Goal: Task Accomplishment & Management: Use online tool/utility

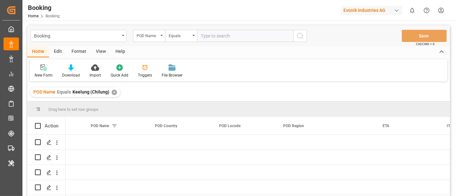
scroll to position [0, 3570]
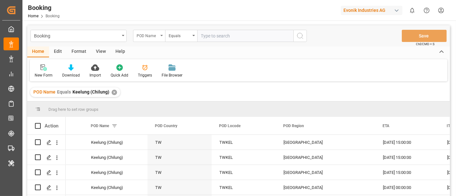
click at [145, 33] on div "POD Name" at bounding box center [147, 34] width 22 height 7
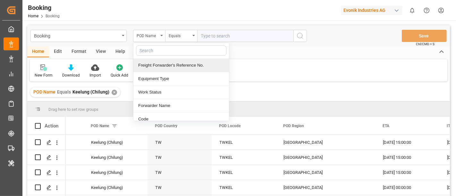
click at [180, 66] on div "Freight Forwarder's Reference No." at bounding box center [180, 65] width 95 height 13
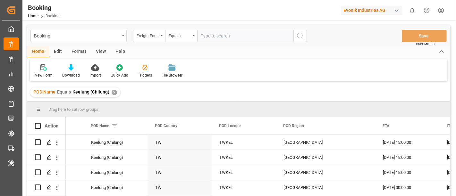
click at [196, 37] on div "Equals" at bounding box center [181, 36] width 32 height 12
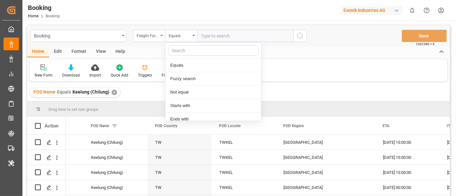
click at [232, 35] on input "text" at bounding box center [245, 36] width 96 height 12
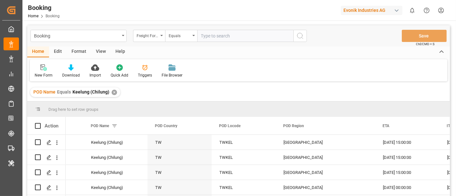
paste input "1020251879"
type input "1020251879"
click at [299, 33] on circle "search button" at bounding box center [299, 35] width 5 height 5
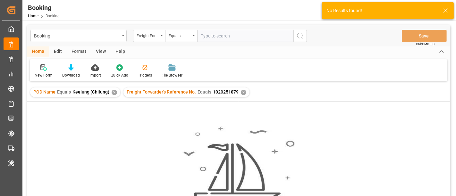
click at [111, 94] on div "✕" at bounding box center [113, 92] width 5 height 5
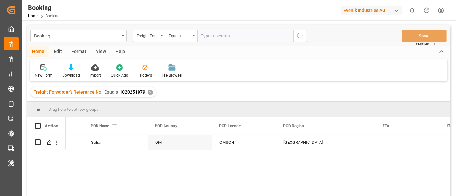
click at [206, 36] on input "text" at bounding box center [245, 36] width 96 height 12
paste input "1020251872"
type input "1020251872"
click at [300, 35] on icon "search button" at bounding box center [300, 36] width 8 height 8
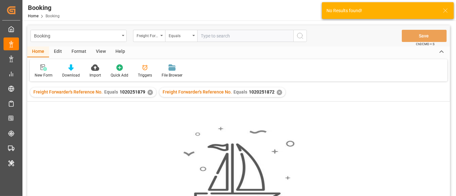
click at [147, 93] on div "✕" at bounding box center [149, 92] width 5 height 5
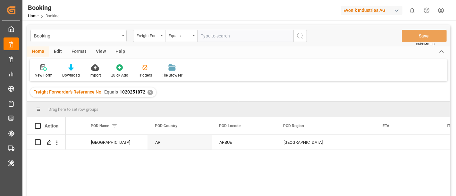
click at [209, 39] on input "text" at bounding box center [245, 36] width 96 height 12
paste input "1020251817"
type input "1020251817"
click at [305, 33] on button "search button" at bounding box center [299, 36] width 13 height 12
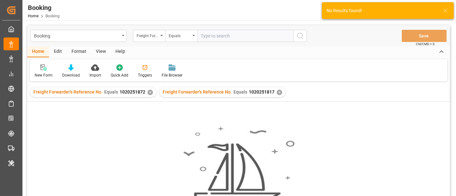
click at [147, 94] on div "✕" at bounding box center [149, 92] width 5 height 5
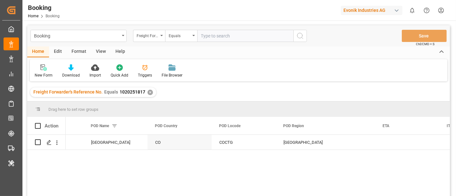
click at [213, 37] on input "text" at bounding box center [245, 36] width 96 height 12
paste input "1020251800"
type input "1020251800"
click at [300, 35] on icon "search button" at bounding box center [300, 36] width 8 height 8
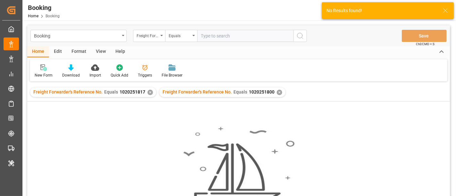
click at [150, 92] on div "✕" at bounding box center [149, 92] width 5 height 5
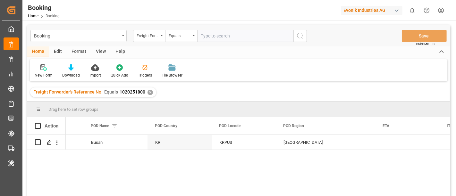
click at [209, 32] on input "text" at bounding box center [245, 36] width 96 height 12
paste input "1020251794"
type input "1020251794"
click at [303, 37] on icon "search button" at bounding box center [300, 36] width 8 height 8
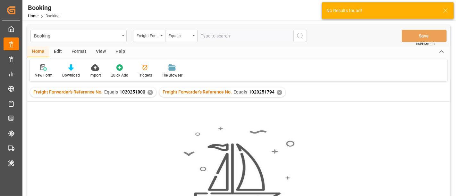
click at [148, 94] on div "✕" at bounding box center [149, 92] width 5 height 5
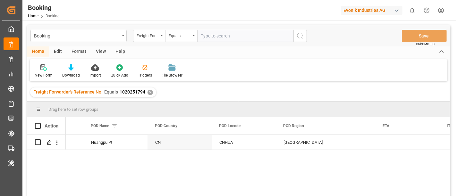
click at [205, 40] on input "text" at bounding box center [245, 36] width 96 height 12
paste input "1020251762"
type input "1020251762"
click at [302, 31] on button "search button" at bounding box center [299, 36] width 13 height 12
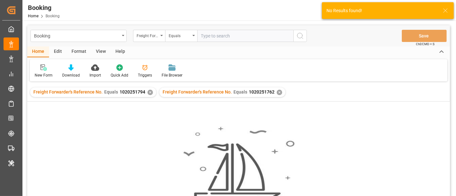
click at [148, 90] on div "✕" at bounding box center [149, 92] width 5 height 5
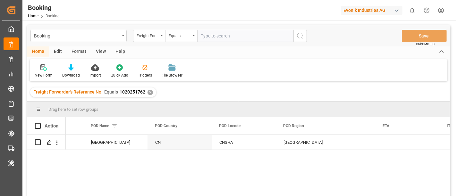
click at [201, 36] on input "text" at bounding box center [245, 36] width 96 height 12
paste input "1020251740"
type input "1020251740"
click at [300, 34] on icon "search button" at bounding box center [300, 36] width 8 height 8
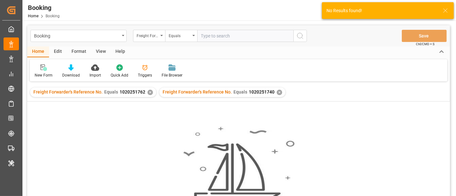
click at [148, 91] on div "✕" at bounding box center [149, 92] width 5 height 5
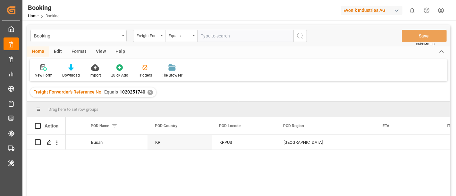
click at [222, 33] on input "text" at bounding box center [245, 36] width 96 height 12
paste input "1020251725"
type input "1020251725"
click at [296, 35] on icon "search button" at bounding box center [300, 36] width 8 height 8
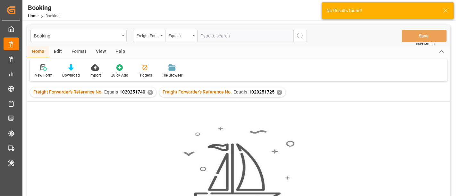
click at [148, 93] on div "✕" at bounding box center [149, 92] width 5 height 5
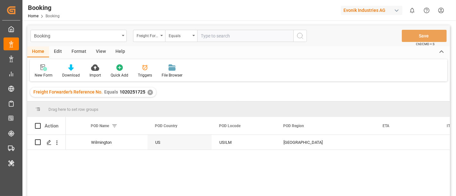
click at [213, 38] on input "text" at bounding box center [245, 36] width 96 height 12
paste input "1020251674"
type input "1020251674"
click at [302, 37] on icon "search button" at bounding box center [300, 36] width 8 height 8
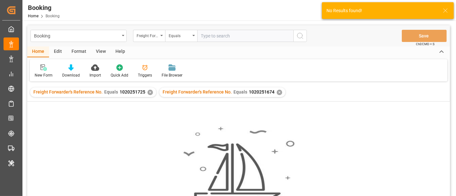
click at [148, 93] on div "✕" at bounding box center [149, 92] width 5 height 5
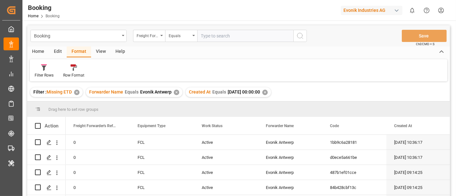
click at [176, 92] on div "✕" at bounding box center [176, 92] width 5 height 5
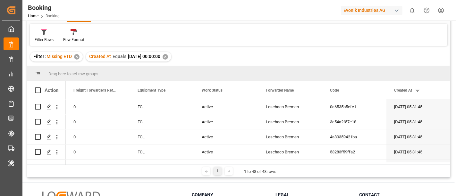
scroll to position [605, 0]
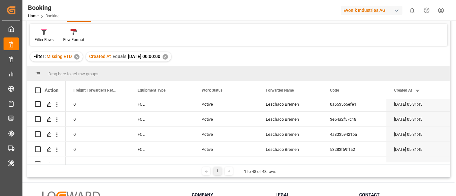
click at [168, 57] on div "✕" at bounding box center [164, 56] width 5 height 5
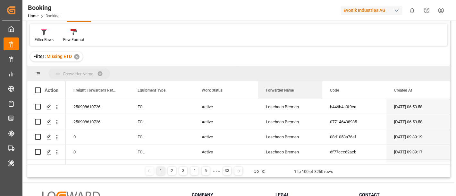
drag, startPoint x: 290, startPoint y: 93, endPoint x: 289, endPoint y: 72, distance: 20.5
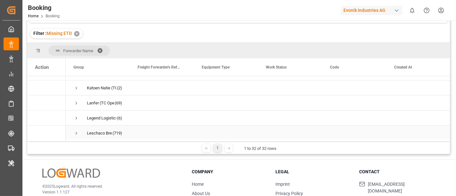
scroll to position [171, 0]
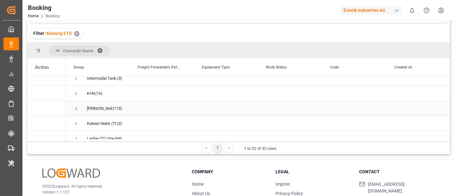
click at [78, 106] on span "Press SPACE to select this row." at bounding box center [76, 109] width 6 height 6
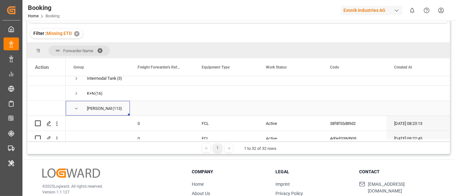
drag, startPoint x: 95, startPoint y: 109, endPoint x: 103, endPoint y: 110, distance: 7.1
click at [103, 110] on span "[PERSON_NAME] (113)" at bounding box center [97, 108] width 49 height 14
click at [74, 107] on span "Press SPACE to select this row." at bounding box center [76, 109] width 6 height 6
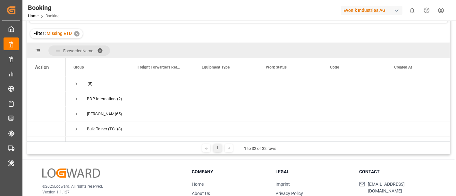
scroll to position [0, 0]
click at [100, 48] on span at bounding box center [102, 51] width 10 height 6
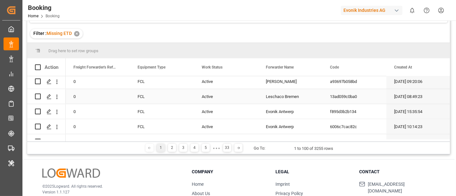
scroll to position [213, 0]
click at [275, 94] on div "[PERSON_NAME]" at bounding box center [290, 96] width 64 height 15
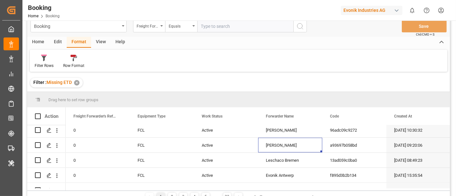
scroll to position [0, 0]
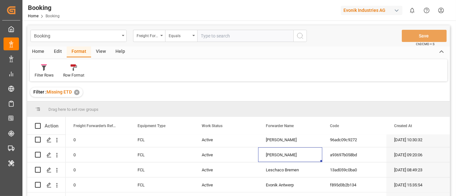
click at [209, 29] on div "Booking Freight Forwarder's Reference No. Equals Save Ctrl/CMD + S" at bounding box center [238, 35] width 422 height 21
click at [211, 35] on input "text" at bounding box center [245, 36] width 96 height 12
click at [150, 33] on div "Freight Forwarder's Reference No." at bounding box center [147, 34] width 22 height 7
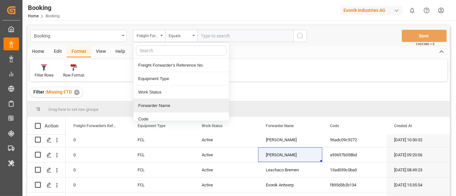
click at [168, 102] on div "Forwarder Name" at bounding box center [180, 105] width 95 height 13
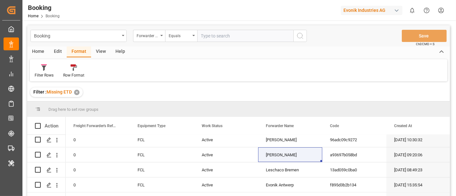
click at [206, 32] on input "text" at bounding box center [245, 36] width 96 height 12
paste input "[PERSON_NAME]"
type input "[PERSON_NAME]"
click at [301, 37] on icon "search button" at bounding box center [300, 36] width 8 height 8
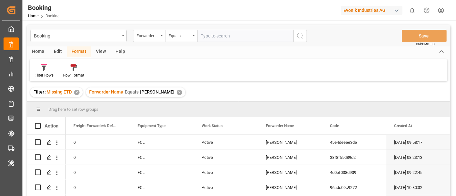
click at [97, 53] on div "View" at bounding box center [101, 51] width 20 height 11
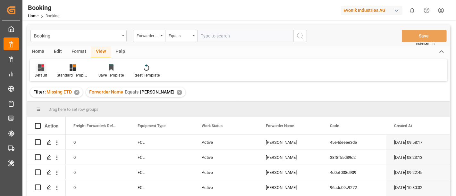
click at [45, 69] on div at bounding box center [41, 67] width 12 height 7
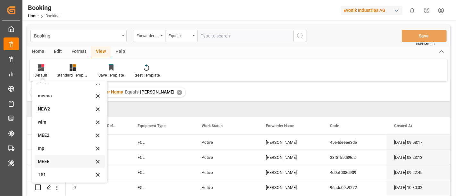
scroll to position [35, 0]
click at [61, 135] on div "mp" at bounding box center [66, 134] width 56 height 7
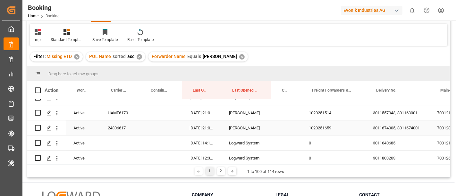
scroll to position [1245, 0]
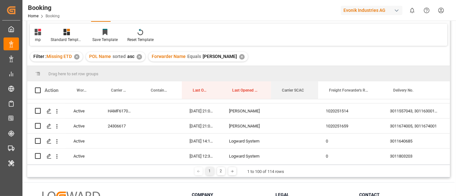
drag, startPoint x: 300, startPoint y: 83, endPoint x: 317, endPoint y: 80, distance: 17.2
click at [317, 80] on div "Drag here to set row groups Drag here to set column labels Action Work Status C…" at bounding box center [238, 115] width 422 height 99
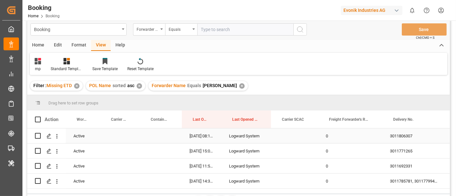
scroll to position [0, 0]
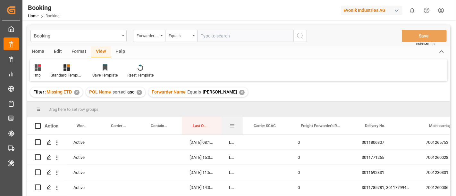
drag, startPoint x: 270, startPoint y: 120, endPoint x: 242, endPoint y: 122, distance: 28.3
click at [242, 122] on div at bounding box center [242, 126] width 3 height 18
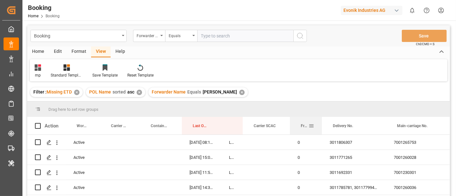
drag, startPoint x: 353, startPoint y: 122, endPoint x: 321, endPoint y: 123, distance: 32.0
click at [321, 123] on div at bounding box center [321, 126] width 3 height 18
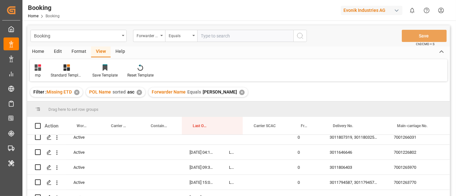
scroll to position [249, 0]
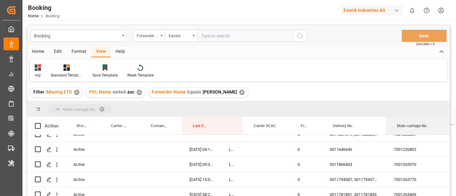
drag, startPoint x: 407, startPoint y: 122, endPoint x: 407, endPoint y: 110, distance: 12.5
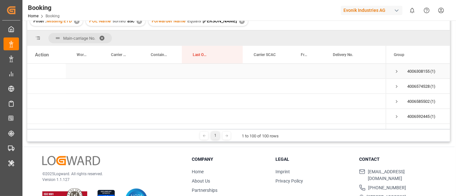
scroll to position [0, 0]
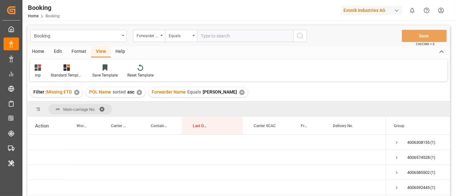
click at [102, 108] on span at bounding box center [104, 109] width 10 height 6
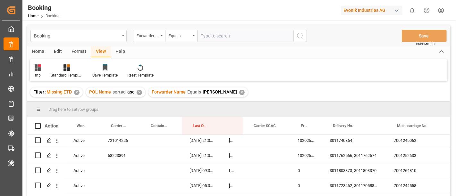
scroll to position [534, 0]
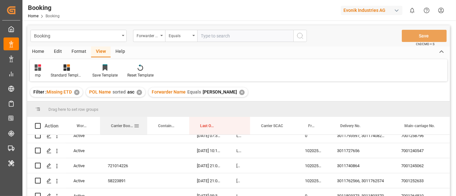
drag, startPoint x: 139, startPoint y: 118, endPoint x: 165, endPoint y: 147, distance: 39.0
click at [146, 118] on div at bounding box center [147, 126] width 3 height 18
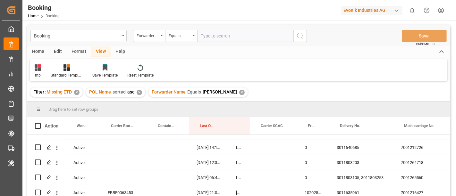
scroll to position [1281, 0]
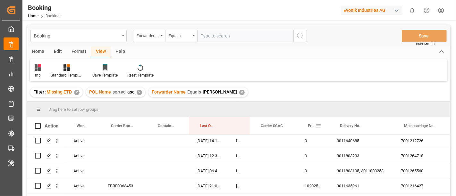
click at [311, 124] on span "Freight Forwarder's Reference No." at bounding box center [312, 126] width 8 height 4
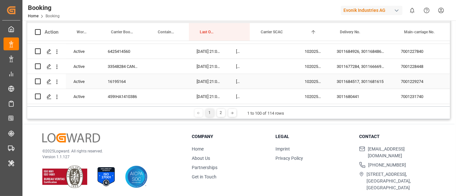
scroll to position [94, 0]
click at [219, 113] on div "2" at bounding box center [221, 113] width 8 height 8
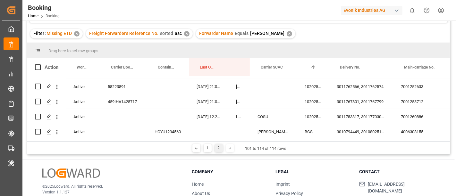
scroll to position [23, 0]
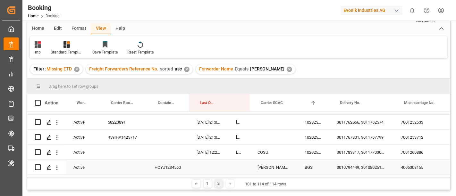
click at [416, 162] on div "4006308155" at bounding box center [425, 167] width 64 height 15
click at [347, 163] on div "3010794449, 3010802519, 3010806194, 3010806340" at bounding box center [361, 167] width 64 height 15
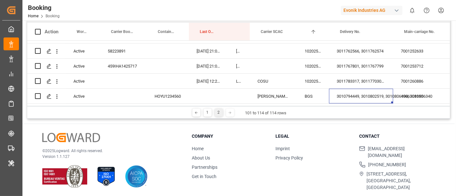
scroll to position [59, 0]
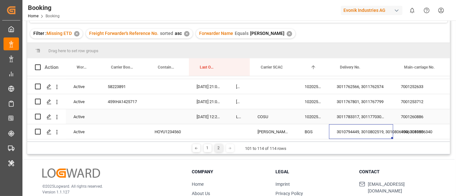
click at [400, 114] on div "7001260886" at bounding box center [425, 116] width 64 height 15
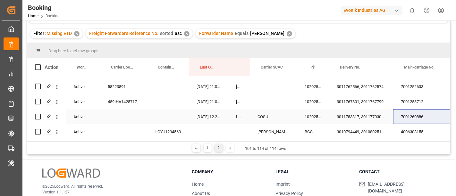
click at [351, 118] on div "3011783317, 3011770300, 3011786003, 3011784014, 3011783995, 3011782900, 3011789…" at bounding box center [361, 116] width 64 height 15
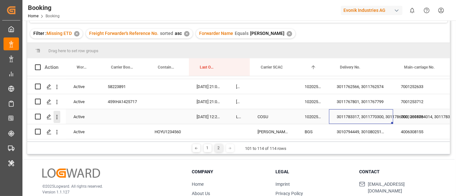
click at [59, 117] on icon "open menu" at bounding box center [56, 117] width 7 height 7
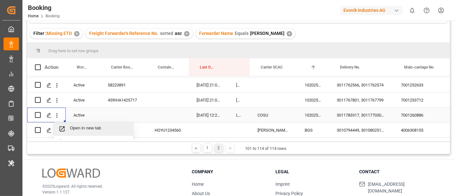
click at [88, 129] on span "Open in new tab" at bounding box center [99, 129] width 58 height 7
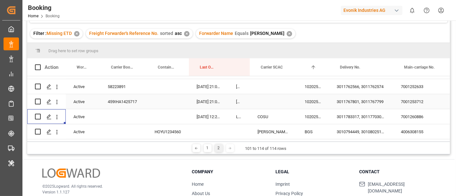
click at [416, 98] on div "7001253712" at bounding box center [425, 101] width 64 height 15
click at [356, 95] on div "3011767801, 3011767799" at bounding box center [361, 101] width 64 height 15
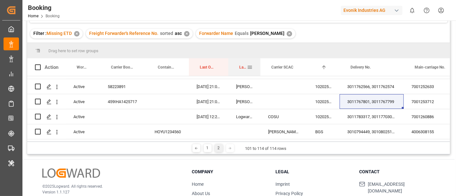
drag, startPoint x: 249, startPoint y: 63, endPoint x: 259, endPoint y: 63, distance: 10.6
click at [259, 63] on div at bounding box center [260, 67] width 3 height 18
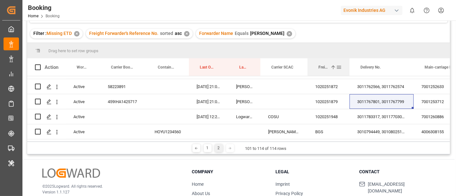
drag, startPoint x: 338, startPoint y: 62, endPoint x: 348, endPoint y: 61, distance: 10.0
click at [348, 61] on div at bounding box center [349, 67] width 3 height 18
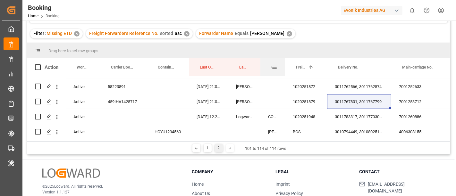
drag, startPoint x: 307, startPoint y: 60, endPoint x: 285, endPoint y: 62, distance: 21.2
click at [284, 61] on div at bounding box center [284, 67] width 3 height 18
click at [304, 98] on div "1020251879" at bounding box center [305, 101] width 42 height 15
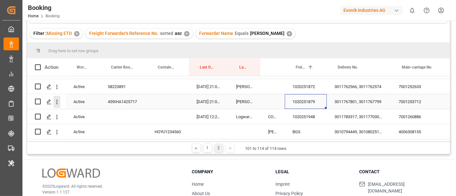
click at [58, 102] on icon "open menu" at bounding box center [56, 102] width 7 height 7
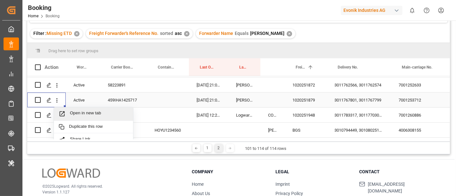
click at [78, 111] on span "Open in new tab" at bounding box center [99, 114] width 58 height 7
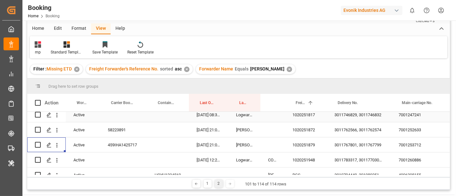
scroll to position [149, 0]
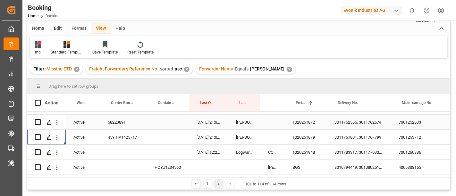
click at [406, 117] on div "7001252633" at bounding box center [422, 122] width 64 height 15
click at [344, 119] on div "3011762566, 3011762574" at bounding box center [358, 122] width 64 height 15
click at [310, 120] on div "1020251872" at bounding box center [305, 122] width 42 height 15
click at [57, 124] on button "open menu" at bounding box center [56, 122] width 7 height 12
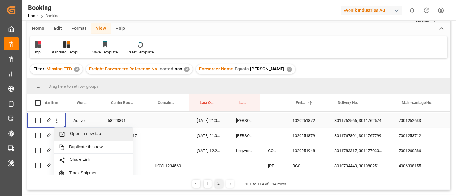
click at [91, 134] on span "Open in new tab" at bounding box center [99, 134] width 58 height 7
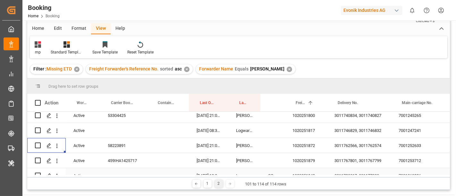
scroll to position [114, 0]
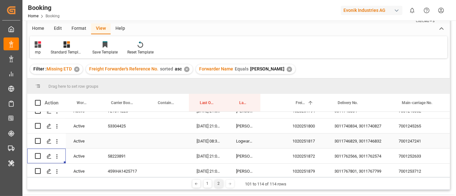
click at [402, 140] on div "7001247241" at bounding box center [422, 141] width 64 height 15
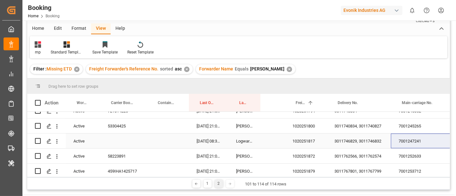
click at [346, 140] on div "3011746829, 3011746832" at bounding box center [358, 141] width 64 height 15
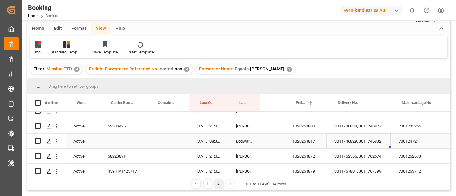
click at [301, 139] on div "1020251817" at bounding box center [305, 141] width 42 height 15
click at [59, 144] on icon "open menu" at bounding box center [56, 141] width 7 height 7
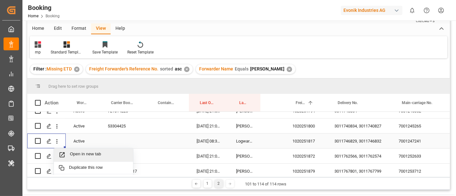
click at [78, 152] on span "Open in new tab" at bounding box center [99, 155] width 58 height 7
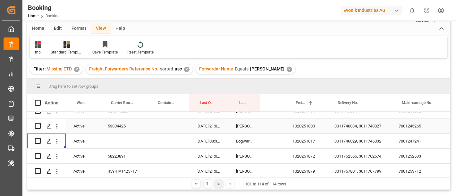
click at [415, 127] on div "7001245265" at bounding box center [422, 126] width 64 height 15
click at [355, 123] on div "3011740834, 3011740827" at bounding box center [358, 126] width 64 height 15
click at [308, 124] on div "1020251800" at bounding box center [305, 126] width 42 height 15
click at [57, 130] on button "open menu" at bounding box center [56, 126] width 7 height 12
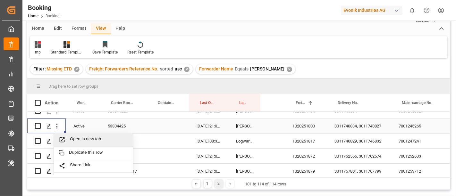
click at [90, 136] on span "Open in new tab" at bounding box center [99, 139] width 58 height 7
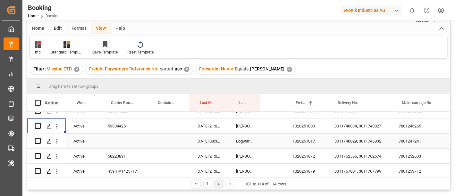
scroll to position [78, 0]
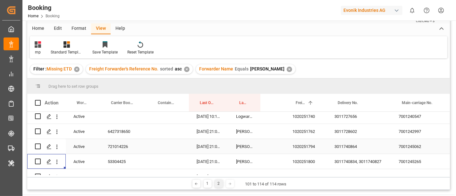
click at [415, 145] on div "7001245062" at bounding box center [422, 146] width 64 height 15
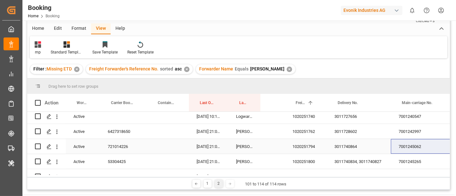
click at [353, 146] on div "3011740864" at bounding box center [358, 146] width 64 height 15
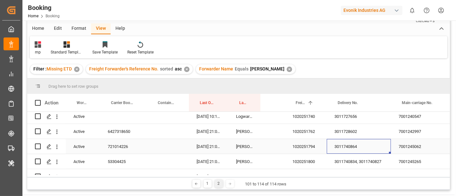
click at [308, 143] on div "1020251794" at bounding box center [305, 146] width 42 height 15
click at [56, 146] on icon "open menu" at bounding box center [56, 147] width 7 height 7
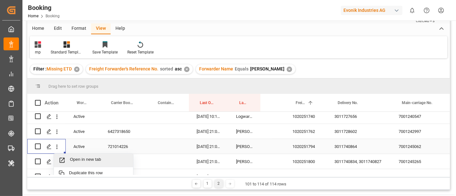
click at [92, 157] on span "Open in new tab" at bounding box center [99, 160] width 58 height 7
click at [409, 128] on div "7001242997" at bounding box center [422, 131] width 64 height 15
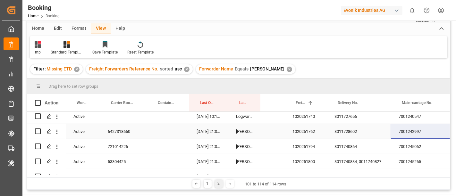
click at [341, 127] on div "3011728602" at bounding box center [358, 131] width 64 height 15
click at [300, 126] on div "1020251762" at bounding box center [305, 131] width 42 height 15
click at [58, 132] on icon "open menu" at bounding box center [56, 131] width 7 height 7
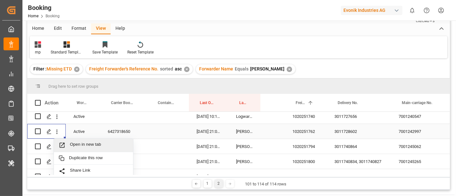
click at [75, 140] on div "Open in new tab" at bounding box center [93, 145] width 79 height 13
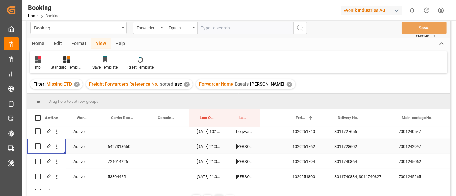
scroll to position [0, 0]
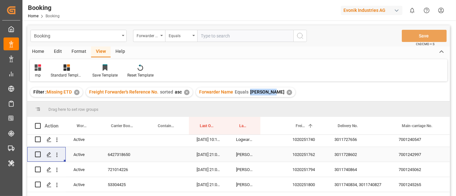
drag, startPoint x: 247, startPoint y: 92, endPoint x: 269, endPoint y: 94, distance: 21.8
click at [269, 94] on div "Forwarder Name Equals Karl Gross ✕" at bounding box center [245, 92] width 99 height 10
copy span "[PERSON_NAME]"
click at [352, 155] on div "3011728602" at bounding box center [358, 154] width 64 height 15
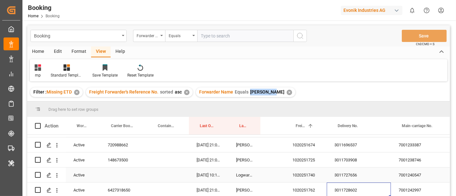
click at [407, 173] on div "7001240547" at bounding box center [422, 175] width 64 height 15
click at [343, 170] on div "3011727656" at bounding box center [358, 175] width 64 height 15
click at [310, 175] on div "1020251740" at bounding box center [305, 175] width 42 height 15
click at [55, 177] on icon "open menu" at bounding box center [56, 175] width 7 height 7
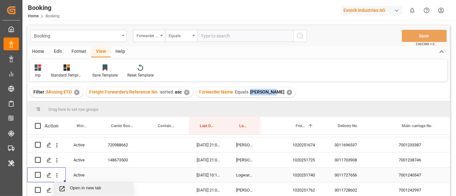
click at [74, 184] on div "Open in new tab" at bounding box center [93, 188] width 79 height 13
click at [404, 160] on div "7001238746" at bounding box center [422, 159] width 64 height 15
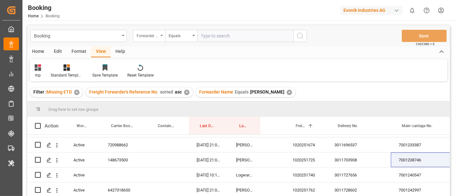
click at [146, 35] on div "Forwarder Name" at bounding box center [147, 34] width 22 height 7
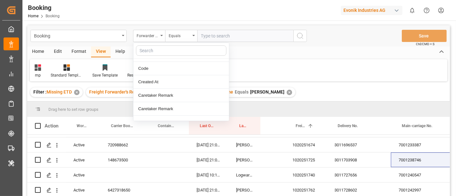
scroll to position [36, 0]
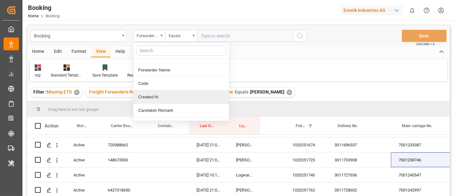
click at [176, 94] on div "Created At" at bounding box center [180, 96] width 95 height 13
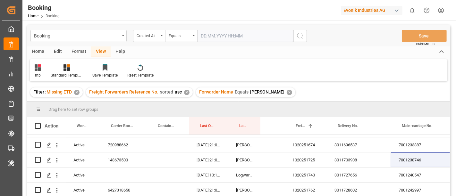
click at [201, 39] on input "text" at bounding box center [245, 36] width 96 height 12
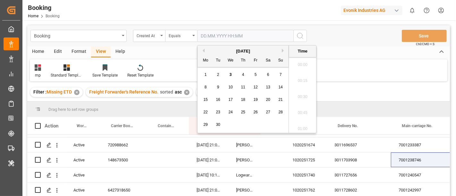
scroll to position [1010, 0]
click at [202, 50] on button "Previous Month" at bounding box center [203, 51] width 4 height 4
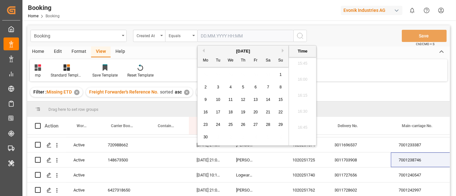
click at [228, 113] on span "18" at bounding box center [230, 112] width 4 height 4
type input "18.06.2025 00:00"
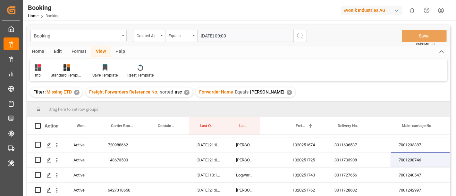
click at [301, 35] on icon "search button" at bounding box center [300, 36] width 8 height 8
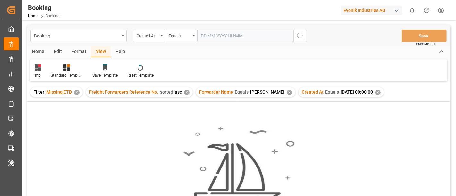
click at [210, 34] on input "text" at bounding box center [245, 36] width 96 height 12
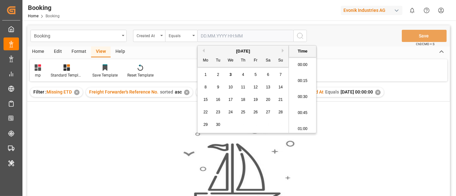
scroll to position [1010, 0]
click at [201, 50] on button "Previous Month" at bounding box center [203, 51] width 4 height 4
click at [240, 112] on div "24" at bounding box center [243, 113] width 8 height 8
click at [242, 87] on span "10" at bounding box center [243, 87] width 4 height 4
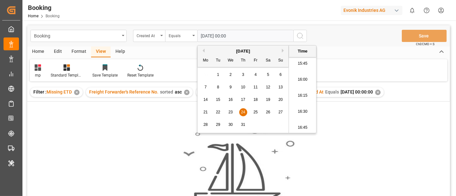
type input "10.07.2025 00:00"
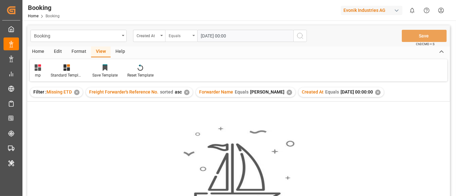
click at [178, 36] on div "Equals" at bounding box center [179, 34] width 22 height 7
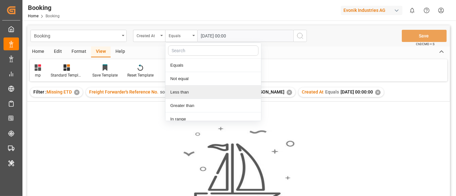
click at [202, 94] on div "Less than" at bounding box center [212, 92] width 95 height 13
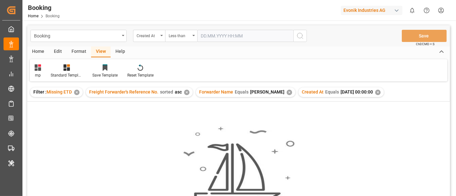
click at [230, 36] on input "text" at bounding box center [245, 36] width 96 height 12
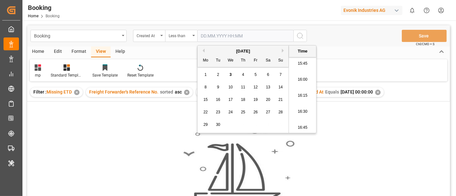
click at [202, 51] on button "Previous Month" at bounding box center [203, 51] width 4 height 4
click at [211, 52] on div "[DATE]" at bounding box center [242, 51] width 91 height 6
click at [205, 52] on div "[DATE]" at bounding box center [242, 51] width 91 height 6
click at [203, 52] on button "Previous Month" at bounding box center [203, 51] width 4 height 4
click at [244, 100] on span "17" at bounding box center [243, 99] width 4 height 4
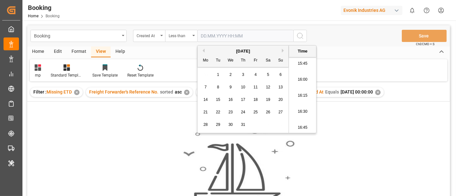
type input "17.07.2025 00:00"
click at [297, 37] on icon "search button" at bounding box center [300, 36] width 8 height 8
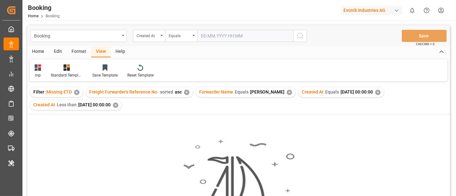
click at [374, 92] on div "Created At Equals 2025-06-18 00:00:00 ✕" at bounding box center [340, 92] width 85 height 10
click at [375, 93] on div "✕" at bounding box center [377, 92] width 5 height 5
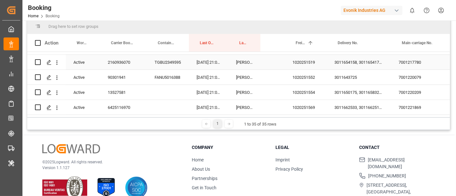
scroll to position [94, 0]
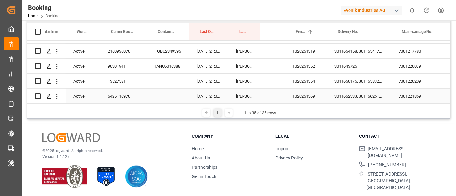
click at [407, 90] on div "7001221869" at bounding box center [422, 96] width 64 height 15
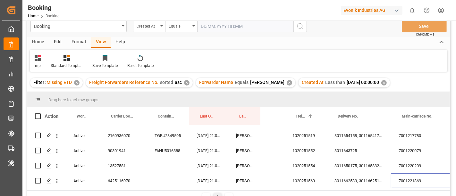
scroll to position [0, 0]
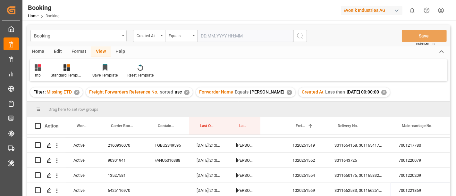
click at [214, 35] on input "text" at bounding box center [245, 36] width 96 height 12
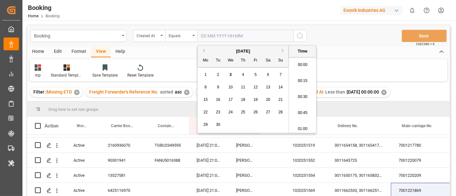
scroll to position [1026, 0]
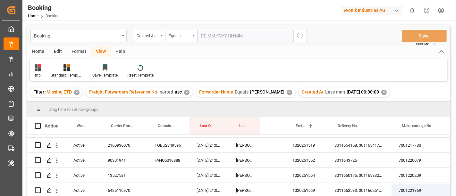
click at [178, 37] on div "Equals" at bounding box center [179, 34] width 22 height 7
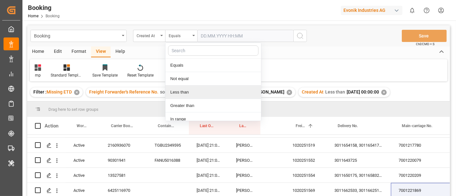
click at [211, 91] on div "Less than" at bounding box center [212, 92] width 95 height 13
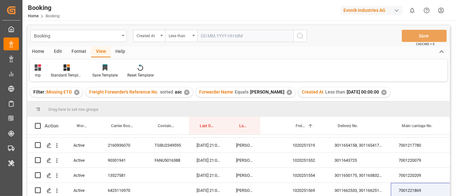
click at [219, 34] on input "text" at bounding box center [245, 36] width 96 height 12
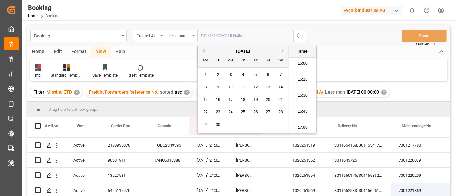
click at [202, 50] on button "Previous Month" at bounding box center [203, 51] width 4 height 4
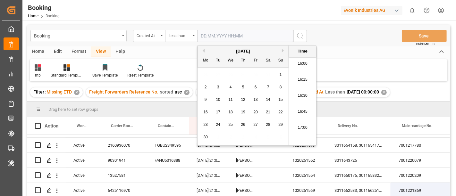
click at [232, 126] on div "25" at bounding box center [230, 125] width 8 height 8
type input "25.06.2025 00:00"
click at [297, 31] on button "search button" at bounding box center [299, 36] width 13 height 12
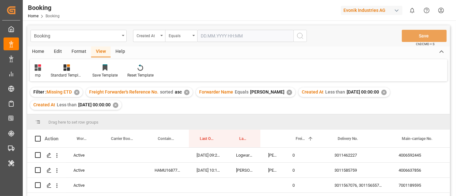
click at [381, 91] on div "✕" at bounding box center [383, 92] width 5 height 5
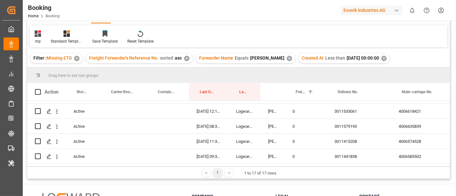
scroll to position [23, 0]
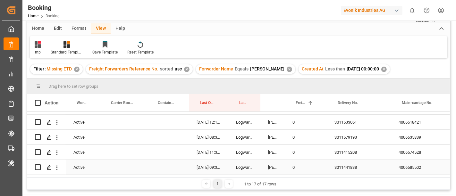
click at [407, 165] on div "4006585502" at bounding box center [422, 167] width 64 height 15
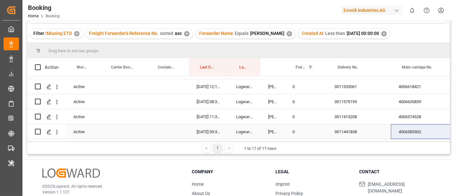
click at [402, 116] on div "4006574528" at bounding box center [422, 116] width 64 height 15
click at [416, 98] on div "4006635839" at bounding box center [422, 101] width 64 height 15
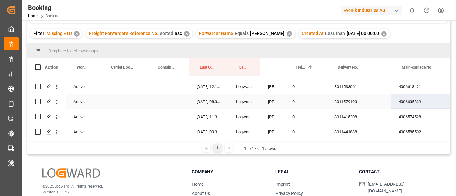
click at [347, 96] on div "3011579193" at bounding box center [358, 101] width 64 height 15
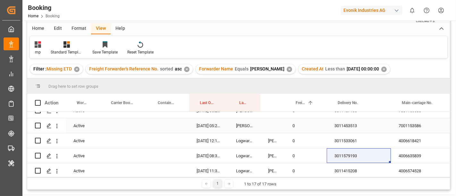
scroll to position [159, 0]
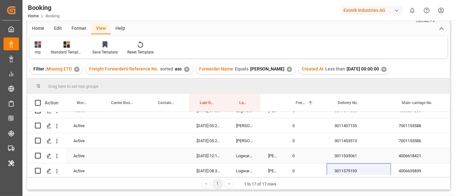
click at [413, 160] on div "4006618421" at bounding box center [422, 155] width 64 height 15
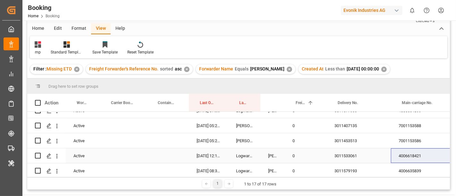
click at [348, 155] on div "3011533061" at bounding box center [358, 155] width 64 height 15
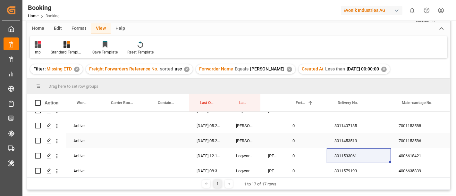
click at [412, 134] on div "7001153586" at bounding box center [422, 140] width 64 height 15
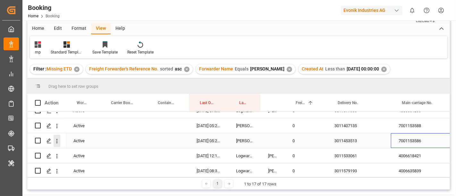
click at [55, 143] on icon "open menu" at bounding box center [56, 141] width 7 height 7
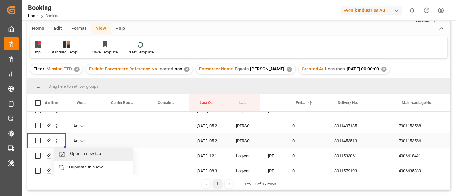
click at [94, 149] on div "Open in new tab" at bounding box center [93, 154] width 79 height 13
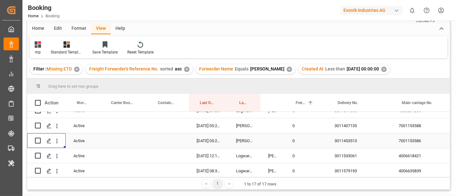
scroll to position [123, 0]
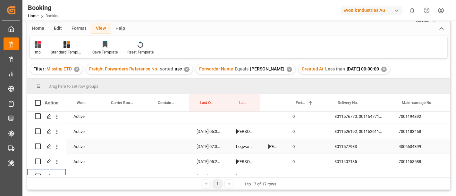
click at [413, 143] on div "4006634899" at bounding box center [422, 146] width 64 height 15
click at [348, 143] on div "3011577933" at bounding box center [358, 146] width 64 height 15
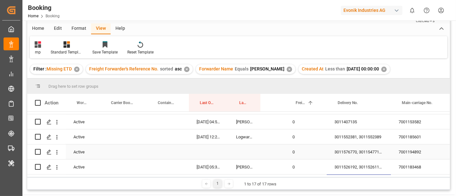
click at [419, 147] on div "7001194892" at bounding box center [422, 151] width 64 height 15
click at [413, 137] on div "7001185601" at bounding box center [422, 136] width 64 height 15
click at [406, 134] on div "7001185601" at bounding box center [422, 136] width 64 height 15
click at [335, 139] on div "3011552381, 3011552389" at bounding box center [358, 136] width 64 height 15
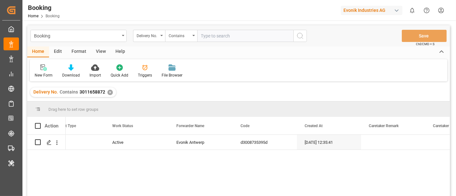
scroll to position [0, 89]
click at [206, 36] on input "text" at bounding box center [245, 36] width 96 height 12
paste input "3010794449,3010802519,3010806194,3010806340"
type input "3010794449,3010802519,3010806194,3010806340"
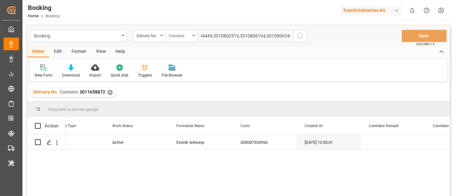
click at [301, 37] on circle "search button" at bounding box center [299, 35] width 5 height 5
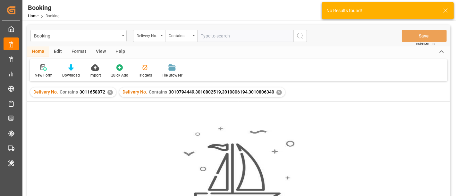
click at [107, 92] on div "✕" at bounding box center [109, 92] width 5 height 5
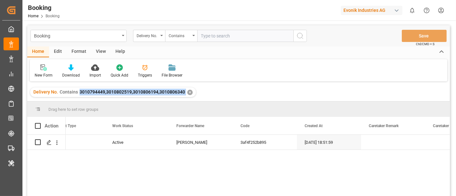
drag, startPoint x: 77, startPoint y: 93, endPoint x: 187, endPoint y: 93, distance: 109.9
click at [187, 93] on div "Delivery No. Contains 3010794449,3010802519,3010806194,3010806340 ✕" at bounding box center [113, 92] width 166 height 10
copy span "3010794449,3010802519,3010806194,3010806340"
click at [211, 34] on input "text" at bounding box center [245, 36] width 96 height 12
paste input "3011783317,3011770300,3011786003,3011784014,3011783995,3011782900,3011789079,30…"
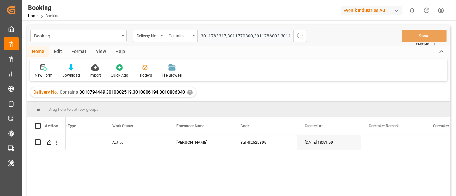
scroll to position [0, 170]
type input "3011783317,3011770300,3011786003,3011784014,3011783995,3011782900,3011789079,30…"
click at [299, 36] on icon "search button" at bounding box center [300, 36] width 8 height 8
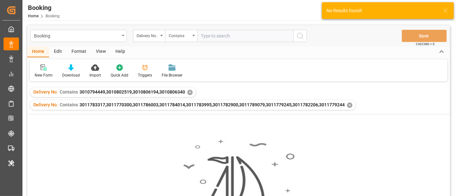
click at [188, 93] on div "✕" at bounding box center [189, 92] width 5 height 5
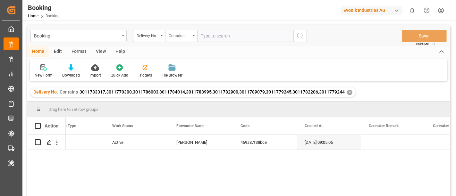
click at [218, 35] on input "text" at bounding box center [245, 36] width 96 height 12
paste input "3011767801,3011767799"
type input "3011767801,3011767799"
click at [298, 35] on icon "search button" at bounding box center [300, 36] width 8 height 8
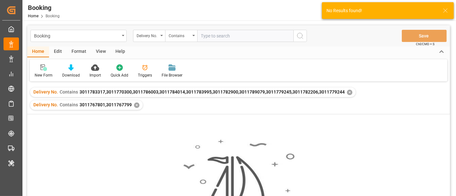
click at [348, 91] on div "✕" at bounding box center [349, 92] width 5 height 5
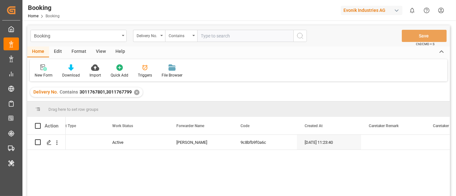
click at [213, 36] on input "text" at bounding box center [245, 36] width 96 height 12
paste input "3011762566,3011762574"
type input "3011762566,3011762574"
click at [294, 37] on button "search button" at bounding box center [299, 36] width 13 height 12
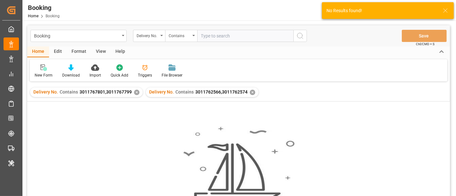
click at [135, 93] on div "✕" at bounding box center [136, 92] width 5 height 5
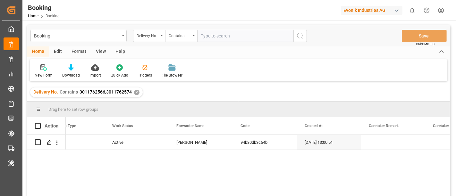
click at [209, 42] on input "text" at bounding box center [245, 36] width 96 height 12
paste input "3011746829,3011746832"
type input "3011746829,3011746832"
click at [300, 32] on icon "search button" at bounding box center [300, 36] width 8 height 8
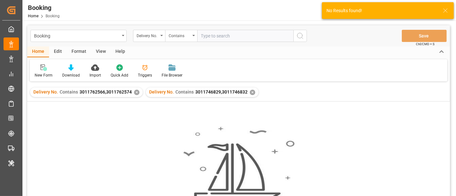
click at [135, 92] on div "✕" at bounding box center [136, 92] width 5 height 5
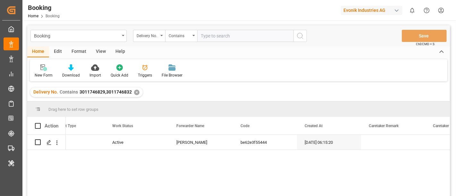
click at [246, 34] on input "text" at bounding box center [245, 36] width 96 height 12
paste input "3011740834,3011740827"
type input "3011740834,3011740827"
click at [296, 34] on icon "search button" at bounding box center [300, 36] width 8 height 8
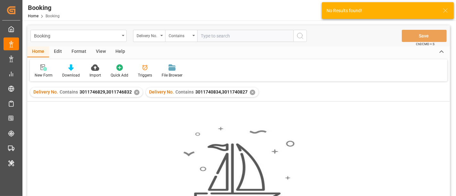
click at [134, 92] on div "✕" at bounding box center [136, 92] width 5 height 5
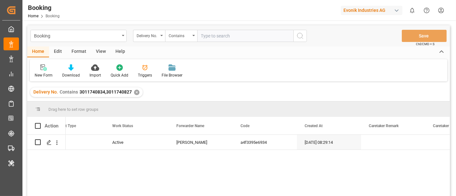
click at [215, 37] on input "text" at bounding box center [245, 36] width 96 height 12
paste input "3011740864"
type input "3011740864"
click at [302, 33] on icon "search button" at bounding box center [300, 36] width 8 height 8
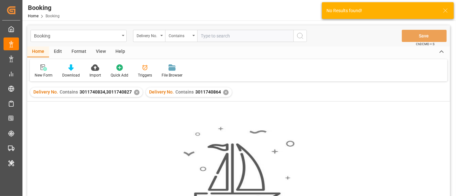
click at [135, 93] on div "✕" at bounding box center [136, 92] width 5 height 5
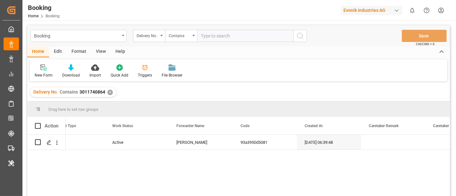
click at [211, 30] on input "text" at bounding box center [245, 36] width 96 height 12
paste input "3011728602"
type input "3011728602"
click at [300, 34] on icon "search button" at bounding box center [300, 36] width 8 height 8
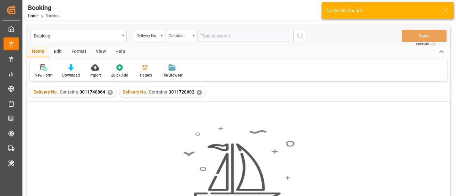
click at [109, 91] on div "✕" at bounding box center [109, 92] width 5 height 5
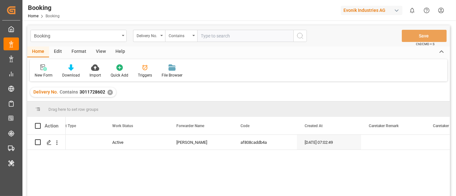
click at [219, 37] on input "text" at bounding box center [245, 36] width 96 height 12
paste input "3011728602"
type input "3011728602"
click at [300, 32] on icon "search button" at bounding box center [300, 36] width 8 height 8
click at [209, 30] on input "text" at bounding box center [245, 36] width 96 height 12
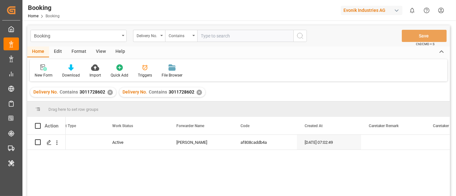
paste input "3011727656"
type input "3011727656"
click at [295, 35] on button "search button" at bounding box center [299, 36] width 13 height 12
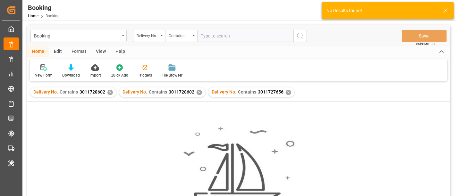
click at [196, 93] on div "✕" at bounding box center [198, 92] width 5 height 5
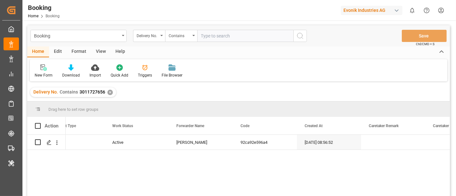
click at [222, 37] on input "text" at bounding box center [245, 36] width 96 height 12
paste input "3011552381,3011552389"
type input "3011552381,3011552389"
click at [301, 36] on icon "search button" at bounding box center [300, 36] width 8 height 8
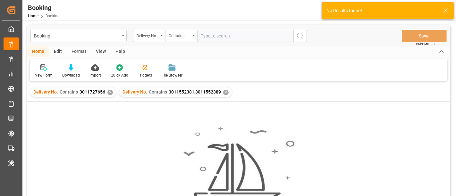
click at [107, 94] on div "✕" at bounding box center [109, 92] width 5 height 5
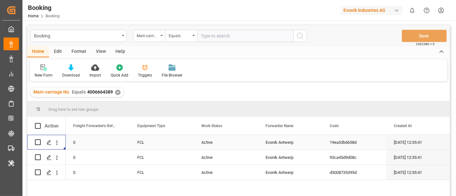
click at [215, 37] on input "text" at bounding box center [245, 36] width 96 height 12
paste input "4006308155"
type input "4006308155"
click at [303, 38] on icon "search button" at bounding box center [300, 36] width 8 height 8
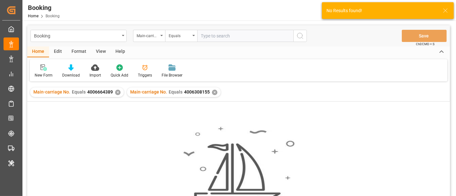
click at [115, 90] on div "✕" at bounding box center [117, 92] width 5 height 5
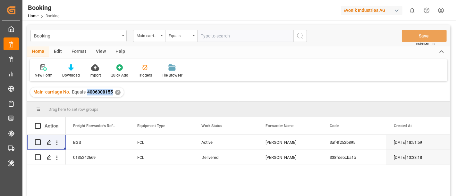
drag, startPoint x: 86, startPoint y: 92, endPoint x: 111, endPoint y: 94, distance: 25.7
click at [111, 94] on div "Main-carriage No. Equals 4006308155 ✕" at bounding box center [77, 92] width 94 height 10
copy span "4006308155"
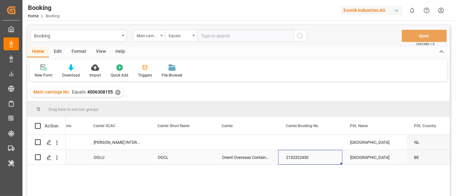
click at [304, 160] on div "2152322430" at bounding box center [310, 157] width 64 height 15
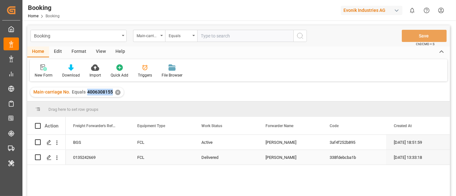
click at [94, 153] on div "0135242669" at bounding box center [97, 157] width 64 height 15
click at [215, 143] on div "Active" at bounding box center [225, 142] width 64 height 15
click at [209, 142] on button "Active" at bounding box center [226, 146] width 54 height 12
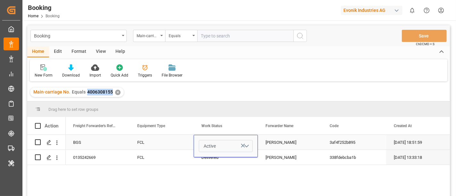
click at [209, 142] on button "Active" at bounding box center [226, 146] width 54 height 12
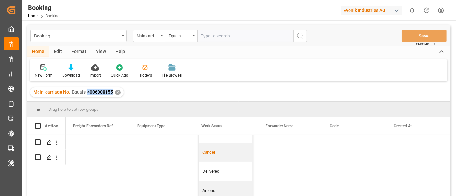
click at [225, 143] on div "Cancel" at bounding box center [225, 152] width 53 height 19
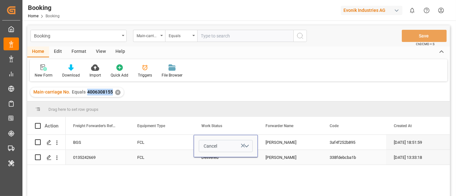
click at [294, 151] on div "[PERSON_NAME]" at bounding box center [290, 157] width 64 height 15
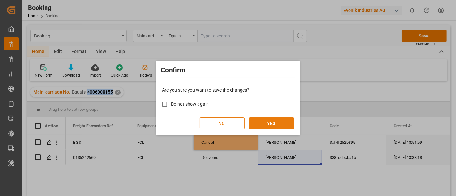
click at [269, 123] on button "YES" at bounding box center [271, 123] width 45 height 12
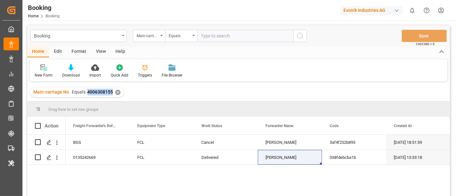
click at [212, 35] on input "text" at bounding box center [245, 36] width 96 height 12
paste input "7001260886"
type input "7001260886"
click at [298, 33] on circle "search button" at bounding box center [299, 35] width 5 height 5
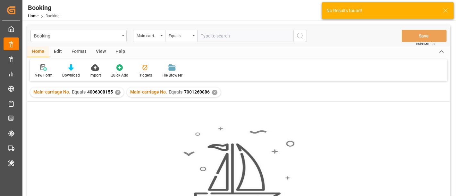
click at [116, 93] on div "✕" at bounding box center [117, 92] width 5 height 5
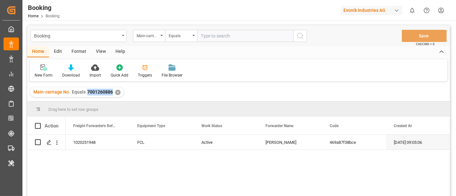
drag, startPoint x: 85, startPoint y: 90, endPoint x: 111, endPoint y: 96, distance: 26.2
click at [111, 96] on div "Main-carriage No. Equals 7001260886 ✕" at bounding box center [77, 92] width 94 height 10
copy span "7001260886"
click at [210, 36] on input "text" at bounding box center [245, 36] width 96 height 12
paste input "7001253712"
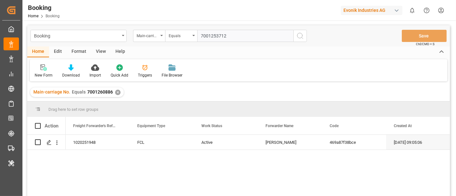
type input "7001253712"
click at [300, 38] on circle "search button" at bounding box center [299, 35] width 5 height 5
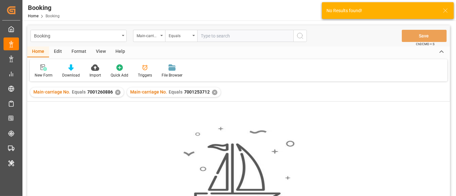
click at [116, 93] on div "✕" at bounding box center [117, 92] width 5 height 5
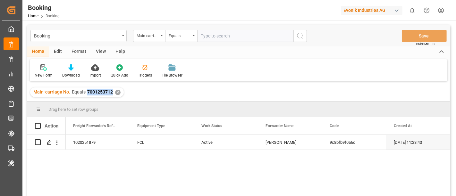
drag, startPoint x: 86, startPoint y: 91, endPoint x: 111, endPoint y: 96, distance: 25.2
click at [111, 96] on div "Main-carriage No. Equals 7001253712 ✕" at bounding box center [77, 92] width 94 height 10
copy span "7001253712"
click at [210, 33] on input "text" at bounding box center [245, 36] width 96 height 12
paste input "7001252633"
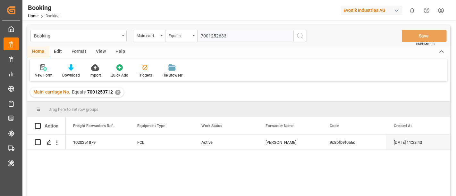
type input "7001252633"
click at [297, 34] on circle "search button" at bounding box center [299, 35] width 5 height 5
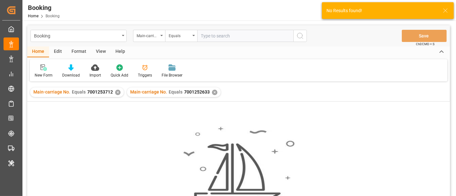
click at [116, 94] on div "✕" at bounding box center [117, 92] width 5 height 5
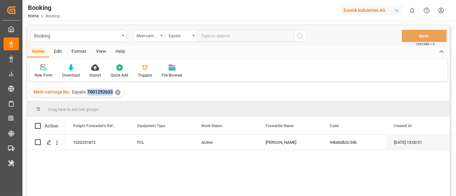
drag, startPoint x: 86, startPoint y: 91, endPoint x: 112, endPoint y: 95, distance: 26.6
click at [112, 95] on div "Main-carriage No. Equals 7001252633 ✕" at bounding box center [77, 92] width 94 height 10
copy span "7001252633"
click at [230, 37] on input "text" at bounding box center [245, 36] width 96 height 12
paste input "7001247241"
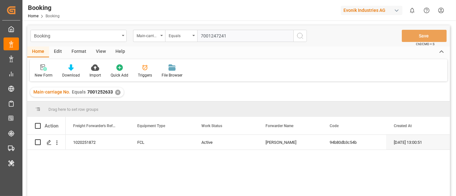
type input "7001247241"
click at [298, 37] on icon "search button" at bounding box center [300, 36] width 8 height 8
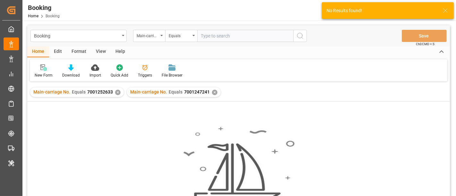
click at [115, 90] on div "✕" at bounding box center [117, 92] width 5 height 5
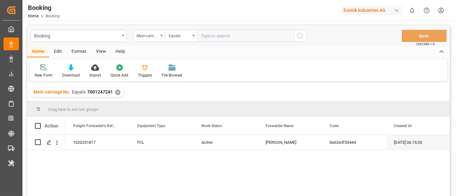
click at [215, 31] on input "text" at bounding box center [245, 36] width 96 height 12
paste input "7001245265"
type input "7001245265"
click at [297, 34] on icon "search button" at bounding box center [300, 36] width 8 height 8
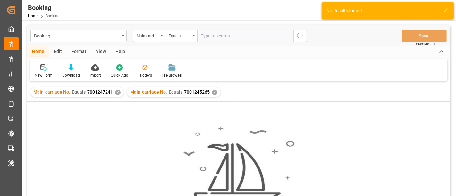
click at [115, 92] on div "✕" at bounding box center [117, 92] width 5 height 5
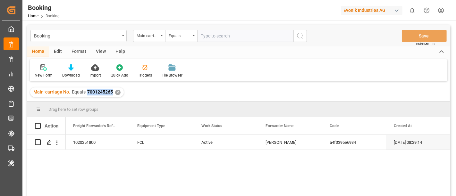
drag, startPoint x: 85, startPoint y: 92, endPoint x: 111, endPoint y: 96, distance: 26.5
click at [111, 96] on div "Main-carriage No. Equals 7001245265 ✕" at bounding box center [77, 92] width 94 height 10
click at [230, 33] on input "text" at bounding box center [245, 36] width 96 height 12
paste input "7001245062"
type input "7001245062"
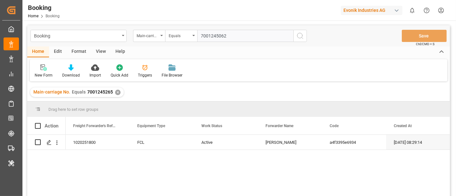
click at [295, 35] on button "search button" at bounding box center [299, 36] width 13 height 12
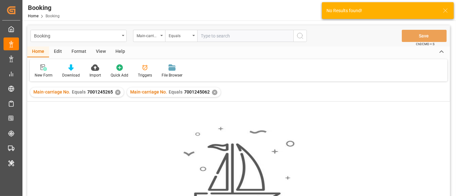
click at [115, 92] on div "✕" at bounding box center [117, 92] width 5 height 5
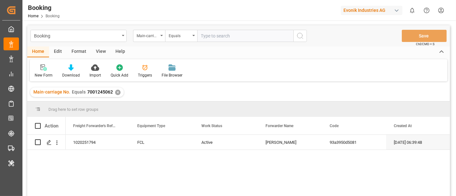
click at [227, 41] on input "text" at bounding box center [245, 36] width 96 height 12
paste input "7001242997"
type input "7001242997"
click at [300, 34] on icon "search button" at bounding box center [300, 36] width 8 height 8
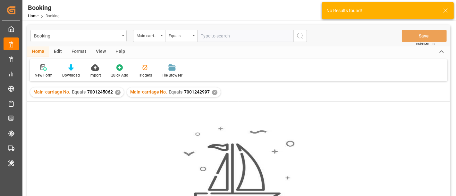
click at [115, 94] on div "✕" at bounding box center [117, 92] width 5 height 5
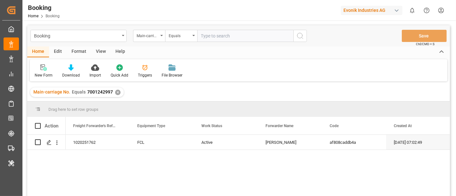
click at [209, 40] on input "text" at bounding box center [245, 36] width 96 height 12
paste input "7001240547"
type input "7001240547"
click at [299, 34] on icon "search button" at bounding box center [300, 36] width 8 height 8
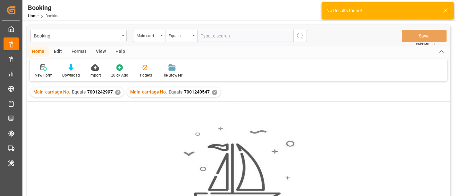
click at [118, 92] on div "✕" at bounding box center [117, 92] width 5 height 5
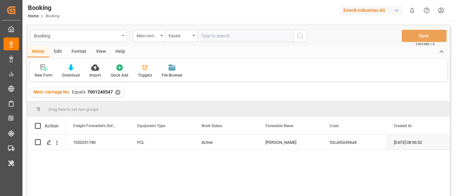
click at [111, 96] on div "Main-carriage No. Equals 7001240547 ✕" at bounding box center [77, 92] width 94 height 10
click at [232, 34] on input "text" at bounding box center [245, 36] width 96 height 12
paste input "7001238746"
type input "7001238746"
click at [301, 33] on icon "search button" at bounding box center [300, 36] width 8 height 8
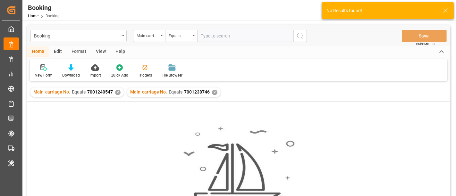
click at [118, 92] on div "✕" at bounding box center [117, 92] width 5 height 5
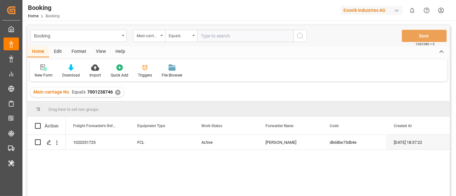
click at [212, 37] on input "text" at bounding box center [245, 36] width 96 height 12
paste input "4006585502"
type input "4006585502"
click at [303, 36] on icon "search button" at bounding box center [300, 36] width 8 height 8
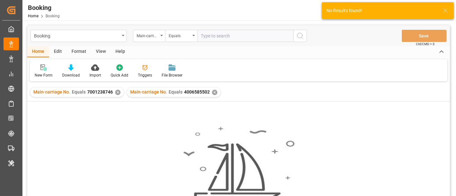
click at [117, 92] on div "✕" at bounding box center [117, 92] width 5 height 5
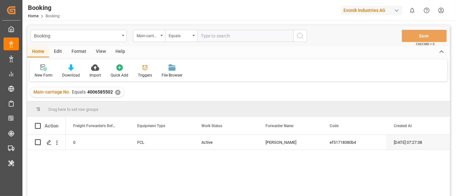
click at [213, 41] on input "text" at bounding box center [245, 36] width 96 height 12
paste input "7001185601"
type input "7001185601"
click at [302, 34] on circle "search button" at bounding box center [299, 35] width 5 height 5
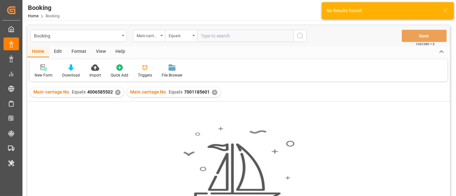
click at [116, 91] on div "✕" at bounding box center [117, 92] width 5 height 5
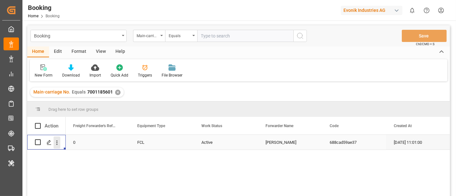
click at [55, 144] on icon "open menu" at bounding box center [56, 142] width 7 height 7
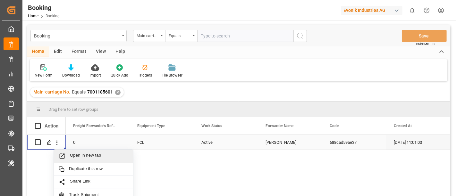
click at [70, 151] on div "Open in new tab" at bounding box center [93, 156] width 79 height 13
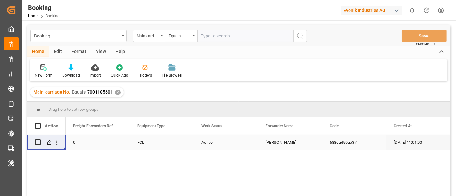
click at [225, 29] on div "Booking Main-carriage No. Equals Save Ctrl/CMD + S" at bounding box center [238, 35] width 422 height 21
click at [226, 35] on input "text" at bounding box center [245, 36] width 96 height 12
paste input "7001185590"
type input "7001185590"
click at [300, 34] on icon "search button" at bounding box center [300, 36] width 8 height 8
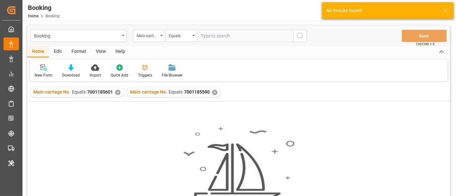
click at [116, 93] on div "✕" at bounding box center [117, 92] width 5 height 5
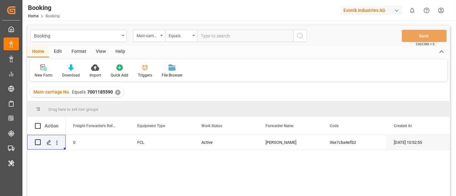
click at [211, 34] on input "text" at bounding box center [245, 36] width 96 height 12
paste input "4006635839"
type input "4006635839"
click at [295, 34] on button "search button" at bounding box center [299, 36] width 13 height 12
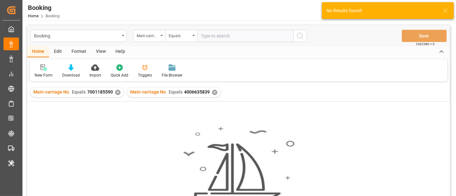
click at [116, 93] on div "✕" at bounding box center [117, 92] width 5 height 5
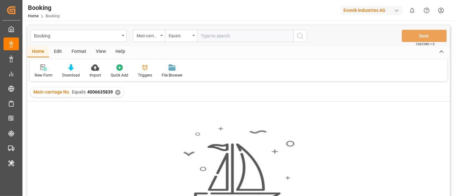
click at [211, 37] on input "text" at bounding box center [245, 36] width 96 height 12
paste input "4006637856"
type input "4006637856"
click at [300, 35] on icon "search button" at bounding box center [300, 36] width 8 height 8
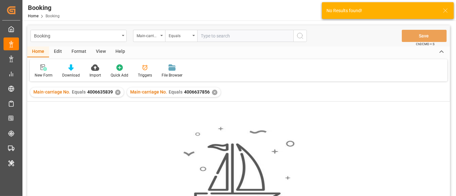
click at [118, 92] on div "✕" at bounding box center [117, 92] width 5 height 5
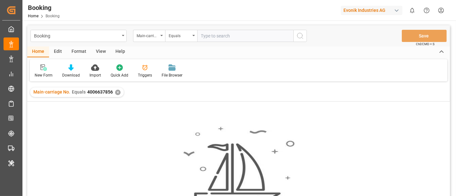
click at [214, 38] on input "text" at bounding box center [245, 36] width 96 height 12
paste input "7001238746"
type input "7001238746"
click at [305, 33] on button "search button" at bounding box center [299, 36] width 13 height 12
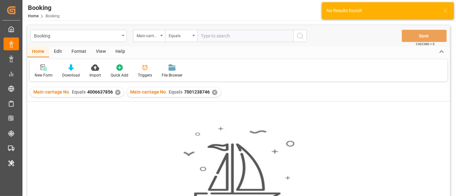
click at [116, 94] on div "✕" at bounding box center [117, 92] width 5 height 5
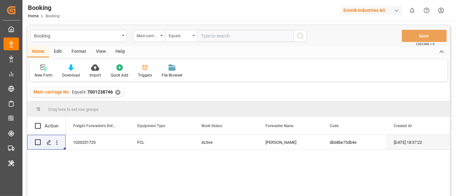
click at [209, 34] on input "text" at bounding box center [245, 36] width 96 height 12
paste input "7001233387"
type input "7001233387"
click at [301, 32] on icon "search button" at bounding box center [300, 36] width 8 height 8
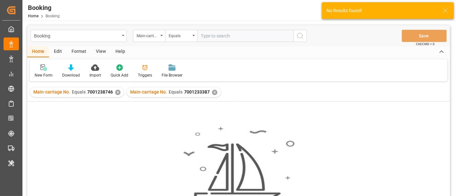
click at [115, 92] on div "✕" at bounding box center [117, 92] width 5 height 5
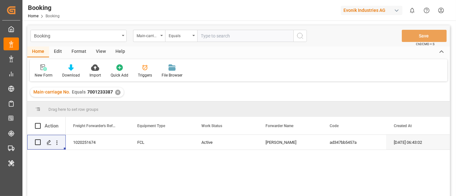
click at [206, 35] on input "text" at bounding box center [245, 36] width 96 height 12
paste input "4006683762"
type input "4006683762"
click at [297, 34] on icon "search button" at bounding box center [300, 36] width 8 height 8
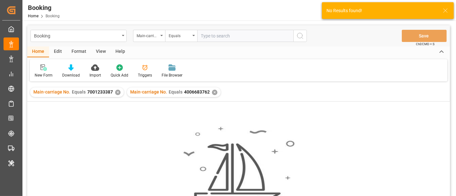
click at [116, 93] on div "✕" at bounding box center [117, 92] width 5 height 5
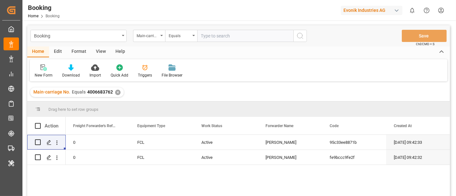
click at [211, 37] on input "text" at bounding box center [245, 36] width 96 height 12
paste input "7001226802"
type input "7001226802"
click at [298, 31] on button "search button" at bounding box center [299, 36] width 13 height 12
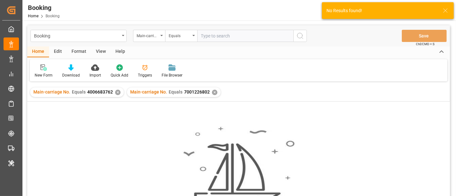
click at [115, 93] on div "✕" at bounding box center [117, 92] width 5 height 5
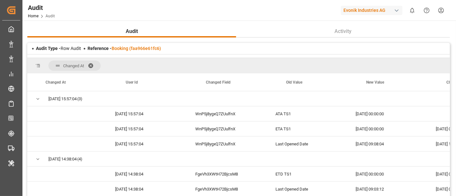
scroll to position [0, 70]
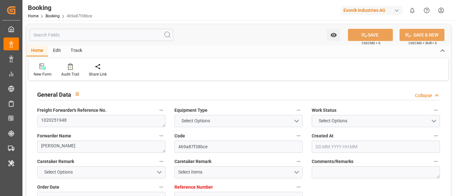
type input "7001260887"
type input "9783502"
type input "Cosco"
type input "COSCO Shipping Co. Ltd."
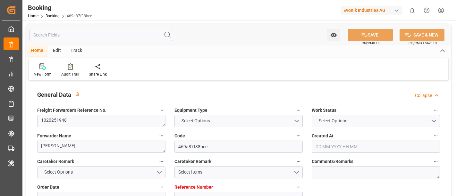
type input "NLRTM"
type input "CNSGH"
type input "[DATE] 09:05"
type input "[DATE]"
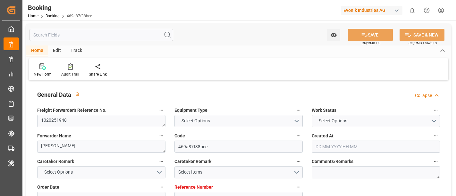
type input "[DATE]"
type input "03.09.2025 00:00"
type input "16.09.2025 00:00"
type input "12.11.2025 00:00"
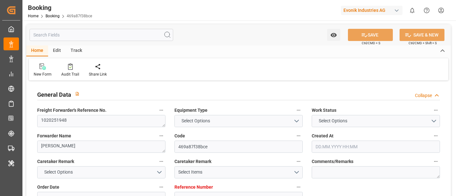
type input "02.09.2025 12:27"
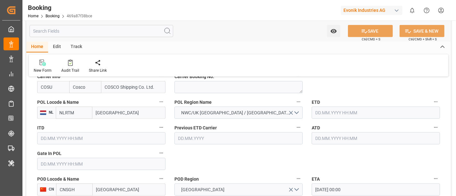
scroll to position [463, 0]
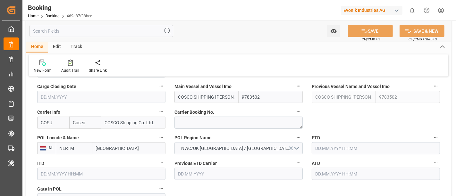
click at [324, 146] on input "text" at bounding box center [375, 148] width 128 height 12
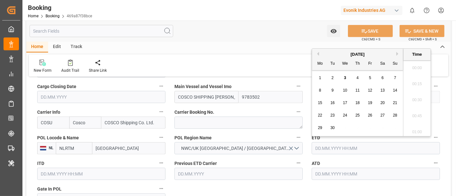
scroll to position [962, 0]
click at [383, 103] on span "20" at bounding box center [382, 103] width 4 height 4
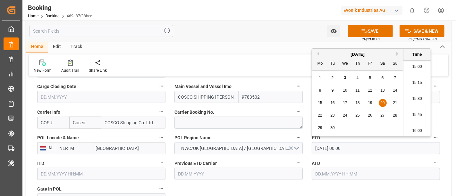
type input "20.09.2025 00:00"
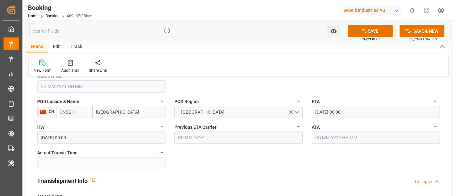
scroll to position [569, 0]
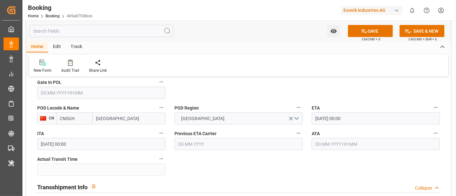
click at [360, 118] on input "12.11.2025 00:00" at bounding box center [375, 118] width 128 height 12
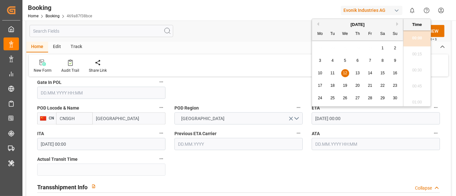
click at [358, 61] on span "6" at bounding box center [357, 60] width 2 height 4
type input "06.11.2025 00:00"
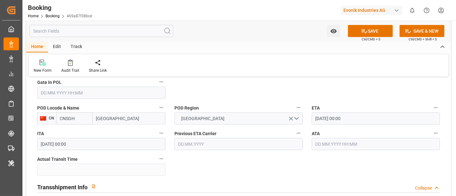
click at [85, 120] on input "CNSGH" at bounding box center [74, 118] width 37 height 12
type input "CNSGH"
click at [117, 121] on input "Shanghai" at bounding box center [129, 118] width 73 height 12
type input "Shanghai"
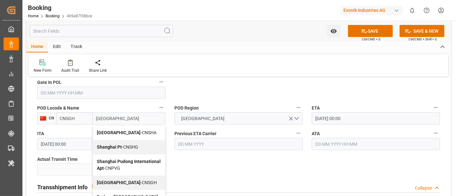
click at [127, 180] on span "Shanghai - CNSGH" at bounding box center [127, 182] width 60 height 5
type input "CNSGH"
type input "Shanghai"
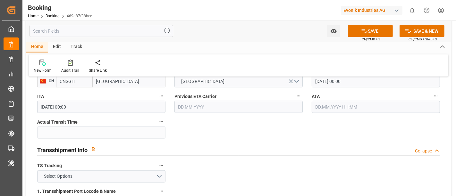
scroll to position [641, 0]
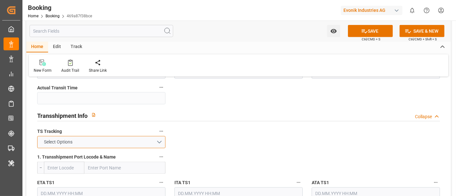
click at [96, 145] on button "Select Options" at bounding box center [101, 142] width 128 height 12
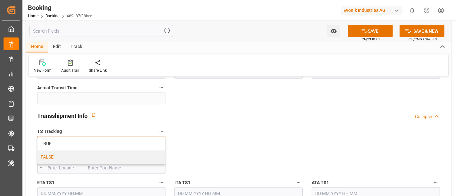
click at [69, 153] on div "FALSE" at bounding box center [100, 157] width 127 height 13
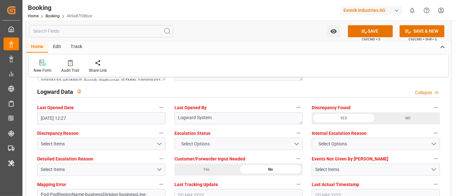
scroll to position [1103, 0]
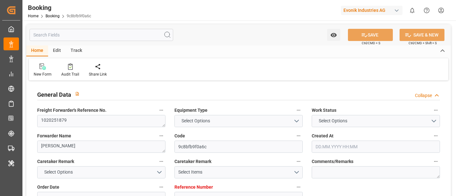
type input "7001253713"
type input "EUNWC"
type input "OMSOH"
type input "[DATE] 11:23"
type input "[DATE]"
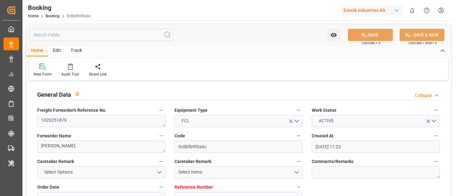
type input "[DATE]"
type input "[DATE] 21:01"
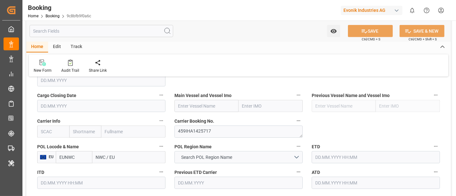
scroll to position [463, 0]
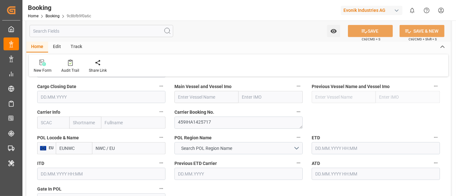
click at [185, 97] on input "text" at bounding box center [206, 97] width 64 height 12
paste input "MSC [GEOGRAPHIC_DATA]"
type input "MSC [GEOGRAPHIC_DATA]"
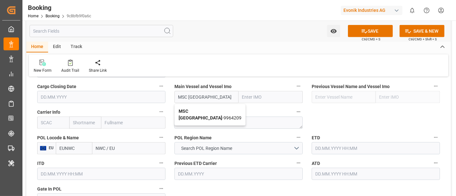
click at [205, 110] on span "MSC [GEOGRAPHIC_DATA] - 9964209" at bounding box center [209, 115] width 63 height 12
type input "9964209"
type input "MSC [GEOGRAPHIC_DATA]"
click at [47, 122] on input "text" at bounding box center [53, 123] width 32 height 12
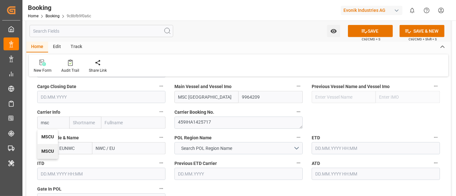
click at [52, 139] on div "MSCU" at bounding box center [47, 137] width 20 height 14
type input "MSCU"
type input "MSC"
type input "Mediterranean Shipping Company"
type input "MSCU"
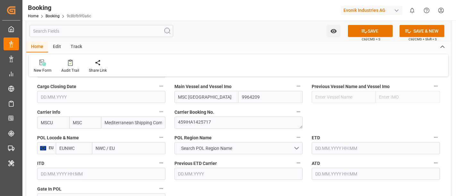
click at [105, 144] on input "NWC / EU" at bounding box center [128, 148] width 73 height 12
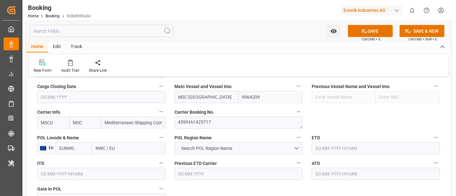
paste input "BEANR"
type input "BEANR"
click at [126, 162] on span "Antwerp - BEANR" at bounding box center [125, 162] width 59 height 5
type input "BEANR"
type input "[GEOGRAPHIC_DATA]"
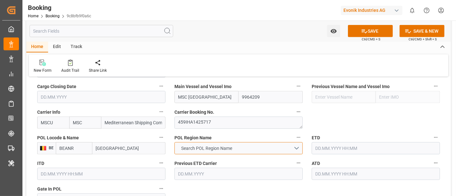
click at [222, 143] on button "Search POL Region Name" at bounding box center [238, 148] width 128 height 12
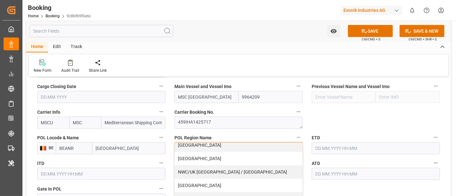
scroll to position [164, 0]
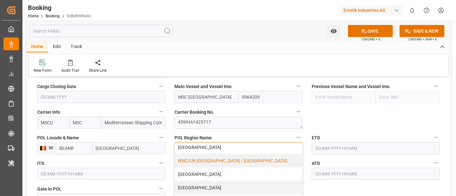
click at [234, 160] on div "NWC/UK NORTH WEST CONTINENT / UK" at bounding box center [238, 160] width 127 height 13
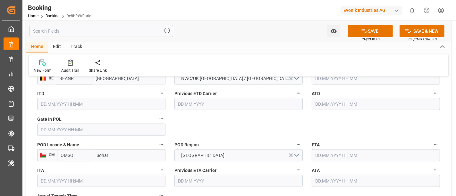
scroll to position [534, 0]
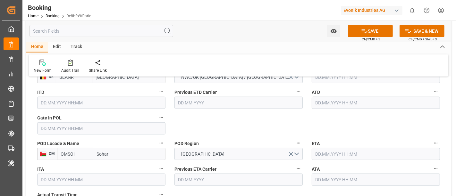
click at [78, 153] on input "OMSOH" at bounding box center [75, 154] width 36 height 12
paste input "text"
click at [72, 166] on b "OMSOH" at bounding box center [69, 168] width 16 height 5
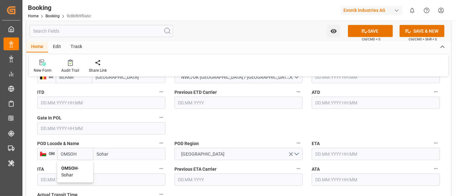
type input "OMSOH"
drag, startPoint x: 203, startPoint y: 119, endPoint x: 285, endPoint y: 152, distance: 88.5
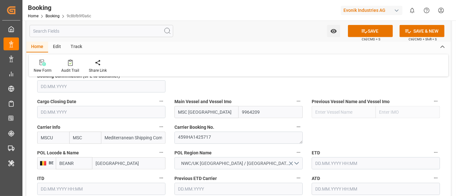
scroll to position [463, 0]
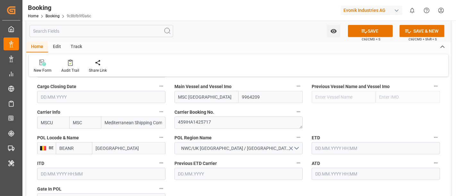
click at [335, 148] on input "text" at bounding box center [375, 148] width 128 height 12
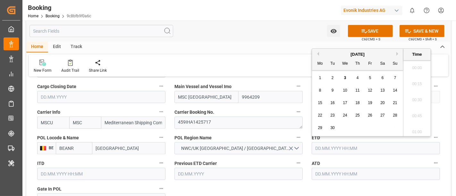
scroll to position [962, 0]
click at [354, 103] on div "18" at bounding box center [357, 103] width 8 height 8
type input "18.09.2025 00:00"
click at [381, 160] on label "ATD" at bounding box center [375, 163] width 128 height 9
click at [431, 160] on button "ATD" at bounding box center [435, 163] width 8 height 8
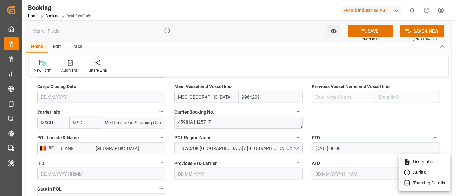
click at [350, 117] on div at bounding box center [228, 98] width 456 height 196
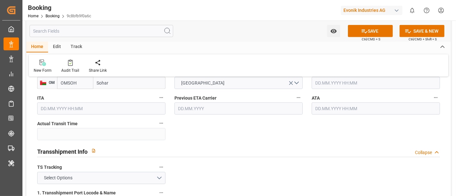
scroll to position [569, 0]
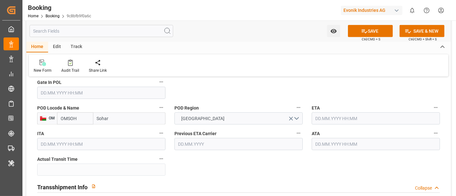
click at [332, 117] on input "text" at bounding box center [375, 118] width 128 height 12
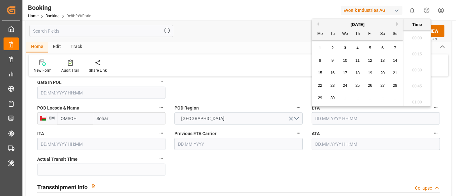
scroll to position [962, 0]
click at [397, 22] on button "Next Month" at bounding box center [398, 24] width 4 height 4
click at [317, 100] on span "27" at bounding box center [319, 98] width 4 height 4
type input "27.10.2025 00:00"
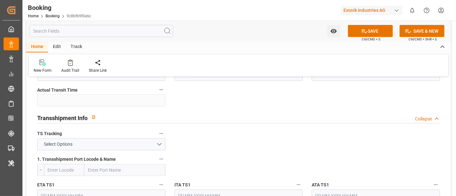
scroll to position [641, 0]
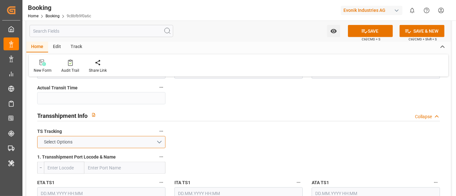
click at [81, 141] on button "Select Options" at bounding box center [101, 142] width 128 height 12
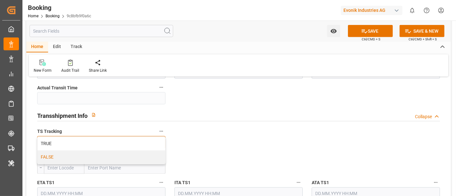
click at [69, 160] on div "FALSE" at bounding box center [100, 157] width 127 height 13
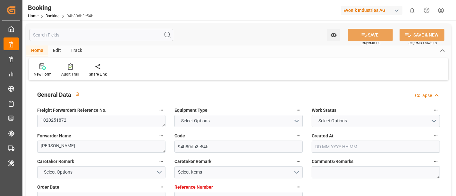
type input "7001252634"
type input "EUNWC"
type input "ARBUE"
type input "[DATE] 13:00"
type input "[DATE]"
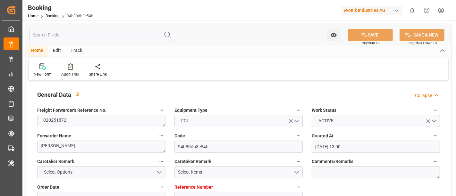
type input "[DATE]"
type input "[DATE] 21:01"
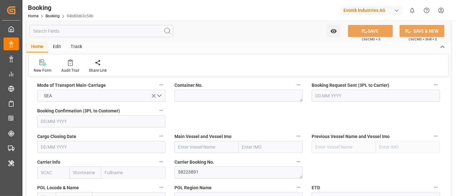
scroll to position [427, 0]
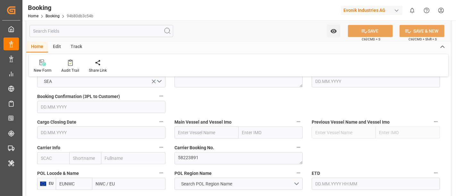
click at [182, 132] on input "text" at bounding box center [206, 133] width 64 height 12
paste input "MSC [PERSON_NAME]"
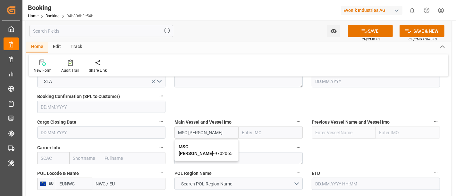
click at [201, 147] on b "MSC [PERSON_NAME]" at bounding box center [195, 150] width 35 height 12
type input "MSC [PERSON_NAME]"
type input "9702065"
type input "MSC [PERSON_NAME]"
click at [48, 157] on input "text" at bounding box center [53, 158] width 32 height 12
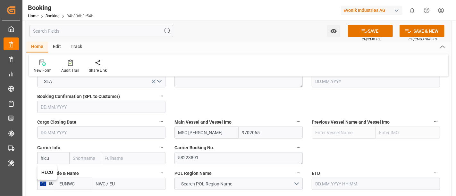
click at [47, 170] on b "HLCU" at bounding box center [47, 172] width 12 height 5
type input "HLCU"
type input "Hapag [PERSON_NAME]"
type input "Hapag [PERSON_NAME] Aktiengesellschaft"
type input "HLCU"
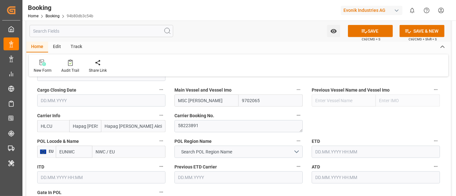
scroll to position [463, 0]
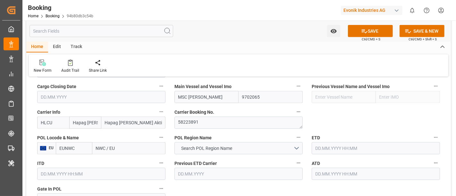
click at [106, 149] on input "NWC / EU" at bounding box center [128, 148] width 73 height 12
paste input "[GEOGRAPHIC_DATA]"
type input "[GEOGRAPHIC_DATA]"
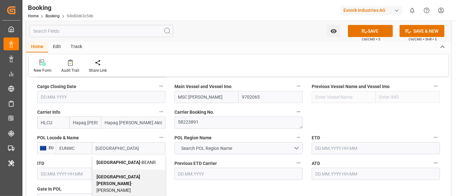
click at [117, 160] on span "Antwerp - BEANR" at bounding box center [125, 162] width 59 height 5
type input "BEANR"
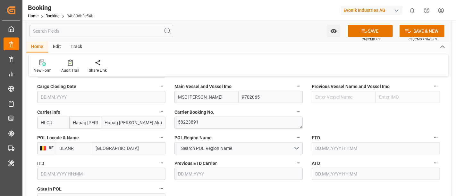
type input "Antwerp"
click at [320, 146] on input "text" at bounding box center [375, 148] width 128 height 12
paste input "2025-09-15"
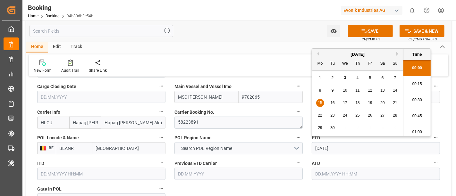
scroll to position [978, 0]
click at [318, 101] on span "15" at bounding box center [319, 103] width 4 height 4
type input "15.09.2025 00:00"
click at [244, 136] on label "POL Region Name" at bounding box center [238, 137] width 128 height 9
click at [294, 136] on button "POL Region Name" at bounding box center [298, 137] width 8 height 8
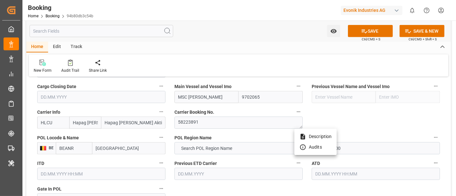
click at [353, 119] on div at bounding box center [228, 98] width 456 height 196
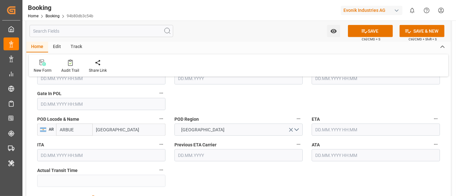
scroll to position [569, 0]
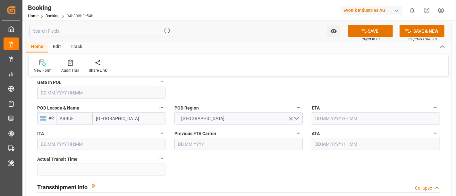
click at [331, 118] on input "text" at bounding box center [375, 118] width 128 height 12
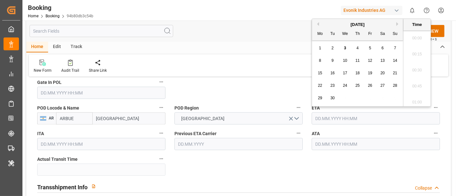
scroll to position [978, 0]
paste input "2025-10-13"
click at [319, 74] on span "13" at bounding box center [319, 73] width 4 height 4
type input "13.10.2025 00:00"
click at [108, 119] on input "Buenos Aires" at bounding box center [129, 118] width 73 height 12
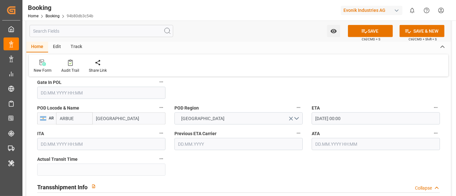
click at [108, 119] on input "Buenos Aires" at bounding box center [129, 118] width 73 height 12
paste input "UENOS AIRES"
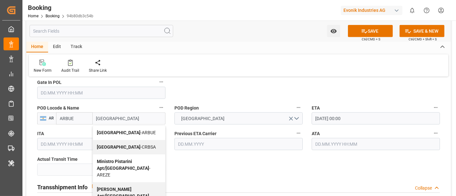
click at [137, 130] on span "Buenos Aires - ARBUE" at bounding box center [126, 132] width 59 height 5
type input "Buenos Aires"
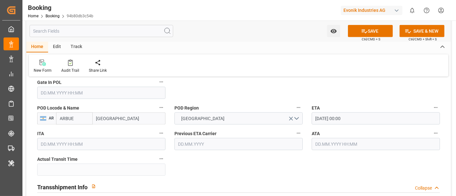
scroll to position [605, 0]
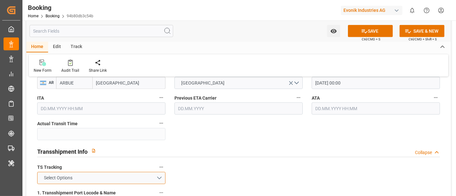
click at [77, 174] on button "Select Options" at bounding box center [101, 178] width 128 height 12
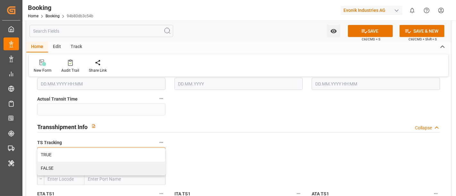
scroll to position [641, 0]
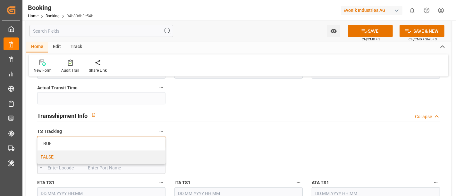
click at [68, 160] on div "FALSE" at bounding box center [100, 157] width 127 height 13
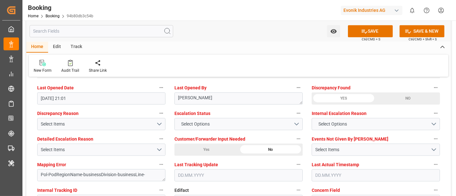
scroll to position [1317, 0]
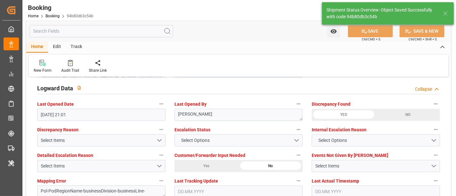
type textarea "[PERSON_NAME]"
type textarea "businessDivision-businessLine-"
type input "15.09.2025 00:00"
type input "13.10.2025 00:00"
type input "03.09.2025 10:19"
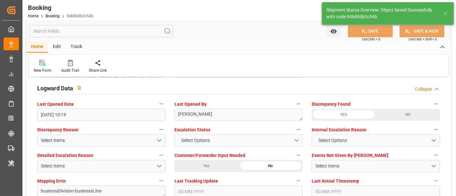
scroll to position [1032, 0]
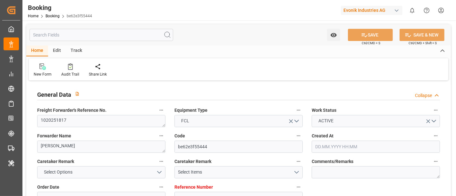
type input "7001247242"
type input "EUNWC"
type input "COCTG"
type input "[DATE] 06:15"
type input "13.08.2025"
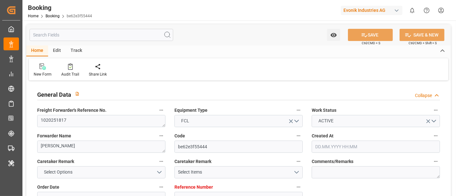
type input "27.09.2025"
type input "01.09.2025"
type input "19.08.2025"
type input "19.08.2025 08:38"
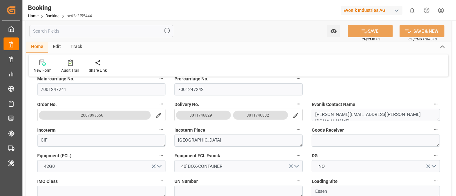
scroll to position [142, 0]
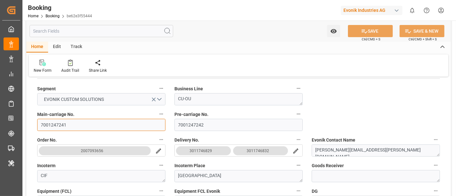
click at [71, 127] on input "7001247241" at bounding box center [101, 125] width 128 height 12
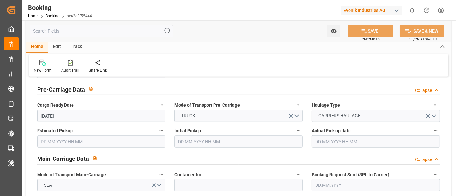
scroll to position [0, 0]
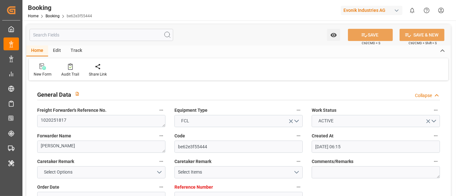
click at [351, 112] on label "Work Status" at bounding box center [375, 110] width 128 height 9
click at [431, 112] on button "Work Status" at bounding box center [435, 110] width 8 height 8
click at [353, 117] on div at bounding box center [228, 98] width 456 height 196
click at [356, 124] on button "ACTIVE" at bounding box center [375, 121] width 128 height 12
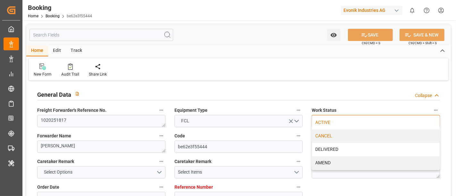
click at [345, 138] on div "CANCEL" at bounding box center [375, 135] width 127 height 13
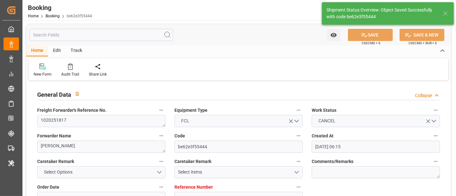
type textarea "[PERSON_NAME]"
type input "03.09.2025 10:20"
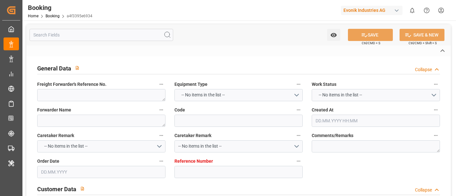
type textarea "1020251800"
type textarea "[PERSON_NAME]"
type input "a4f3395e6934"
type input "7001245266"
type textarea "CU-OI"
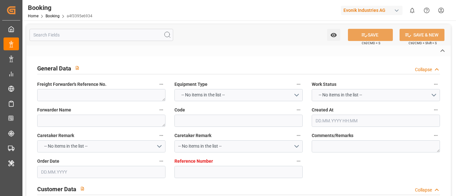
type input "7001245265"
type textarea "[PERSON_NAME][EMAIL_ADDRESS][PERSON_NAME][DOMAIN_NAME]"
type textarea "CIF"
type textarea "[GEOGRAPHIC_DATA]"
type textarea "Essen"
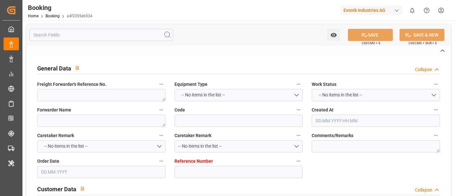
type textarea "53304425"
type input "NWC / EU"
type input "Busan"
type textarea "vesselName etd [PERSON_NAME]"
type textarea "INPUT_Evonik_Seeburger_IFTMIN_1003073742_20250821065539538.edi"
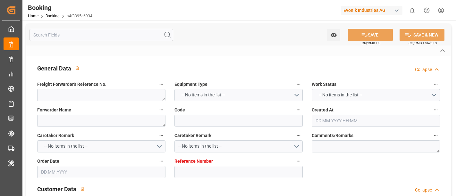
type textarea "INPUT_Evonik_Seeburger_IFTMIN_1003039348_20250811102700297.edi,INPUT_Evonik_See…"
type textarea "1003073742"
type textarea "[PERSON_NAME]"
type textarea "Pol-PodRegionName-businessDivision-businessLine-"
type textarea "IFTMIN"
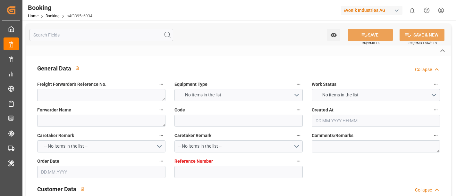
type textarea "a011t00000LcJC5AAN"
type textarea "No"
type input "7001245266"
type input "EUNWC"
type input "KRPUS"
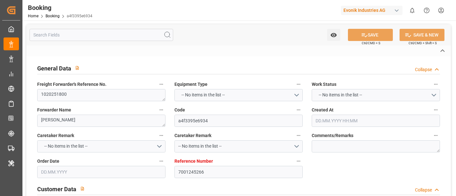
type input "[DATE] 08:29"
type input "[DATE]"
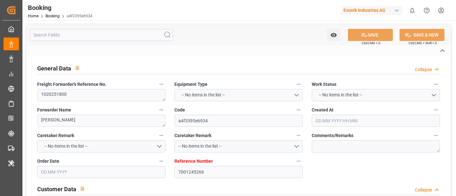
type input "[DATE] 21:01"
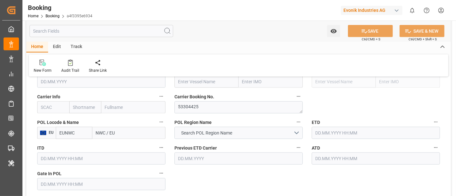
scroll to position [463, 0]
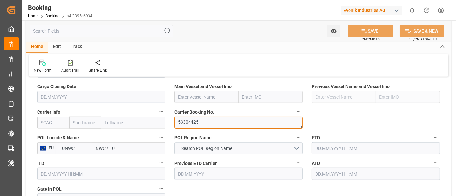
click at [209, 118] on textarea "53304425" at bounding box center [238, 123] width 128 height 12
click at [177, 123] on textarea "53304425" at bounding box center [238, 123] width 128 height 12
click at [207, 122] on textarea "53304425" at bounding box center [238, 123] width 128 height 12
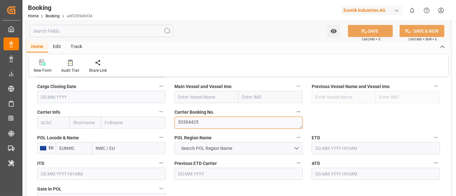
click at [207, 122] on textarea "53304425" at bounding box center [238, 123] width 128 height 12
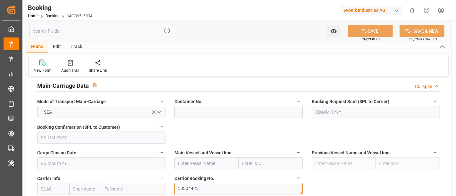
scroll to position [391, 0]
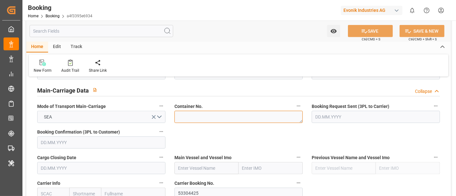
click at [175, 117] on textarea at bounding box center [238, 117] width 128 height 12
paste textarea "TGCU 2093212"
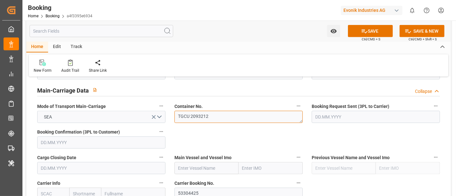
click at [190, 115] on textarea "TGCU 2093212" at bounding box center [238, 117] width 128 height 12
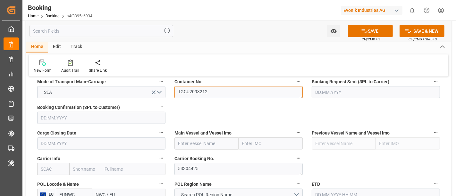
scroll to position [427, 0]
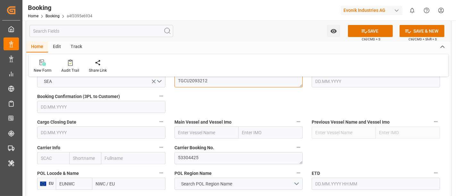
type textarea "TGCU2093212"
click at [43, 156] on input "text" at bounding box center [53, 158] width 32 height 12
click at [50, 170] on b "HLCU" at bounding box center [47, 172] width 12 height 5
type input "HLCU"
type input "Hapag Lloyd"
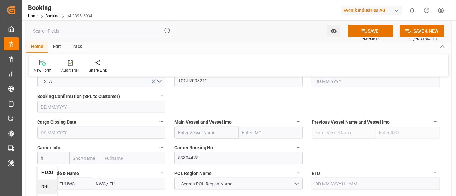
type input "Hapag Lloyd Aktiengesellschaft"
type input "HLCU"
click at [200, 129] on input "text" at bounding box center [206, 133] width 64 height 12
paste input "MAASTRICHT MAERSK"
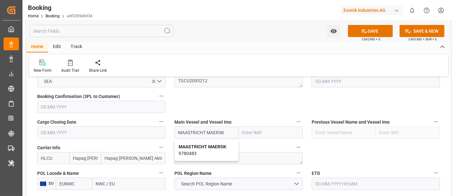
click at [214, 146] on b "MAASTRICHT MAERSK" at bounding box center [201, 146] width 47 height 5
type input "MAASTRICHT MAERSK"
type input "9780483"
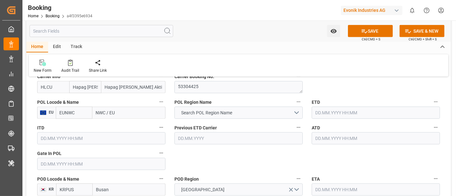
type input "MAASTRICHT MAERSK"
click at [108, 114] on input "NWC / EU" at bounding box center [128, 113] width 73 height 12
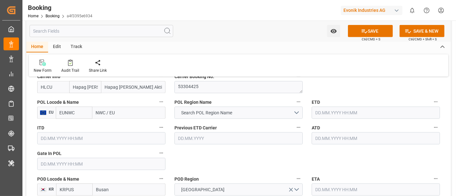
paste input "ROTTERDAM"
type input "ROTTERDAM"
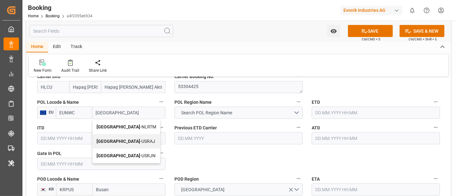
click at [117, 124] on span "Rotterdam - NLRTM" at bounding box center [126, 126] width 60 height 5
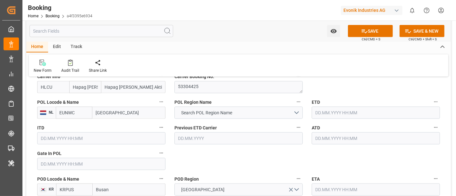
type input "NLRTM"
type input "Rotterdam"
click at [208, 113] on span "Search POL Region Name" at bounding box center [206, 113] width 57 height 7
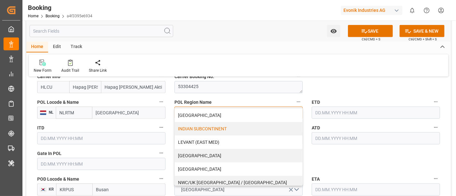
scroll to position [142, 0]
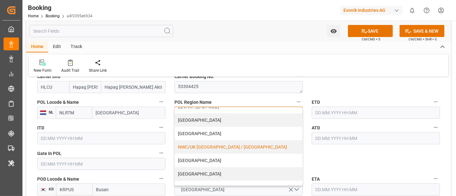
click at [218, 145] on div "NWC/UK [GEOGRAPHIC_DATA] / [GEOGRAPHIC_DATA]" at bounding box center [238, 146] width 127 height 13
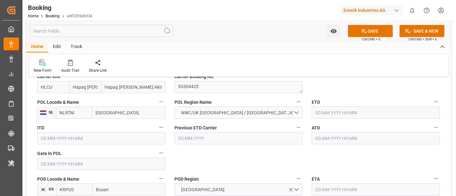
click at [56, 160] on input "text" at bounding box center [101, 164] width 128 height 12
paste input "2025-08-24"
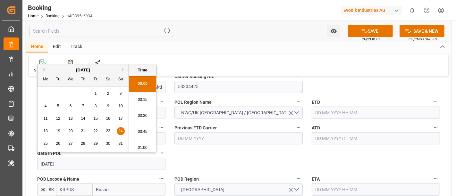
scroll to position [978, 0]
click at [120, 129] on span "24" at bounding box center [120, 131] width 4 height 4
type input "24.08.2025 00:00"
click at [325, 113] on input "text" at bounding box center [375, 113] width 128 height 12
paste input "2025-08-31"
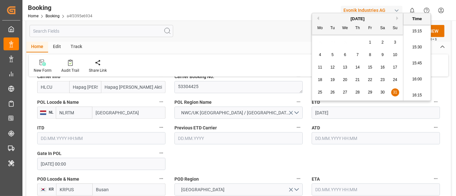
click at [392, 92] on span "31" at bounding box center [394, 92] width 4 height 4
type input "31.08.2025 00:00"
click at [327, 142] on input "text" at bounding box center [375, 138] width 128 height 12
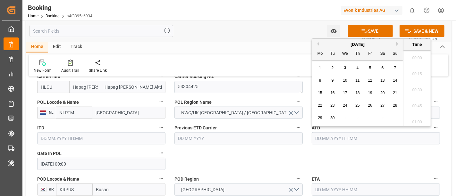
paste input "2025-08-31"
click at [392, 117] on span "31" at bounding box center [394, 118] width 4 height 4
type input "31.08.2025 00:00"
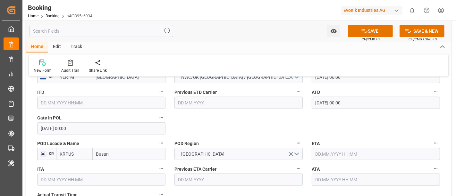
scroll to position [569, 0]
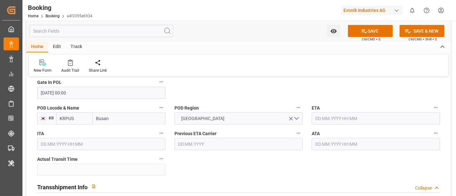
click at [325, 118] on input "text" at bounding box center [375, 118] width 128 height 12
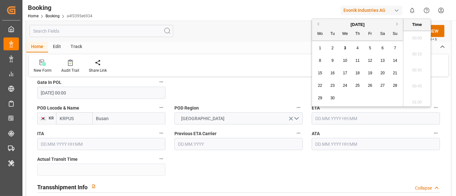
paste input "2025-10-18"
click at [380, 74] on span "18" at bounding box center [382, 73] width 4 height 4
type input "18.10.2025 00:00"
click at [288, 151] on div "Previous ETA Carrier" at bounding box center [238, 140] width 137 height 26
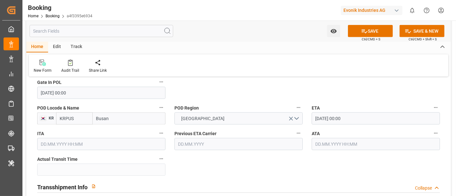
scroll to position [605, 0]
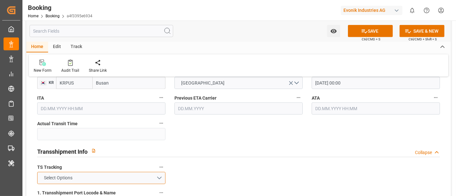
click at [73, 177] on span "Select Options" at bounding box center [58, 178] width 35 height 7
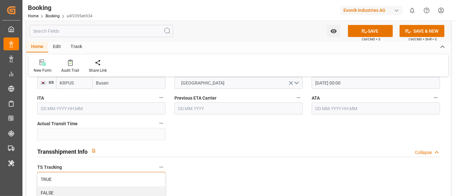
scroll to position [641, 0]
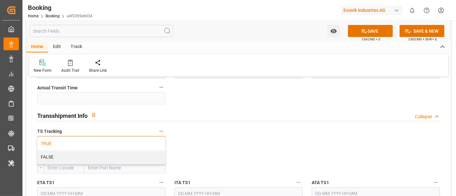
click at [73, 142] on div "TRUE" at bounding box center [100, 143] width 127 height 13
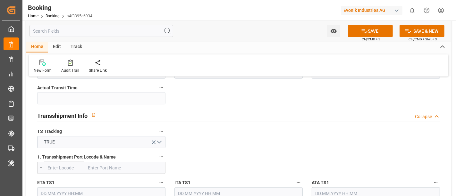
click at [104, 164] on input "text" at bounding box center [124, 168] width 81 height 12
paste input "SHANGHAI"
type input "SHANGHAI"
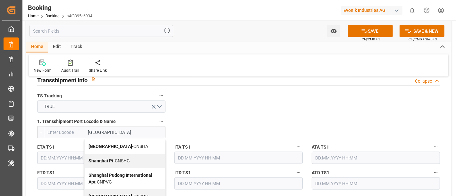
scroll to position [15, 0]
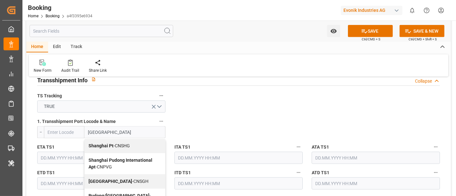
click at [125, 179] on span "Shanghai - CNSGH" at bounding box center [118, 181] width 60 height 5
type input "CNSGH"
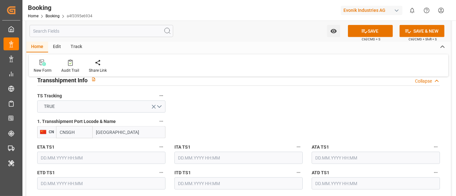
type input "Shanghai"
click at [77, 160] on input "text" at bounding box center [101, 158] width 128 height 12
paste input "2025-10-11"
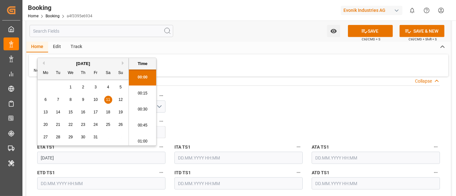
scroll to position [978, 0]
click at [106, 99] on span "11" at bounding box center [108, 99] width 4 height 4
type input "11.10.2025 00:00"
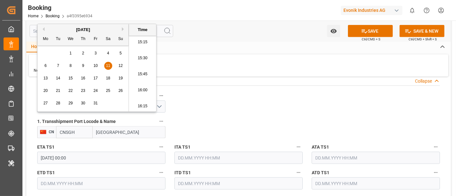
scroll to position [712, 0]
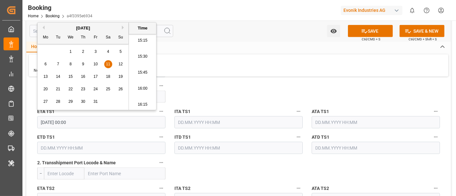
click at [58, 182] on div "ETA TS2" at bounding box center [101, 195] width 137 height 26
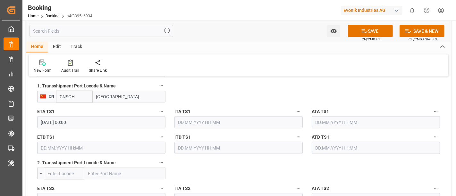
click at [50, 148] on input "text" at bounding box center [101, 148] width 128 height 12
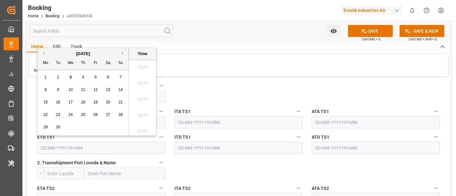
scroll to position [978, 0]
paste input "2025-10-16"
click at [82, 100] on div "16" at bounding box center [83, 103] width 8 height 8
type input "16.10.2025 00:00"
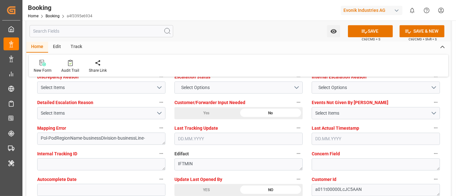
scroll to position [1245, 0]
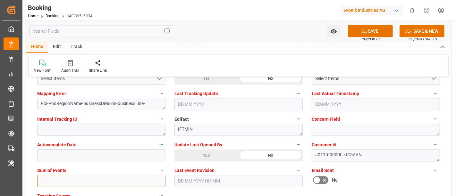
click at [62, 178] on input "text" at bounding box center [101, 181] width 128 height 12
type input "0"
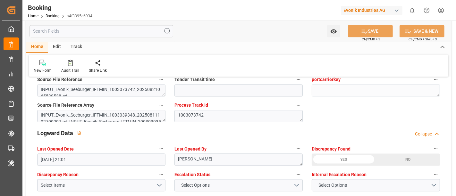
scroll to position [1068, 0]
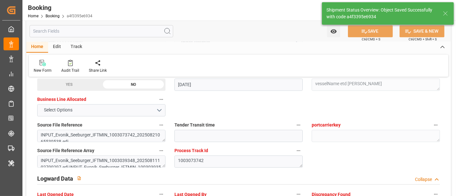
type textarea "NWC/UK North West Continent / UK_KRPUS_HLCU_CU-OI"
type textarea "[PERSON_NAME]"
type textarea "businessDivision-businessLine-"
type textarea "Yes"
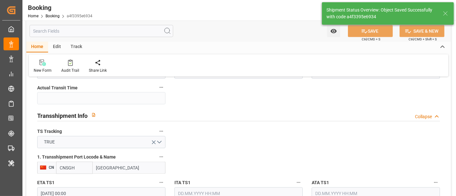
type input "31.08.2025 00:00"
type input "18.10.2025 00:00"
type input "11.10.2025 00:00"
type input "16.10.2025 00:00"
type input "03.09.2025 10:24"
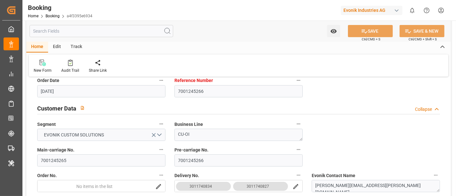
scroll to position [0, 0]
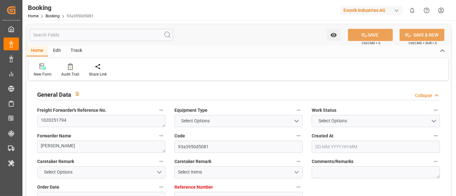
type textarea "1020251794"
type textarea "[PERSON_NAME]"
type input "93a3950d5081"
type input "7001245063"
type textarea "CU-OI"
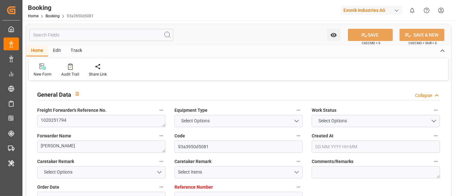
type input "7001245062"
type textarea "[PERSON_NAME][EMAIL_ADDRESS][PERSON_NAME][DOMAIN_NAME]"
type textarea "CIF"
type textarea "HUANGPU"
type textarea "Essen"
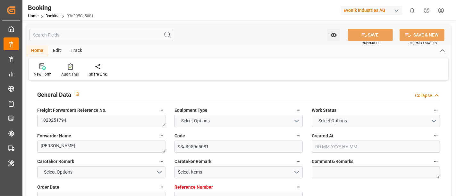
type textarea "721014226"
type input "NWC / EU"
type input "Huangpu Pt"
type textarea "vesselName etd [PERSON_NAME]"
type textarea "INPUT_Evonik_Seeburger_IFTMIN_1003070728_20250820110432771.edi"
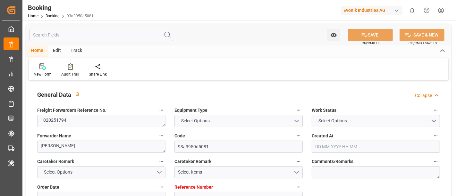
type textarea "INPUT_Evonik_Seeburger_IFTMIN_1003038864_20250811083804543.edi,INPUT_Evonik_See…"
type textarea "1003070728"
type textarea "[PERSON_NAME]"
type textarea "Pol-PodRegionName-businessDivision-businessLine-"
type textarea "IFTMIN"
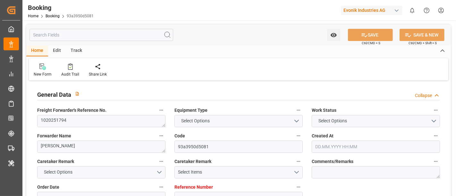
type textarea "a011t00000LcJC5AAN"
type textarea "No"
type input "7001245063"
type input "EUNWC"
type input "CNHUA"
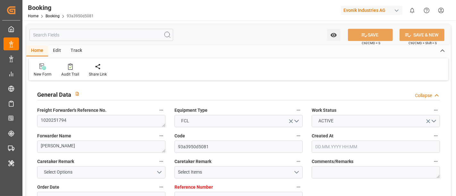
type input "[DATE] 06:39"
type input "[DATE]"
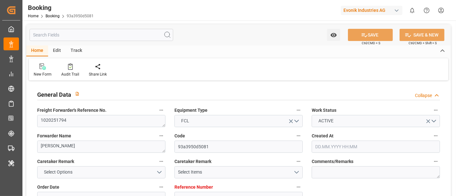
type input "[DATE] 21:01"
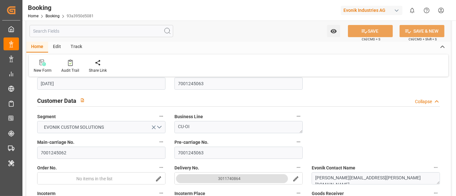
scroll to position [142, 0]
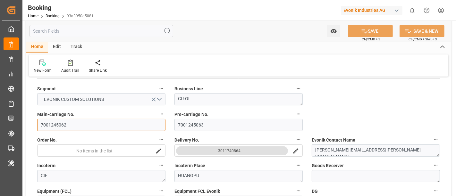
click at [68, 124] on input "7001245062" at bounding box center [101, 125] width 128 height 12
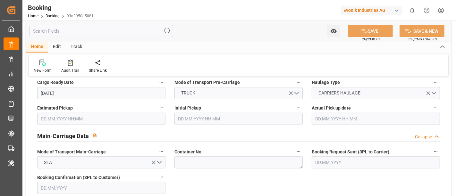
scroll to position [391, 0]
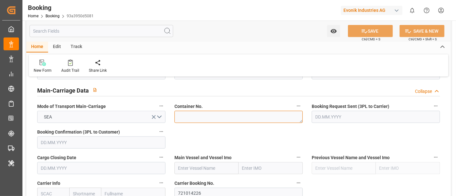
click at [183, 119] on textarea at bounding box center [238, 117] width 128 height 12
paste textarea "MRKU0874782"
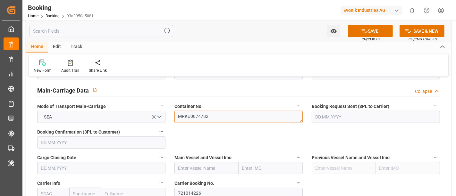
click at [177, 117] on textarea "MRKU0874782" at bounding box center [238, 117] width 128 height 12
type textarea "MRKU0874782"
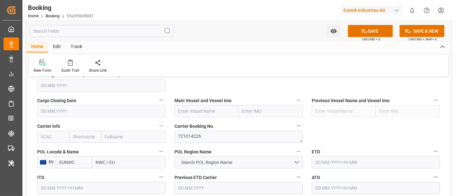
scroll to position [463, 0]
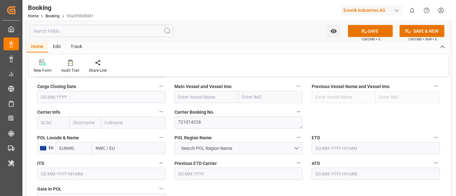
click at [102, 145] on input "NWC / EU" at bounding box center [128, 148] width 73 height 12
paste input "ROTTERDAM"
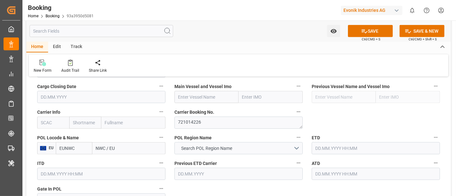
type input "ROTTERDAM"
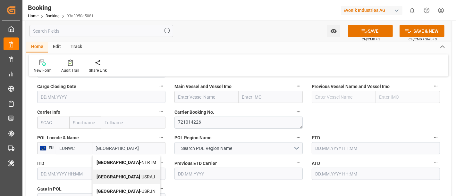
click at [131, 162] on span "Rotterdam - NLRTM" at bounding box center [126, 162] width 60 height 5
type input "NLRTM"
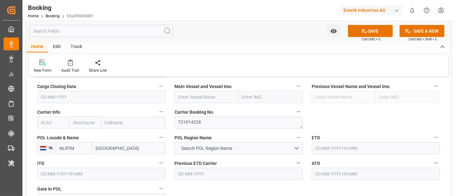
type input "[GEOGRAPHIC_DATA]"
click at [57, 121] on input "text" at bounding box center [53, 123] width 32 height 12
click at [51, 135] on b "MAEU" at bounding box center [47, 136] width 12 height 5
type input "MAEU"
type input "Maersk"
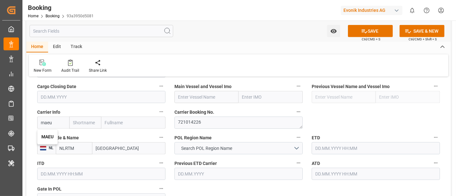
type input "Maersk Line AS"
type input "MAEU"
click at [209, 149] on span "Search POL Region Name" at bounding box center [206, 148] width 57 height 7
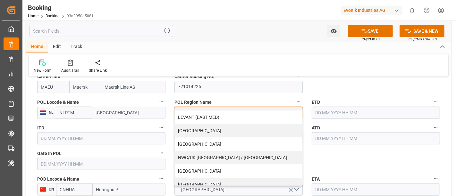
scroll to position [142, 0]
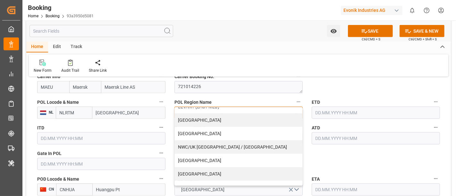
click at [234, 147] on div "NWC/UK [GEOGRAPHIC_DATA] / [GEOGRAPHIC_DATA]" at bounding box center [238, 146] width 127 height 13
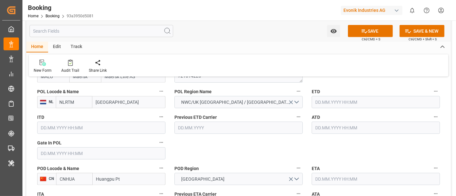
scroll to position [534, 0]
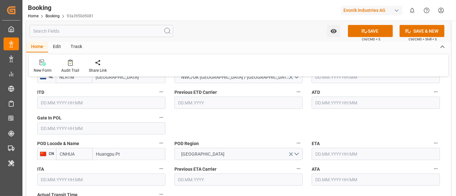
click at [79, 127] on input "text" at bounding box center [101, 128] width 128 height 12
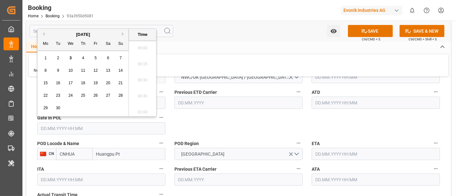
scroll to position [994, 0]
click at [42, 34] on button "Previous Month" at bounding box center [43, 34] width 4 height 4
click at [94, 96] on span "22" at bounding box center [95, 95] width 4 height 4
type input "22.08.2025 00:00"
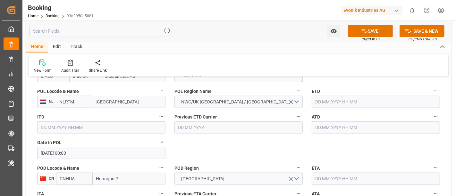
scroll to position [498, 0]
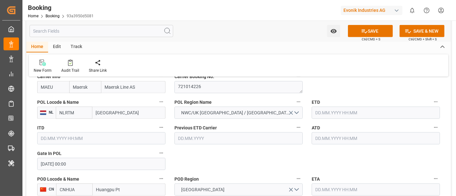
click at [335, 111] on input "text" at bounding box center [375, 113] width 128 height 12
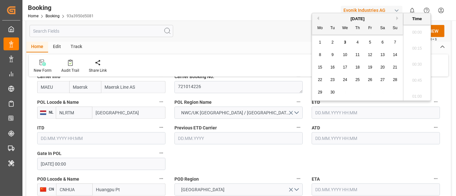
scroll to position [994, 0]
click at [315, 17] on button "Previous Month" at bounding box center [317, 18] width 4 height 4
click at [334, 93] on span "26" at bounding box center [332, 92] width 4 height 4
type input "26.08.2025 00:00"
click at [360, 113] on input "26.08.2025 00:00" at bounding box center [375, 113] width 128 height 12
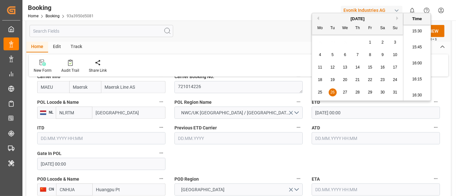
click at [360, 113] on input "26.08.2025 00:00" at bounding box center [375, 113] width 128 height 12
click at [332, 134] on input "text" at bounding box center [375, 138] width 128 height 12
click at [332, 139] on input "text" at bounding box center [375, 138] width 128 height 12
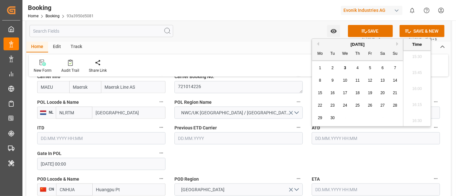
paste input "26.08.2025 00:00"
type input "26.08.2025 00:00"
click at [333, 115] on div "26" at bounding box center [332, 118] width 8 height 8
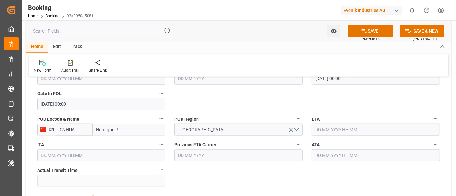
scroll to position [569, 0]
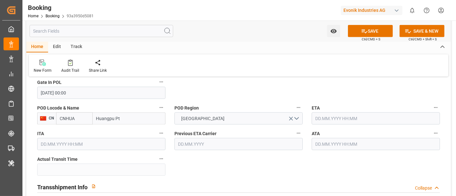
click at [336, 116] on input "text" at bounding box center [375, 118] width 128 height 12
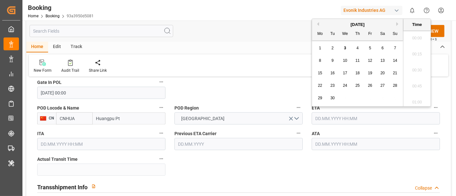
scroll to position [994, 0]
click at [397, 24] on button "Next Month" at bounding box center [398, 24] width 4 height 4
click at [370, 71] on span "17" at bounding box center [369, 73] width 4 height 4
type input "17.10.2025 00:00"
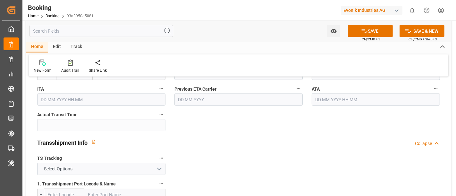
scroll to position [641, 0]
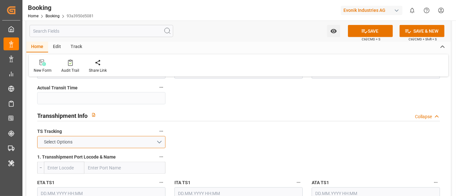
click at [113, 141] on button "Select Options" at bounding box center [101, 142] width 128 height 12
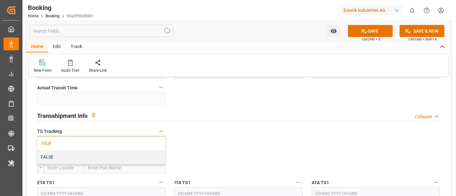
click at [90, 143] on div "TRUE" at bounding box center [100, 143] width 127 height 13
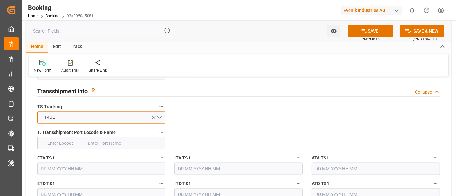
scroll to position [676, 0]
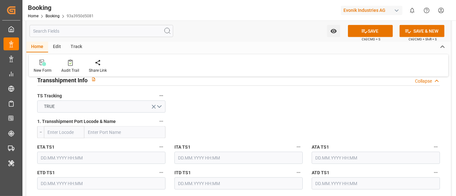
click at [96, 129] on input "text" at bounding box center [124, 132] width 81 height 12
paste input "TANJUNG PELEPAS"
type input "TANJUNG PELEPAS"
click at [116, 145] on b "Tanjung Pelepas" at bounding box center [105, 146] width 34 height 5
type input "MYTPP"
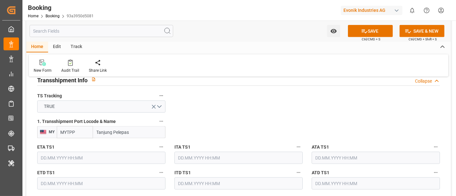
type input "Tanjung Pelepas"
click at [88, 152] on input "text" at bounding box center [101, 158] width 128 height 12
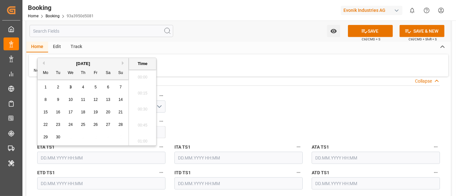
scroll to position [994, 0]
click at [74, 126] on div "24" at bounding box center [71, 125] width 8 height 8
type input "24.09.2025 00:00"
click at [75, 185] on input "text" at bounding box center [101, 183] width 128 height 12
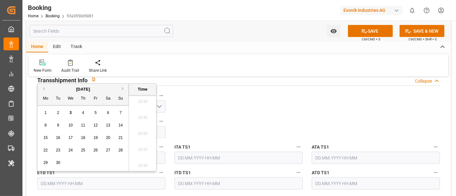
click at [47, 164] on span "29" at bounding box center [45, 162] width 4 height 4
type input "29.09.2025 00:00"
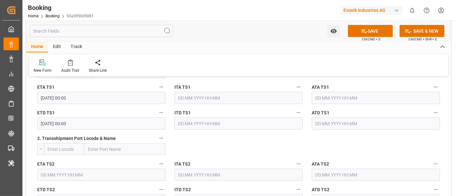
scroll to position [747, 0]
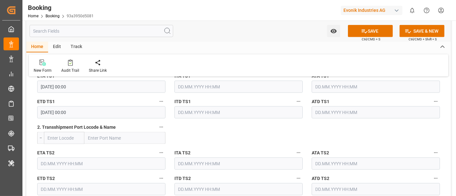
click at [115, 139] on input "text" at bounding box center [124, 138] width 81 height 12
paste input "NANSHA NEW PORT"
type input "NANSHA NEW PORT"
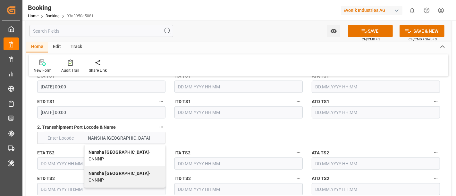
click at [130, 151] on span "Nansha New Port - CNNNP" at bounding box center [119, 156] width 62 height 12
type input "CNNNP"
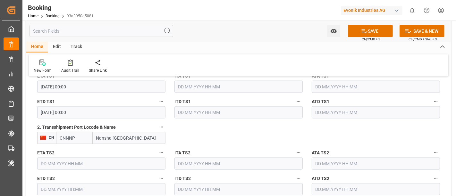
type input "Nansha New Port"
click at [79, 166] on input "text" at bounding box center [101, 164] width 128 height 12
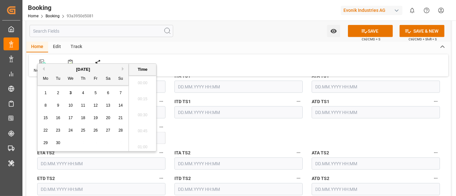
scroll to position [994, 0]
click at [125, 68] on button "Next Month" at bounding box center [124, 69] width 4 height 4
click at [109, 107] on span "11" at bounding box center [108, 105] width 4 height 4
type input "11.10.2025 00:00"
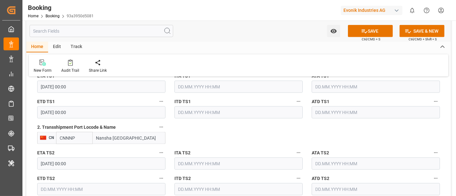
scroll to position [783, 0]
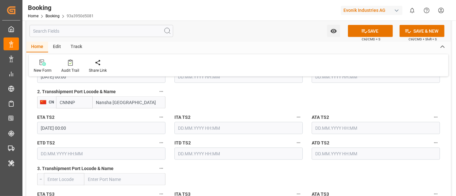
click at [102, 155] on input "text" at bounding box center [101, 154] width 128 height 12
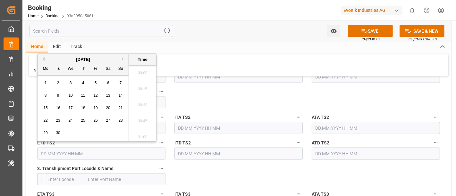
scroll to position [994, 0]
click at [123, 58] on button "Next Month" at bounding box center [124, 59] width 4 height 4
click at [68, 108] on div "15" at bounding box center [71, 108] width 8 height 8
type input "15.10.2025 00:00"
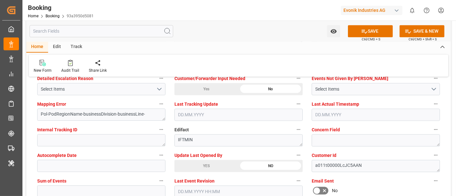
scroll to position [1245, 0]
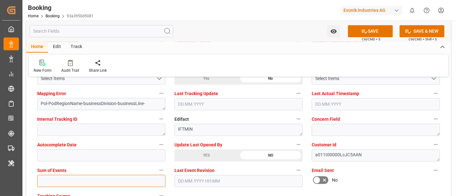
click at [48, 179] on input "text" at bounding box center [101, 181] width 128 height 12
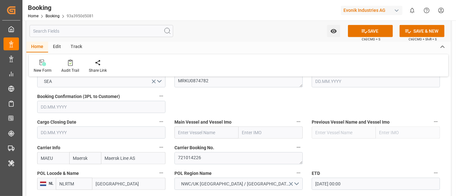
scroll to position [391, 0]
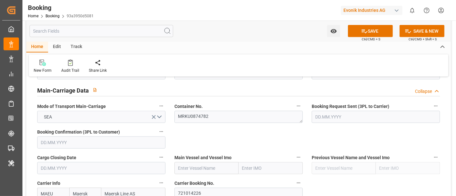
type input "0"
click at [186, 167] on input "text" at bounding box center [206, 168] width 64 height 12
paste input "MARIBO MAERSK"
click at [217, 180] on span "Maribo Maersk - 9619969" at bounding box center [205, 182] width 54 height 5
type input "Maribo Maersk"
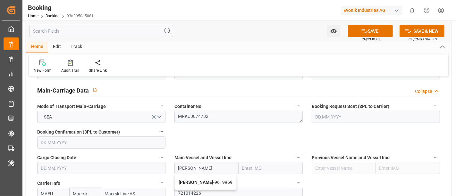
type input "9619969"
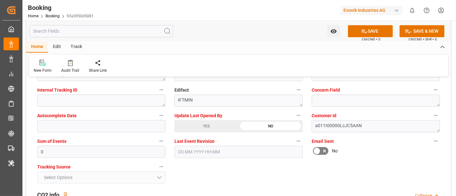
scroll to position [1281, 0]
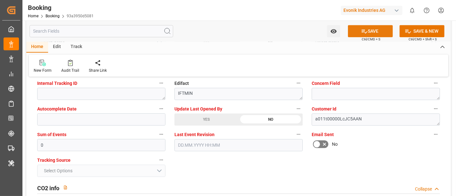
type input "Maribo Maersk"
click at [367, 27] on button "SAVE" at bounding box center [370, 31] width 45 height 12
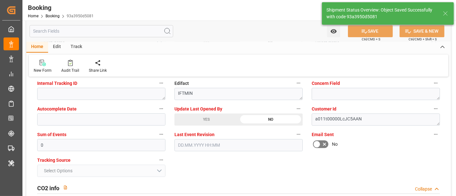
type textarea "NWC/UK North West Continent / UK_CNHUA_MAEU_CU-OI"
type textarea "[PERSON_NAME]"
type textarea "businessDivision-businessLine-"
type textarea "Yes"
type input "26.08.2025 00:00"
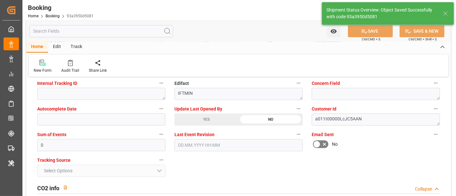
type input "17.10.2025 00:00"
type input "24.09.2025 00:00"
type input "29.09.2025 00:00"
type input "11.10.2025 00:00"
type input "15.10.2025 00:00"
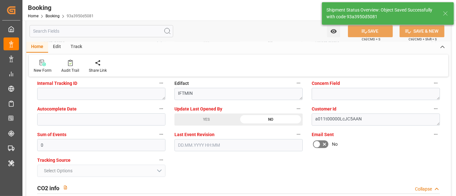
type input "03.09.2025 10:32"
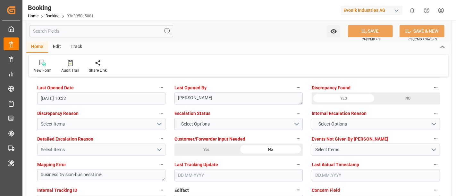
scroll to position [1139, 0]
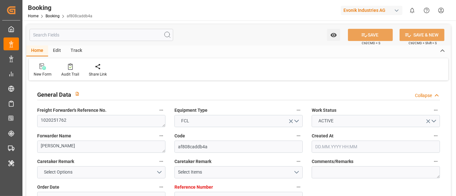
type input "7001242998"
type input "EUNWC"
type input "CNSHA"
type input "[DATE] 07:02"
type input "[DATE]"
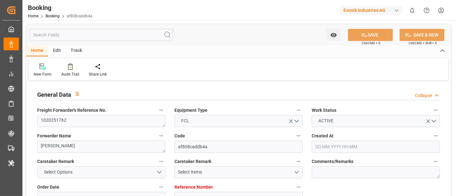
type input "[DATE]"
type input "[DATE] 21:01"
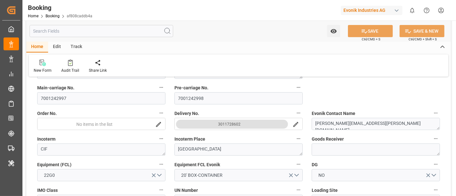
scroll to position [178, 0]
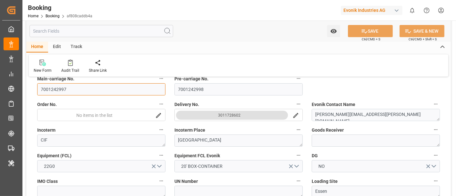
click at [73, 88] on input "7001242997" at bounding box center [101, 89] width 128 height 12
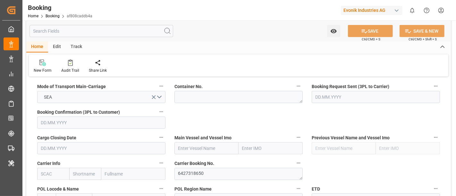
scroll to position [427, 0]
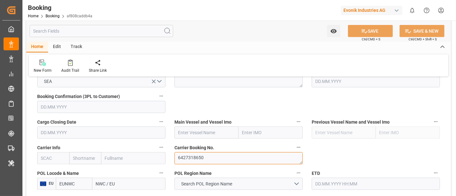
click at [196, 157] on textarea "6427318650" at bounding box center [238, 158] width 128 height 12
paste textarea "4273186506"
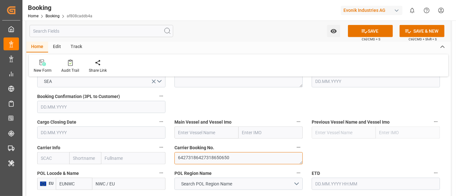
type textarea "6427318650"
click at [206, 155] on textarea "6427318650" at bounding box center [238, 158] width 128 height 12
click at [178, 157] on textarea "6427318650" at bounding box center [238, 158] width 128 height 12
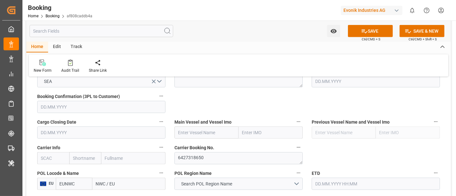
click at [50, 157] on input "text" at bounding box center [53, 158] width 32 height 12
click at [45, 170] on b "COSU" at bounding box center [47, 172] width 12 height 5
type input "COSU"
type input "Cosco"
type input "COSCO Shipping Co. Ltd."
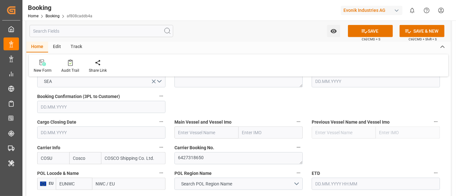
type input "COSU"
click at [206, 159] on textarea "6427318650" at bounding box center [238, 158] width 128 height 12
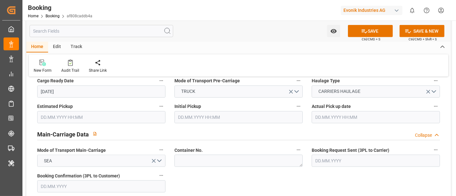
scroll to position [391, 0]
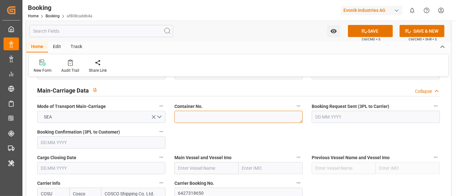
click at [183, 118] on textarea at bounding box center [238, 117] width 128 height 12
paste textarea "CSNU2296123"
click at [176, 117] on textarea "CSNU2296123" at bounding box center [238, 117] width 128 height 12
type textarea "CSNU2296123"
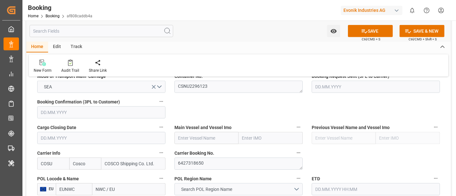
scroll to position [463, 0]
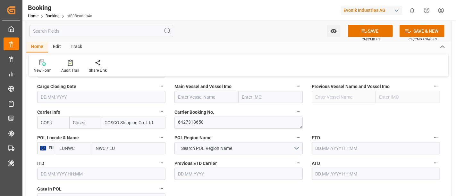
click at [179, 97] on input "text" at bounding box center [206, 97] width 64 height 12
click at [180, 95] on input "text" at bounding box center [206, 97] width 64 height 12
paste input "COSCO SHIPPING STAR"
click at [209, 111] on b "COSCO Shipping Star" at bounding box center [200, 111] width 44 height 5
type input "COSCO Shipping Star"
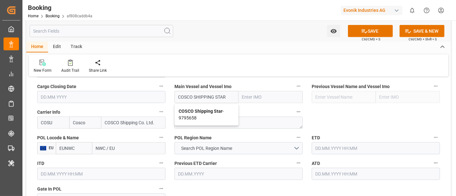
type input "9795658"
type input "COSCO Shipping Star"
click at [105, 142] on input "NWC / EU" at bounding box center [128, 148] width 73 height 12
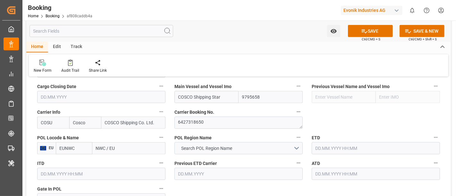
click at [105, 142] on input "NWC / EU" at bounding box center [128, 148] width 73 height 12
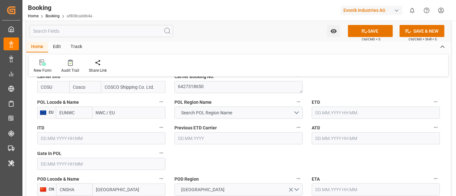
paste input "Antwerp"
type input "Antwerp"
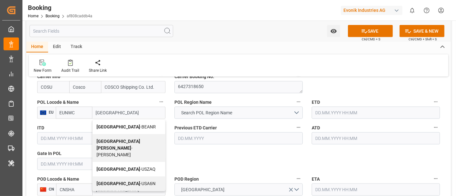
click at [132, 126] on div "Antwerp - BEANR" at bounding box center [129, 127] width 72 height 14
type input "BEANR"
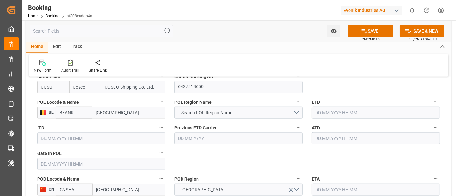
type input "Antwerp"
click at [213, 112] on span "Search POL Region Name" at bounding box center [206, 113] width 57 height 7
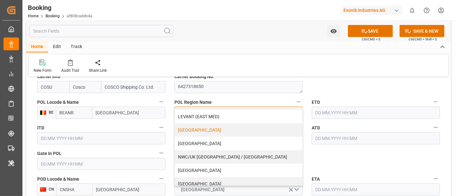
scroll to position [142, 0]
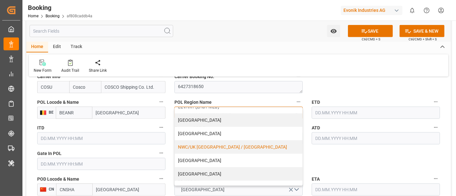
click at [217, 146] on div "NWC/UK [GEOGRAPHIC_DATA] / [GEOGRAPHIC_DATA]" at bounding box center [238, 146] width 127 height 13
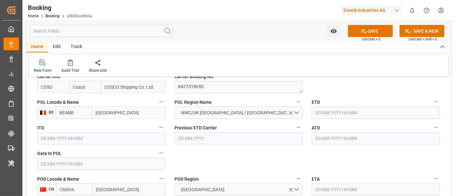
click at [71, 163] on input "text" at bounding box center [101, 164] width 128 height 12
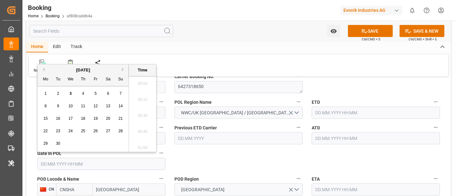
scroll to position [994, 0]
click at [43, 70] on button "Previous Month" at bounding box center [43, 70] width 4 height 4
click at [47, 131] on div "18" at bounding box center [46, 131] width 8 height 8
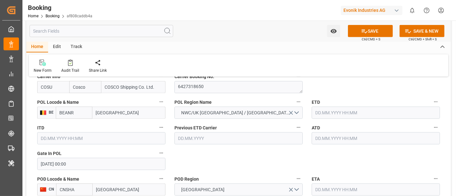
click at [89, 163] on input "18.08.2025 00:00" at bounding box center [101, 164] width 128 height 12
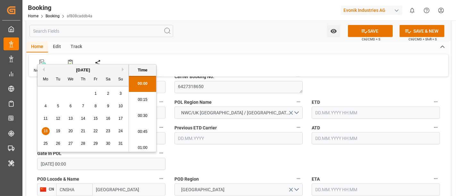
click at [58, 129] on span "19" at bounding box center [58, 131] width 4 height 4
type input "19.08.2025 00:00"
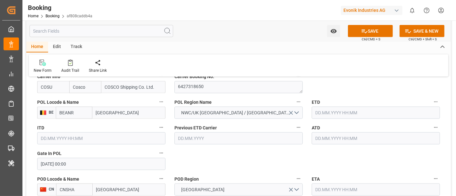
click at [331, 110] on input "text" at bounding box center [375, 113] width 128 height 12
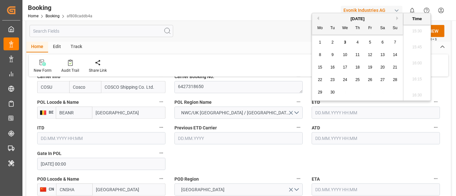
click at [317, 18] on button "Previous Month" at bounding box center [317, 18] width 4 height 4
drag, startPoint x: 345, startPoint y: 91, endPoint x: 356, endPoint y: 123, distance: 33.5
click at [346, 91] on span "27" at bounding box center [344, 92] width 4 height 4
type input "27.08.2025 00:00"
click at [351, 111] on input "27.08.2025 00:00" at bounding box center [375, 113] width 128 height 12
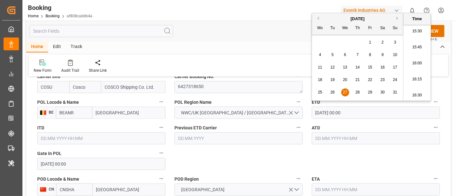
click at [351, 111] on input "27.08.2025 00:00" at bounding box center [375, 113] width 128 height 12
click at [324, 140] on input "text" at bounding box center [375, 138] width 128 height 12
paste input "27.08.2025 00:00"
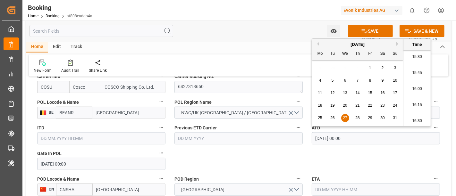
type input "27.08.2025 00:00"
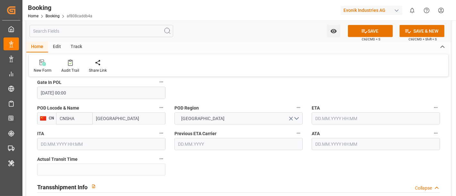
scroll to position [605, 0]
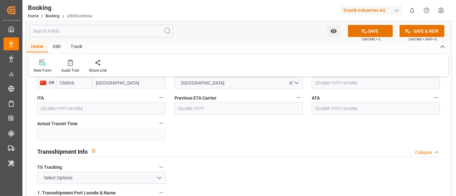
click at [326, 82] on input "text" at bounding box center [375, 83] width 128 height 12
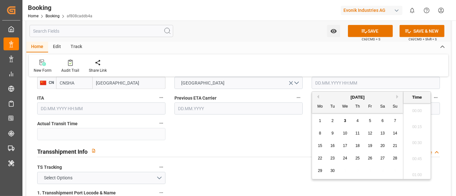
scroll to position [994, 0]
click at [336, 169] on div "29 30 1 2 3 4 5" at bounding box center [357, 171] width 87 height 12
click at [331, 170] on span "30" at bounding box center [332, 170] width 4 height 4
type input "30.09.2025 00:00"
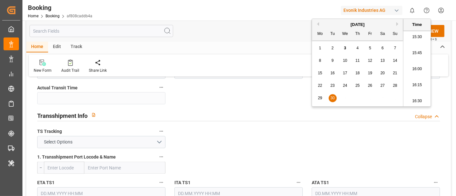
scroll to position [569, 0]
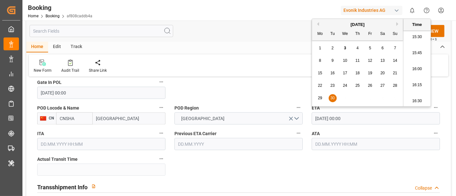
click at [129, 118] on input "Shanghai" at bounding box center [129, 118] width 73 height 12
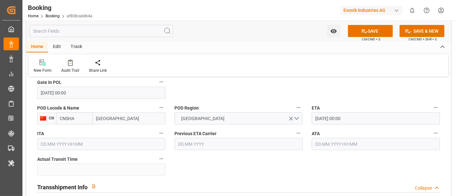
type input "Shanghai"
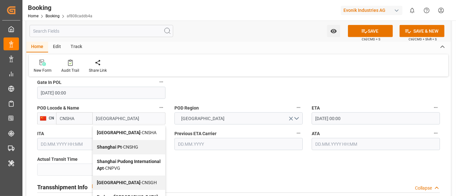
click at [133, 180] on span "Shanghai - CNSGH" at bounding box center [127, 182] width 60 height 5
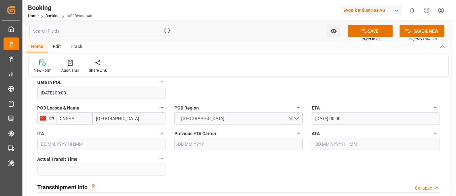
type input "CNSGH"
type input "Shanghai"
click at [205, 181] on div "Transshipment Info Collapse" at bounding box center [238, 186] width 402 height 12
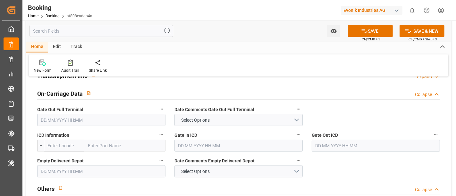
scroll to position [641, 0]
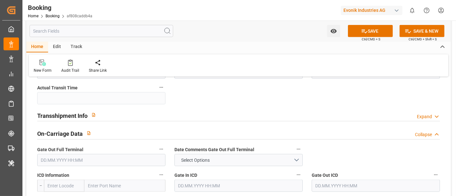
click at [109, 113] on div "Transshipment Info Expand" at bounding box center [238, 115] width 402 height 12
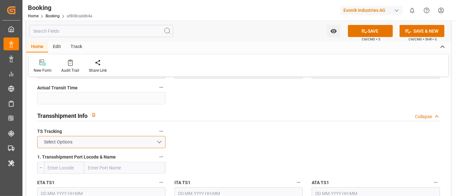
click at [93, 138] on button "Select Options" at bounding box center [101, 142] width 128 height 12
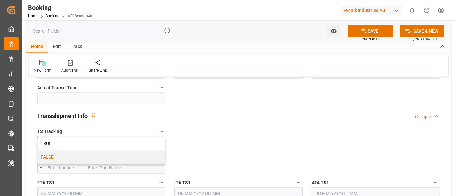
click at [77, 152] on div "FALSE" at bounding box center [100, 157] width 127 height 13
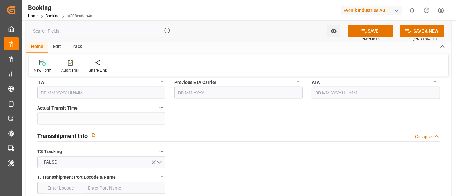
scroll to position [605, 0]
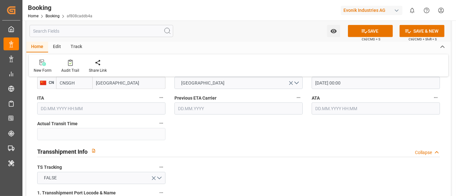
click at [239, 148] on div "Transshipment Info Collapse" at bounding box center [238, 151] width 402 height 12
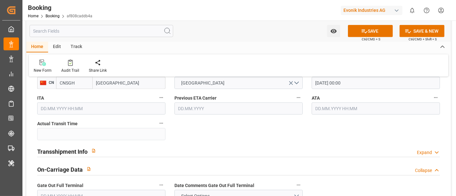
click at [209, 149] on div "Transshipment Info Expand" at bounding box center [238, 151] width 402 height 12
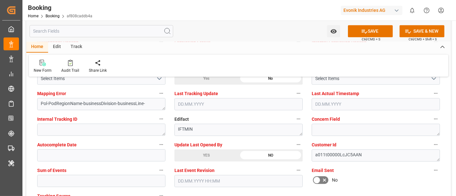
scroll to position [1281, 0]
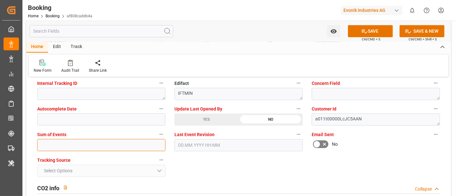
click at [70, 143] on input "text" at bounding box center [101, 145] width 128 height 12
type input "0"
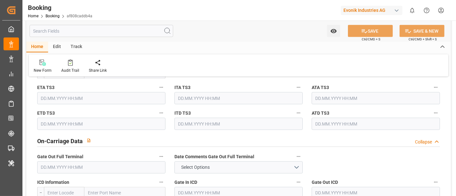
scroll to position [854, 0]
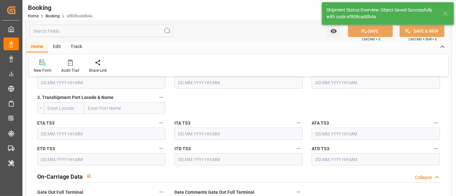
type textarea "NWC/UK North West Continent / UK_CNSGH_COSU_CU-OI"
type textarea "[PERSON_NAME]"
type textarea "Pod-PodRegionName-businessDivision-businessLine-"
type input "27.08.2025 00:00"
type input "30.09.2025 00:00"
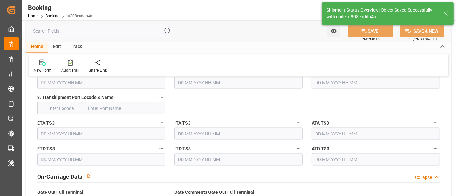
type input "03.09.2025 10:53"
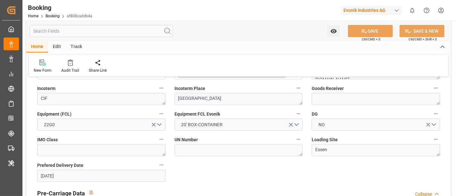
scroll to position [213, 0]
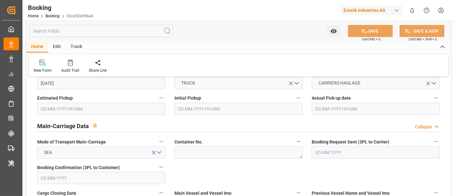
scroll to position [463, 0]
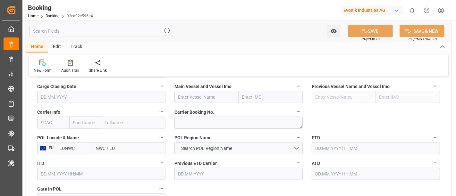
click at [181, 93] on input "text" at bounding box center [206, 97] width 64 height 12
paste input "[PERSON_NAME]"
type input "[PERSON_NAME]"
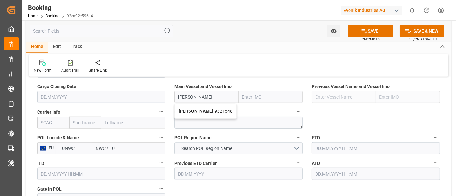
click at [203, 109] on b "[PERSON_NAME]" at bounding box center [195, 111] width 35 height 5
type input "9321548"
type input "[PERSON_NAME]"
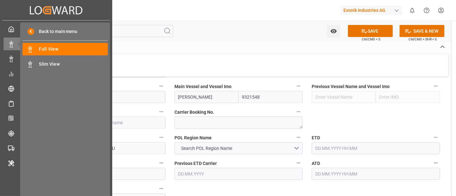
drag, startPoint x: 43, startPoint y: 122, endPoint x: 70, endPoint y: 121, distance: 27.3
click at [43, 122] on div "Back to main menu Full View Full View Slim View Slim View" at bounding box center [65, 109] width 90 height 175
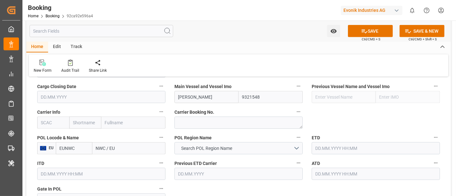
click at [58, 119] on input "text" at bounding box center [53, 123] width 32 height 12
click at [47, 134] on b "HLCU" at bounding box center [47, 136] width 12 height 5
type input "HLCU"
type input "Hapag [PERSON_NAME]"
type input "Hapag [PERSON_NAME] Aktiengesellschaft"
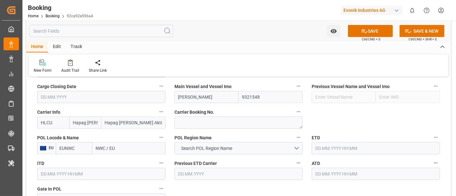
type input "HLCU"
click at [110, 151] on input "NWC / EU" at bounding box center [128, 148] width 73 height 12
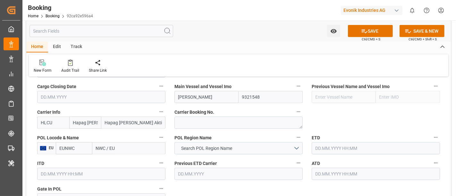
click at [74, 147] on input "EUNWC" at bounding box center [74, 148] width 37 height 12
paste input "NLRTM"
type input "NLRTM"
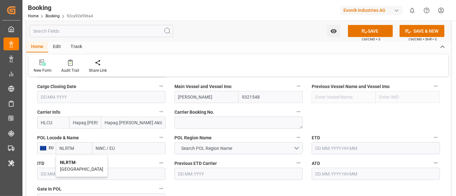
click at [71, 160] on b "NLRTM" at bounding box center [67, 162] width 15 height 5
type input "[GEOGRAPHIC_DATA]"
type input "NLRTM"
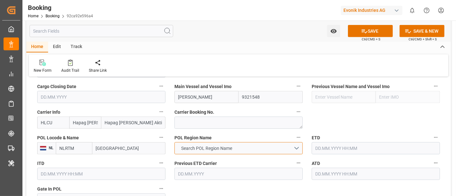
click at [202, 144] on button "Search POL Region Name" at bounding box center [238, 148] width 128 height 12
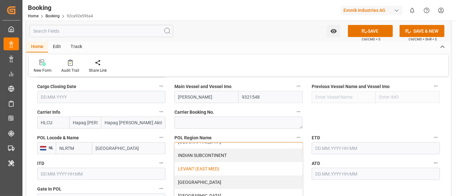
scroll to position [142, 0]
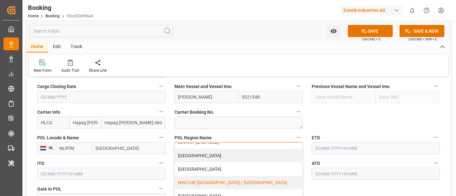
click at [249, 182] on div "NWC/UK NORTH WEST CONTINENT / UK" at bounding box center [238, 182] width 127 height 13
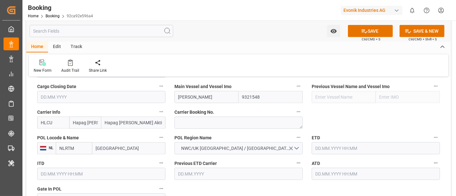
click at [333, 146] on input "text" at bounding box center [375, 148] width 128 height 12
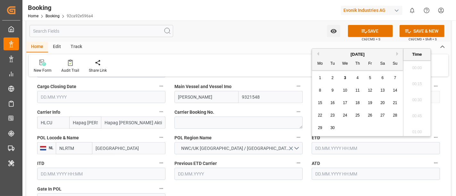
scroll to position [1010, 0]
click at [396, 74] on div "1 2 3 4 5 6 7" at bounding box center [357, 78] width 87 height 12
click at [394, 75] on div "7" at bounding box center [395, 78] width 8 height 8
type input "07.09.2025 00:00"
click at [278, 108] on label "Carrier Booking No." at bounding box center [238, 112] width 128 height 9
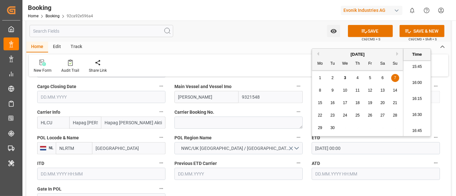
click at [294, 108] on button "Carrier Booking No." at bounding box center [298, 112] width 8 height 8
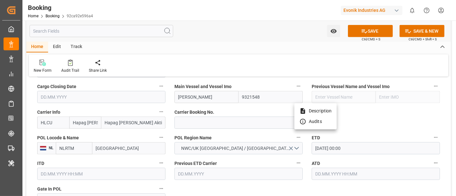
click at [329, 117] on li "Audits" at bounding box center [315, 121] width 42 height 11
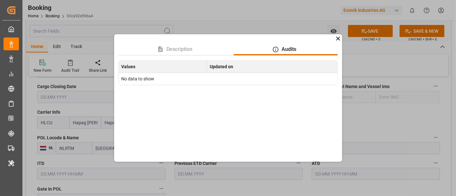
click at [336, 40] on icon at bounding box center [338, 39] width 4 height 4
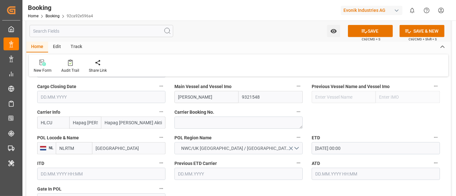
scroll to position [534, 0]
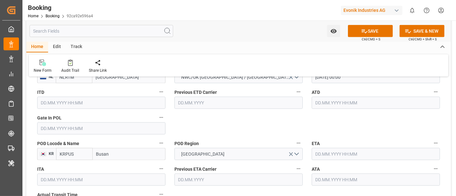
click at [319, 154] on input "text" at bounding box center [375, 154] width 128 height 12
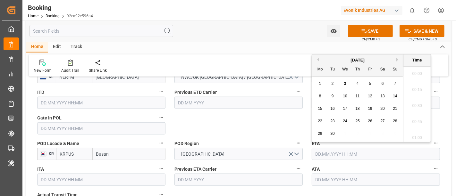
scroll to position [1010, 0]
click at [398, 61] on button "Next Month" at bounding box center [398, 60] width 4 height 4
click at [382, 122] on span "25" at bounding box center [382, 121] width 4 height 4
type input "25.10.2025 00:00"
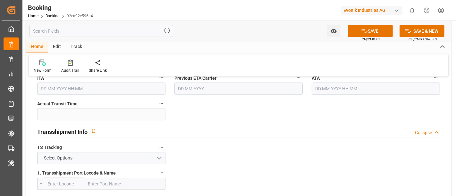
scroll to position [641, 0]
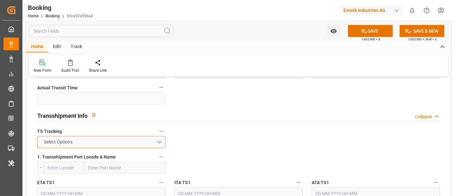
click at [67, 140] on span "Select Options" at bounding box center [58, 142] width 35 height 7
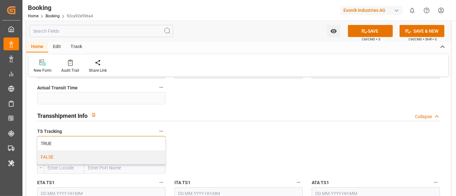
click at [61, 154] on div "FALSE" at bounding box center [100, 157] width 127 height 13
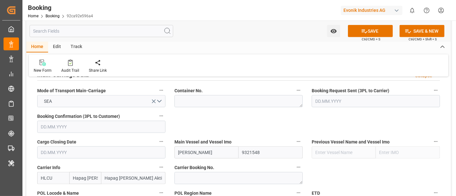
scroll to position [391, 0]
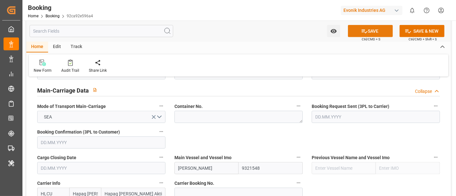
click at [368, 34] on button "SAVE" at bounding box center [370, 31] width 45 height 12
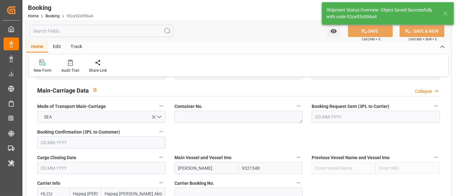
type textarea "NWC/UK North West Continent / UK_KRPUS_HLCU_CU-OU"
type textarea "[PERSON_NAME]"
type textarea "businessDivision-businessLine-"
type input "07.09.2025 00:00"
type input "25.10.2025 00:00"
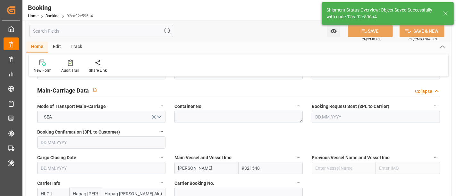
type input "03.09.2025 10:57"
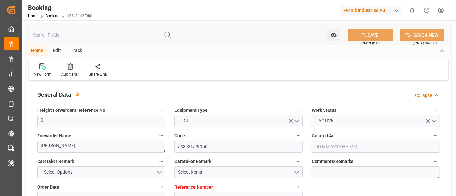
type input "7001153587"
type input "EUNWC"
type input "CIABJ"
type input "[DATE] 14:03"
type input "[DATE]"
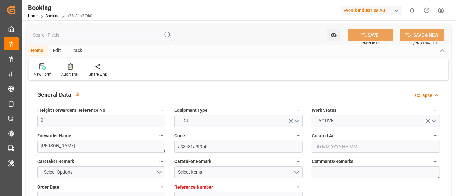
type input "[DATE]"
type input "[DATE] 00:00"
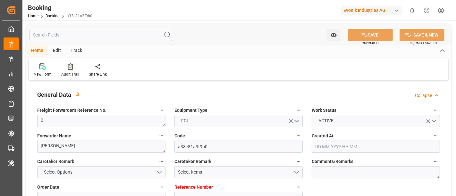
type input "[DATE] 00:00"
type input "[DATE] 05:25"
click at [68, 72] on div "Audit Trail" at bounding box center [70, 74] width 18 height 6
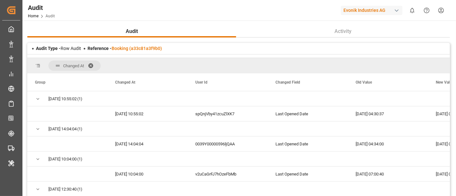
click at [126, 51] on div "Reference - Booking (a33c81a3f9b0)" at bounding box center [124, 48] width 74 height 7
click at [125, 49] on link "Booking (a33c81a3f9b0)" at bounding box center [136, 48] width 50 height 5
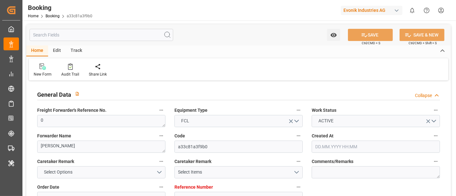
type input "7001153587"
type input "EUNWC"
type input "CIABJ"
type input "[DATE] 14:03"
type input "[DATE]"
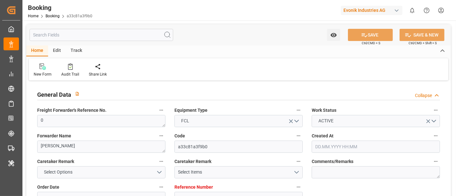
type input "[DATE]"
type input "[DATE] 00:00"
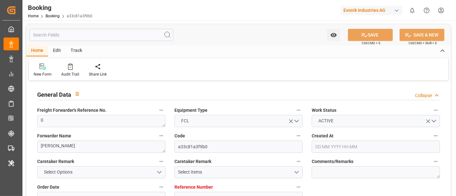
type input "[DATE] 00:00"
type input "[DATE] 05:25"
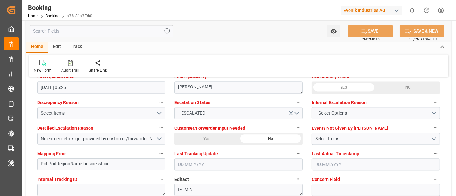
scroll to position [1174, 0]
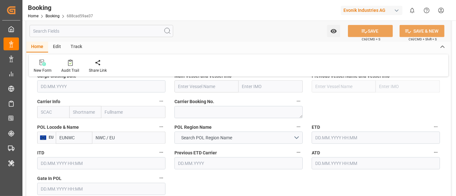
scroll to position [463, 0]
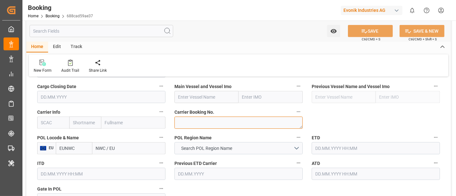
click at [178, 120] on textarea at bounding box center [238, 123] width 128 height 12
paste textarea "720891809"
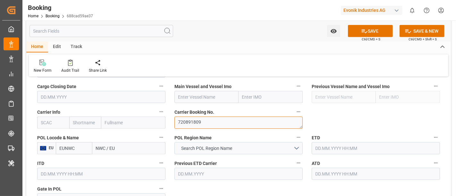
click at [178, 123] on textarea "720891809" at bounding box center [238, 123] width 128 height 12
type textarea "720891809"
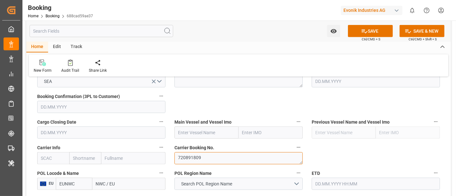
scroll to position [391, 0]
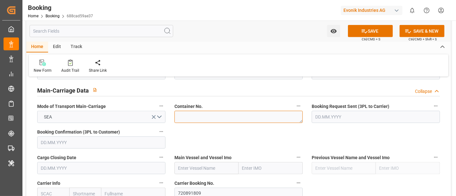
click at [179, 116] on textarea at bounding box center [238, 117] width 128 height 12
paste textarea "MRSU0313315"
click at [176, 117] on textarea "MRSU0313315" at bounding box center [238, 117] width 128 height 12
type textarea "MRSU0313315"
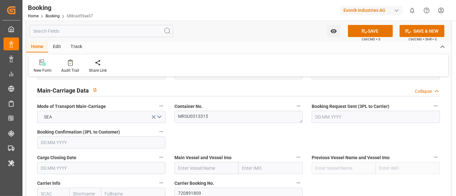
click at [188, 163] on input "text" at bounding box center [206, 168] width 64 height 12
paste input "VAGA MAERSK"
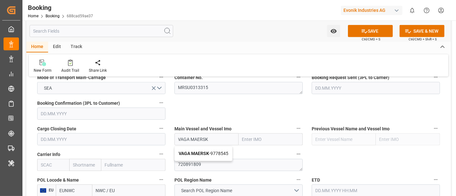
scroll to position [427, 0]
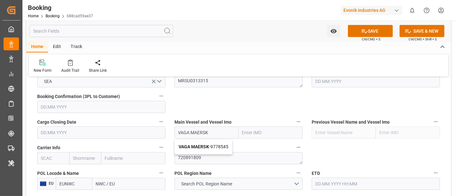
click at [199, 147] on b "VAGA MAERSK" at bounding box center [193, 146] width 30 height 5
type input "VAGA MAERSK"
type input "9778545"
type input "VAGA MAERSK"
click at [49, 159] on input "text" at bounding box center [53, 158] width 32 height 12
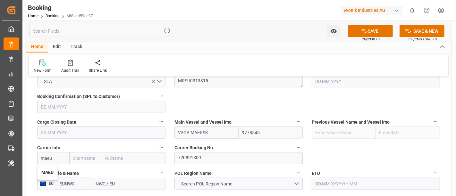
click at [46, 170] on b "MAEU" at bounding box center [47, 172] width 12 height 5
type input "MAEU"
type input "Maersk"
type input "Maersk Line AS"
type input "MAEU"
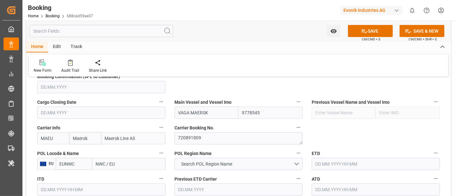
scroll to position [463, 0]
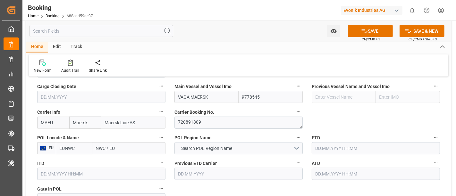
click at [109, 145] on input "NWC / EU" at bounding box center [128, 148] width 73 height 12
paste input "ROTTERDAM"
type input "ROTTERDAM"
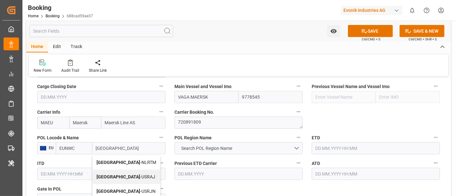
click at [122, 160] on span "Rotterdam - NLRTM" at bounding box center [126, 162] width 60 height 5
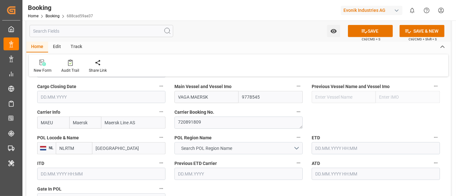
type input "NLRTM"
type input "Rotterdam"
click at [230, 147] on span "Search POL Region Name" at bounding box center [206, 148] width 57 height 7
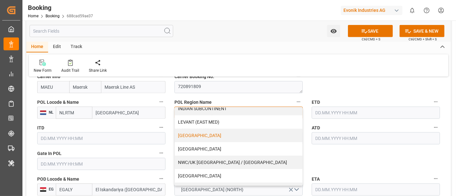
scroll to position [142, 0]
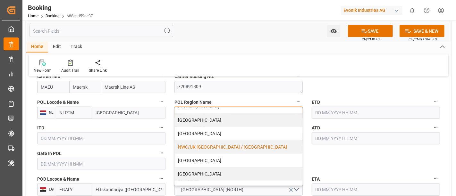
click at [213, 145] on div "NWC/UK NORTH WEST CONTINENT / UK" at bounding box center [238, 146] width 127 height 13
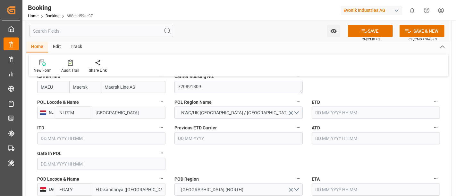
click at [64, 162] on input "text" at bounding box center [101, 164] width 128 height 12
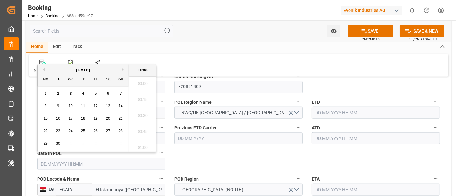
scroll to position [1042, 0]
click at [42, 69] on button "Previous Month" at bounding box center [43, 70] width 4 height 4
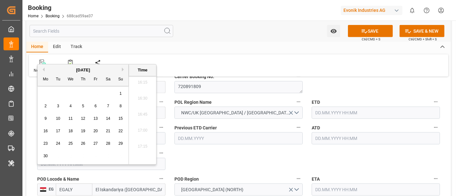
click at [122, 144] on span "29" at bounding box center [120, 143] width 4 height 4
type input "29.06.2025 00:00"
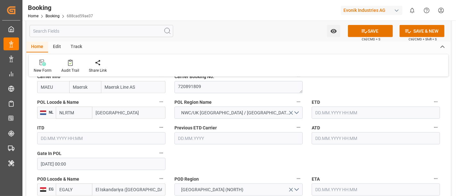
click at [327, 113] on input "text" at bounding box center [375, 113] width 128 height 12
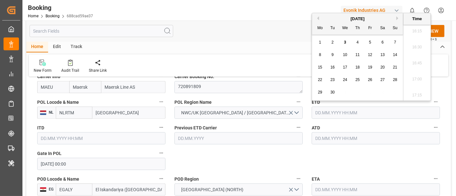
click at [316, 18] on button "Previous Month" at bounding box center [317, 18] width 4 height 4
click at [358, 46] on div "3" at bounding box center [357, 43] width 8 height 8
type input "03.07.2025 00:00"
click at [352, 110] on input "03.07.2025 00:00" at bounding box center [375, 113] width 128 height 12
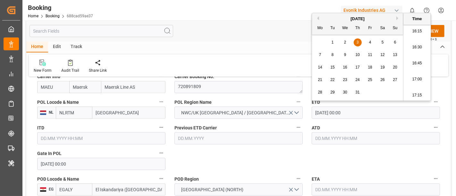
click at [352, 110] on input "03.07.2025 00:00" at bounding box center [375, 113] width 128 height 12
click at [324, 138] on input "text" at bounding box center [375, 138] width 128 height 12
paste input "03.07.2025 00:00"
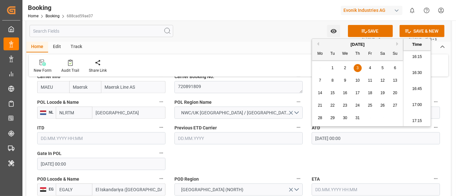
type input "03.07.2025 00:00"
click at [356, 68] on span "3" at bounding box center [357, 68] width 2 height 4
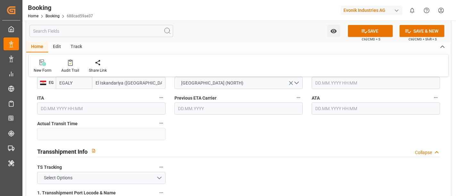
scroll to position [569, 0]
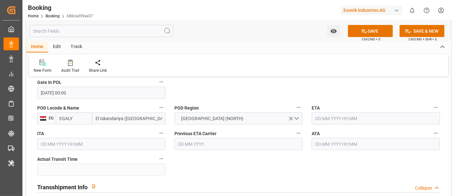
click at [338, 118] on input "text" at bounding box center [375, 118] width 128 height 12
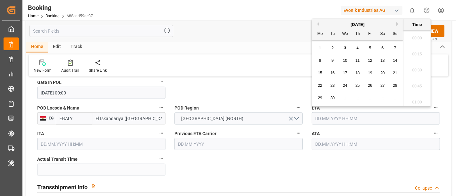
scroll to position [1042, 0]
click at [316, 23] on button "Previous Month" at bounding box center [317, 24] width 4 height 4
drag, startPoint x: 320, startPoint y: 86, endPoint x: 337, endPoint y: 111, distance: 30.1
click at [320, 85] on span "21" at bounding box center [319, 85] width 4 height 4
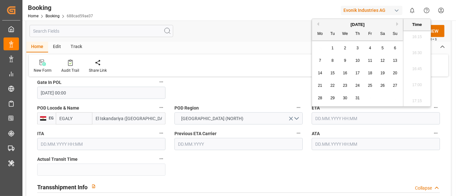
type input "21.07.2025 00:00"
click at [357, 120] on input "21.07.2025 00:00" at bounding box center [375, 118] width 128 height 12
click at [347, 141] on input "text" at bounding box center [375, 144] width 128 height 12
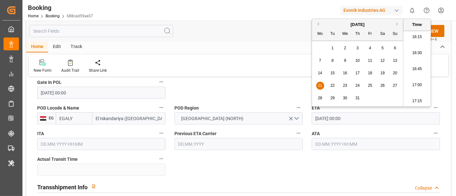
paste input "21.07.2025 00:00"
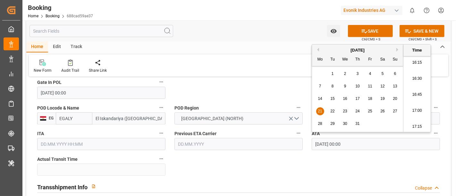
type input "21.07.2025 00:00"
click at [316, 111] on div "21" at bounding box center [320, 112] width 8 height 8
click at [268, 180] on div "Transshipment Info Collapse" at bounding box center [238, 186] width 402 height 12
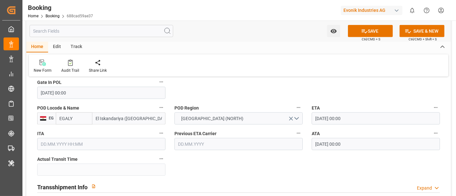
scroll to position [641, 0]
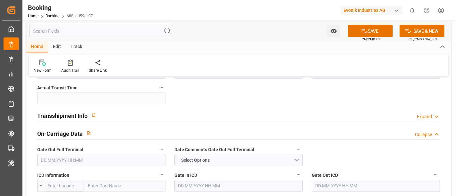
drag, startPoint x: 118, startPoint y: 111, endPoint x: 86, endPoint y: 142, distance: 43.9
click at [118, 111] on div "Transshipment Info Expand" at bounding box center [238, 115] width 402 height 12
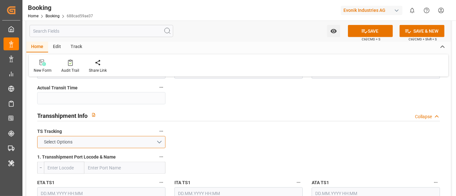
click at [81, 136] on button "Select Options" at bounding box center [101, 142] width 128 height 12
click at [83, 139] on button "Select Options" at bounding box center [101, 142] width 128 height 12
click at [77, 144] on button "Select Options" at bounding box center [101, 142] width 128 height 12
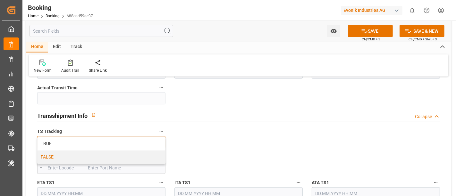
click at [71, 154] on div "FALSE" at bounding box center [100, 157] width 127 height 13
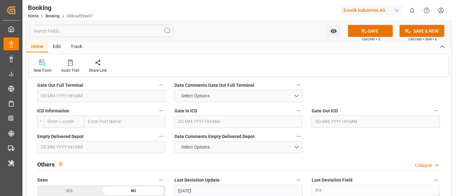
scroll to position [925, 0]
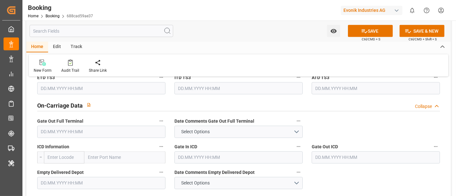
click at [70, 127] on input "text" at bounding box center [101, 132] width 128 height 12
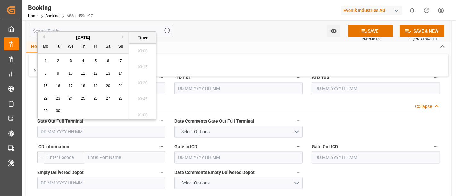
scroll to position [1042, 0]
click at [42, 37] on button "Previous Month" at bounding box center [43, 37] width 4 height 4
click at [105, 60] on div "2" at bounding box center [108, 61] width 8 height 8
type input "02.08.2025 00:00"
click at [47, 178] on input "text" at bounding box center [101, 183] width 128 height 12
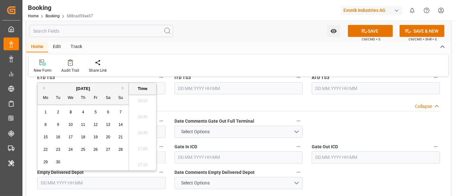
click at [43, 86] on div "September 2025" at bounding box center [82, 89] width 91 height 6
click at [43, 88] on button "Previous Month" at bounding box center [43, 88] width 4 height 4
click at [108, 112] on span "2" at bounding box center [108, 112] width 2 height 4
type input "[DATE] 00:00"
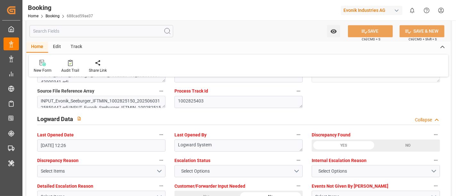
scroll to position [1210, 0]
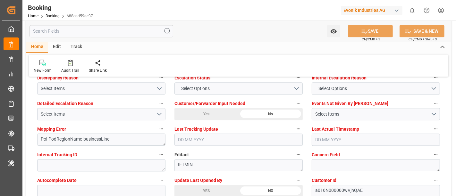
click at [46, 176] on div "Autocomplete Date" at bounding box center [101, 187] width 137 height 26
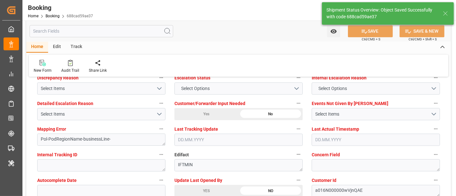
type textarea "NWC/UK North West Continent / UK_EGALY_MAEU_SP-OU"
type textarea "[PERSON_NAME]"
type textarea "businessLine-"
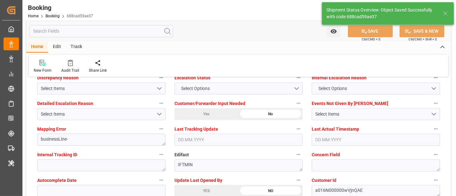
type input "18"
type input "03.07.2025 00:00"
type input "21.07.2025 00:00"
type input "03.09.2025 11:22"
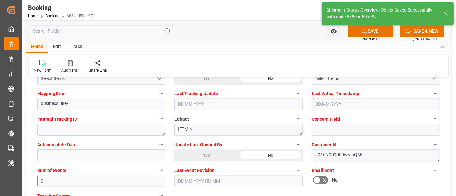
type input "0"
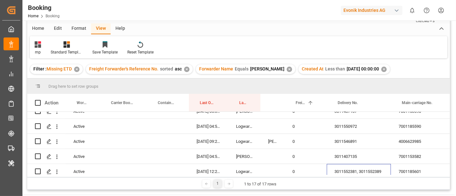
scroll to position [52, 0]
click at [403, 146] on div "4006623985" at bounding box center [422, 142] width 64 height 15
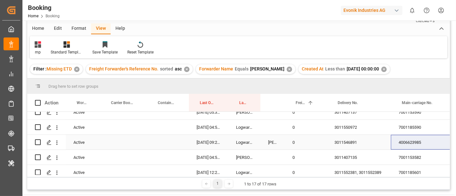
click at [346, 141] on div "3011546891" at bounding box center [358, 142] width 64 height 15
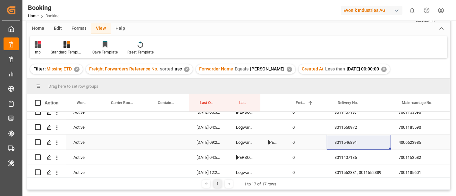
click at [404, 127] on div "7001185590" at bounding box center [422, 127] width 64 height 15
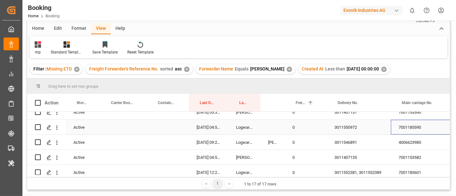
click at [78, 128] on div "Active" at bounding box center [83, 127] width 34 height 15
click at [405, 124] on div "7001185590" at bounding box center [422, 127] width 64 height 15
click at [75, 127] on div "Active" at bounding box center [83, 127] width 34 height 15
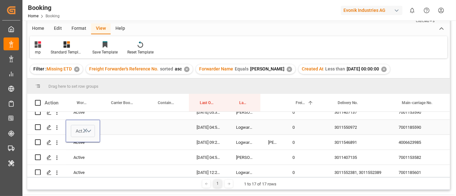
click at [78, 130] on span "Active" at bounding box center [81, 131] width 10 height 7
click at [81, 165] on div "Cancel" at bounding box center [83, 167] width 17 height 6
click at [130, 130] on div "Press SPACE to select this row." at bounding box center [123, 127] width 47 height 15
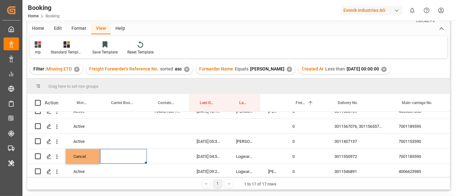
scroll to position [17, 0]
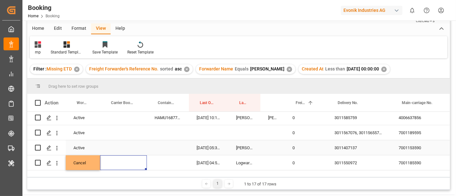
click at [410, 149] on div "7001153590" at bounding box center [422, 147] width 64 height 15
click at [414, 130] on div "7001189595" at bounding box center [422, 132] width 64 height 15
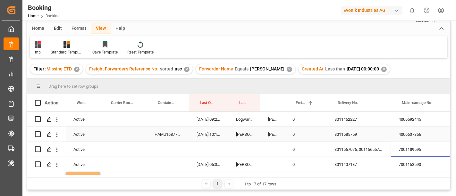
click at [410, 132] on div "4006637856" at bounding box center [422, 134] width 64 height 15
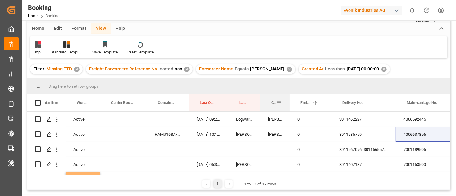
drag, startPoint x: 283, startPoint y: 96, endPoint x: 288, endPoint y: 108, distance: 13.5
click at [288, 108] on div at bounding box center [289, 103] width 3 height 18
click at [365, 130] on div "3011585759" at bounding box center [363, 134] width 64 height 15
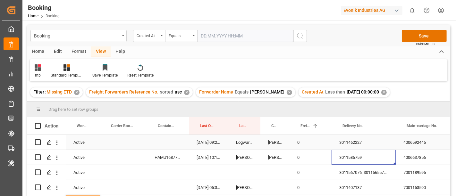
click at [409, 145] on div "4006592445" at bounding box center [427, 142] width 64 height 15
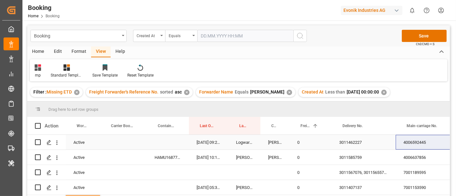
click at [410, 145] on div "4006592445" at bounding box center [427, 142] width 64 height 15
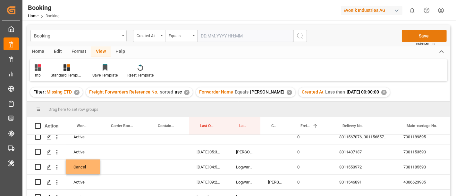
click at [419, 36] on button "Save" at bounding box center [423, 36] width 45 height 12
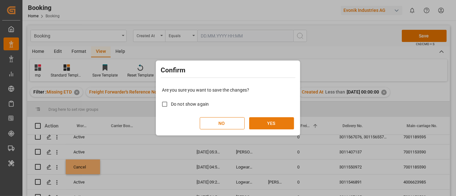
click at [270, 122] on button "YES" at bounding box center [271, 123] width 45 height 12
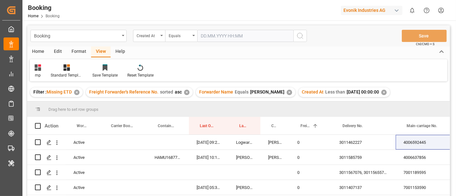
scroll to position [157, 0]
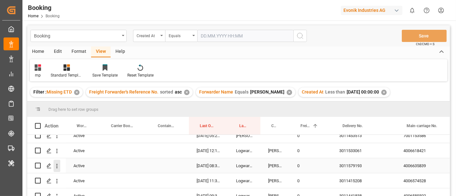
click at [58, 168] on icon "open menu" at bounding box center [56, 166] width 7 height 7
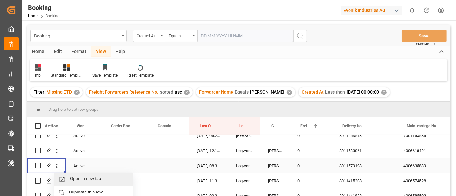
click at [73, 173] on div "Open in new tab" at bounding box center [93, 179] width 79 height 13
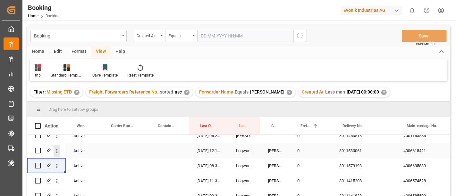
click at [57, 150] on icon "open menu" at bounding box center [56, 151] width 7 height 7
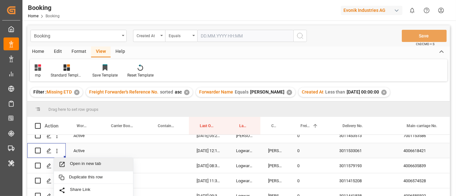
click at [88, 163] on span "Open in new tab" at bounding box center [99, 164] width 58 height 7
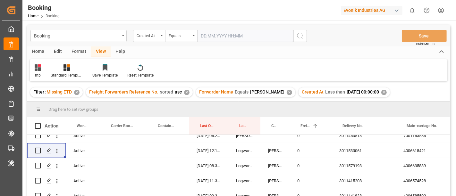
scroll to position [97, 0]
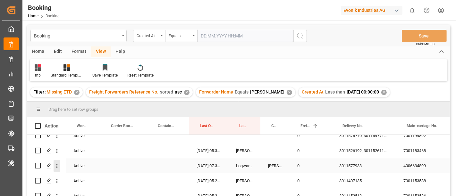
click at [56, 167] on icon "open menu" at bounding box center [56, 166] width 7 height 7
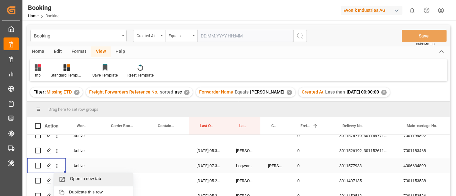
click at [85, 177] on span "Open in new tab" at bounding box center [99, 179] width 58 height 7
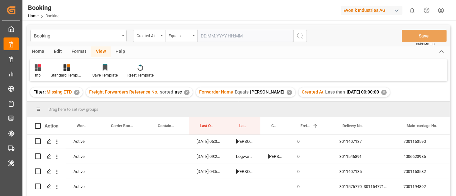
scroll to position [26, 0]
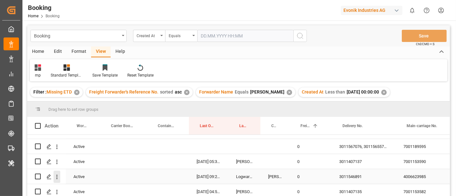
click at [55, 177] on icon "open menu" at bounding box center [56, 177] width 7 height 7
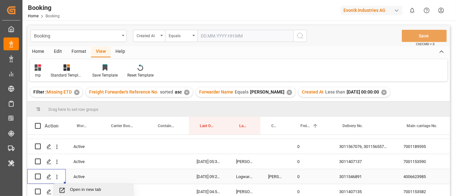
click at [78, 188] on span "Open in new tab" at bounding box center [99, 190] width 58 height 7
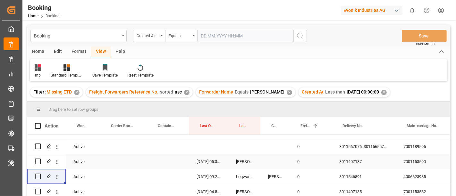
scroll to position [0, 0]
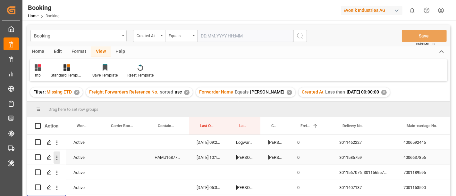
click at [58, 158] on icon "open menu" at bounding box center [56, 157] width 7 height 7
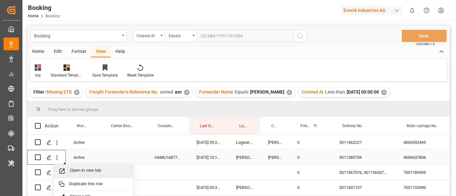
click at [83, 167] on div "Open in new tab" at bounding box center [93, 171] width 79 height 13
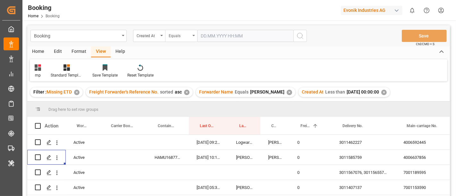
click at [187, 37] on div "Equals" at bounding box center [179, 34] width 22 height 7
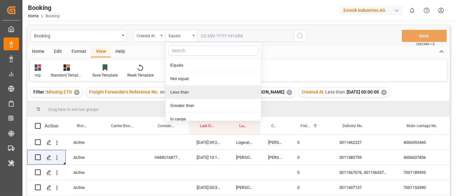
click at [194, 91] on div "Less than" at bounding box center [212, 92] width 95 height 13
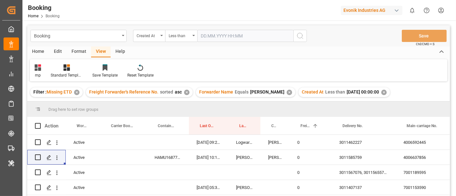
click at [214, 33] on input "text" at bounding box center [245, 36] width 96 height 12
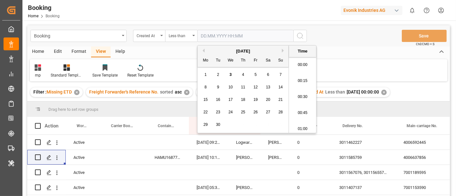
scroll to position [1058, 0]
click at [203, 50] on button "Previous Month" at bounding box center [203, 51] width 4 height 4
click at [255, 111] on span "25" at bounding box center [255, 112] width 4 height 4
type input "[DATE] 00:00"
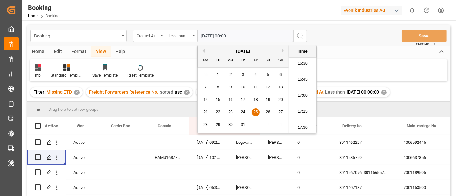
click at [302, 35] on icon "search button" at bounding box center [300, 36] width 8 height 8
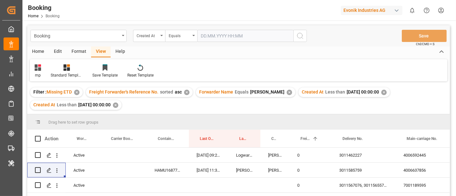
click at [209, 34] on input "text" at bounding box center [245, 36] width 96 height 12
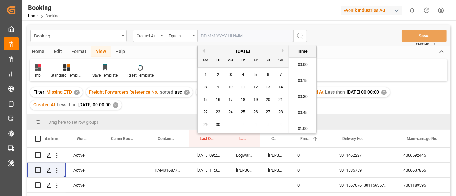
scroll to position [1058, 0]
click at [185, 33] on div "Equals" at bounding box center [179, 34] width 22 height 7
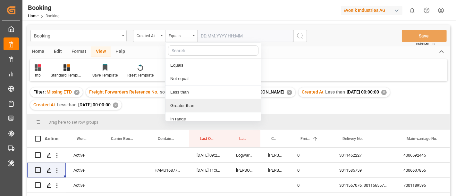
click at [198, 104] on div "Greater than" at bounding box center [212, 105] width 95 height 13
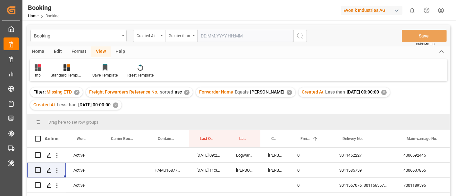
click at [211, 35] on input "text" at bounding box center [245, 36] width 96 height 12
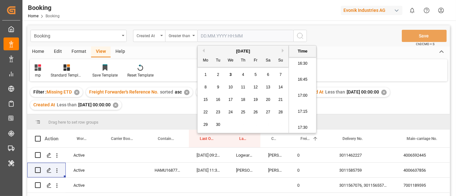
click at [203, 50] on button "Previous Month" at bounding box center [203, 51] width 4 height 4
click at [253, 110] on span "25" at bounding box center [255, 112] width 4 height 4
type input "25.07.2025 00:00"
click at [299, 34] on icon "search button" at bounding box center [300, 36] width 8 height 8
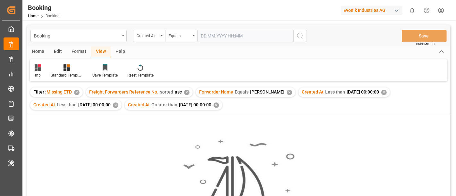
click at [118, 106] on div "✕" at bounding box center [115, 105] width 5 height 5
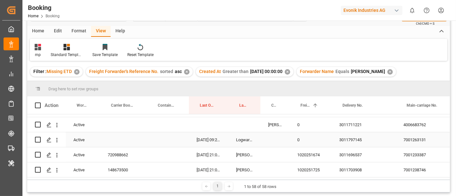
scroll to position [36, 0]
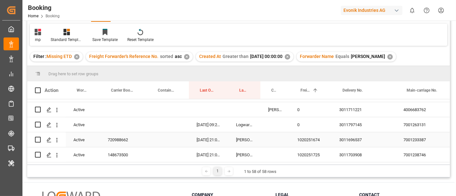
click at [413, 134] on div "7001233387" at bounding box center [427, 139] width 64 height 15
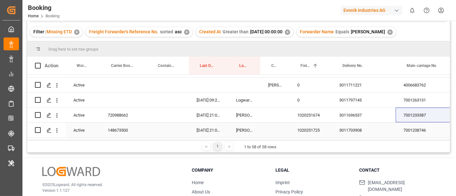
scroll to position [71, 0]
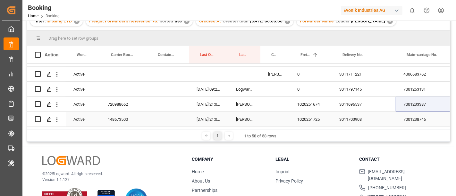
click at [410, 113] on div "7001238746" at bounding box center [427, 119] width 64 height 15
click at [351, 112] on div "3011703908" at bounding box center [363, 119] width 64 height 15
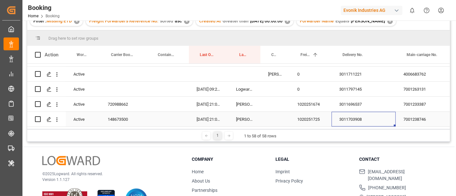
click at [313, 116] on div "1020251725" at bounding box center [310, 119] width 42 height 15
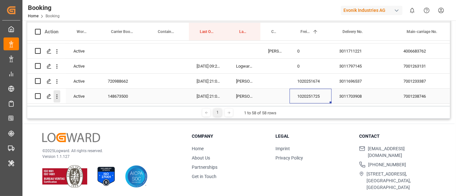
click at [56, 96] on icon "open menu" at bounding box center [56, 96] width 7 height 7
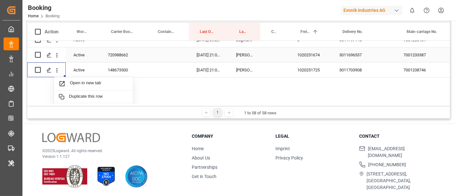
scroll to position [847, 0]
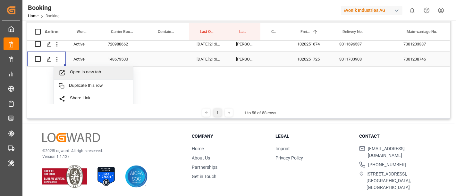
click at [102, 70] on span "Open in new tab" at bounding box center [99, 73] width 58 height 7
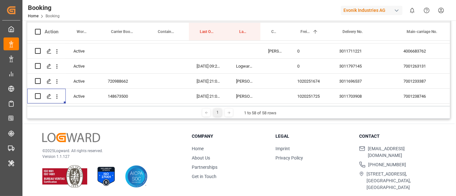
scroll to position [59, 0]
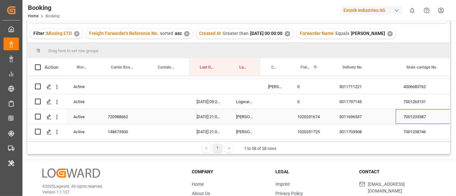
click at [416, 117] on div "7001233387" at bounding box center [427, 116] width 64 height 15
click at [348, 118] on div "3011696537" at bounding box center [363, 116] width 64 height 15
click at [300, 112] on div "1020251674" at bounding box center [310, 116] width 42 height 15
click at [54, 116] on icon "open menu" at bounding box center [56, 117] width 7 height 7
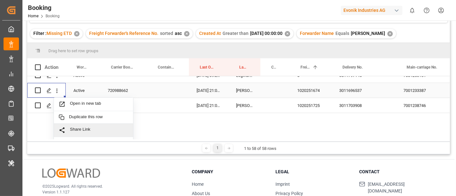
scroll to position [847, 0]
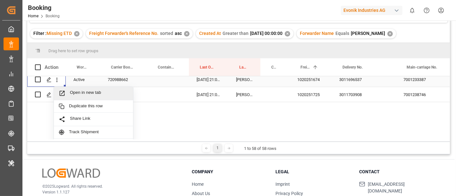
click at [90, 90] on span "Open in new tab" at bounding box center [99, 93] width 58 height 7
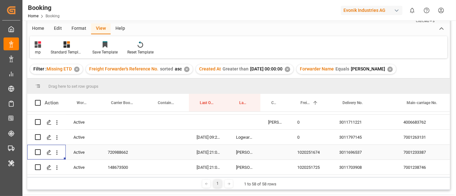
scroll to position [776, 0]
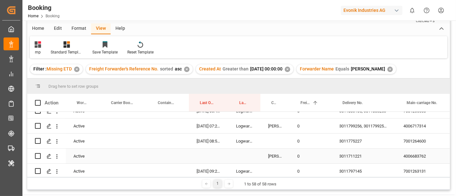
click at [426, 155] on div "4006683762" at bounding box center [427, 156] width 64 height 15
click at [347, 153] on div "3011711221" at bounding box center [363, 156] width 64 height 15
click at [418, 153] on div "4006683762" at bounding box center [427, 156] width 64 height 15
click at [409, 139] on div "7001264600" at bounding box center [427, 141] width 64 height 15
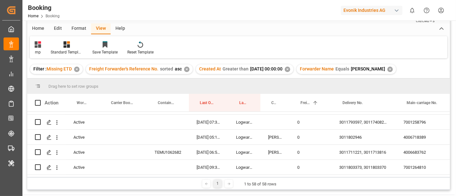
scroll to position [385, 0]
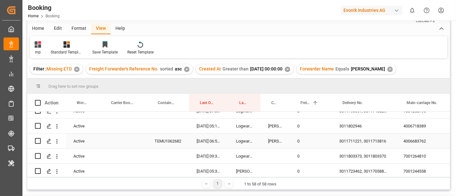
click at [188, 145] on div "TEMU1062682" at bounding box center [168, 141] width 42 height 15
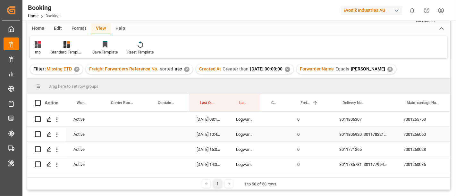
scroll to position [0, 0]
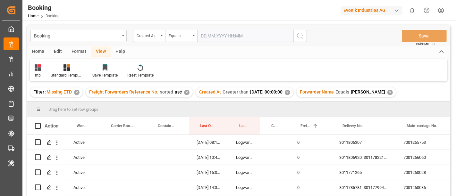
click at [290, 92] on div "✕" at bounding box center [286, 92] width 5 height 5
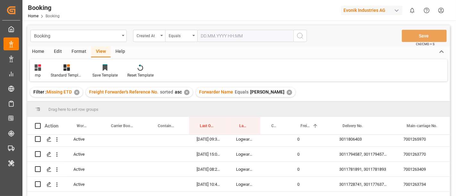
scroll to position [284, 0]
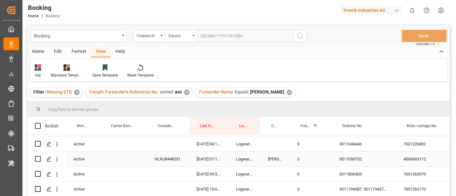
click at [410, 158] on div "4006663112" at bounding box center [427, 159] width 64 height 15
click at [413, 172] on div "7001265970" at bounding box center [427, 174] width 64 height 15
click at [418, 157] on div "4006663112" at bounding box center [427, 159] width 64 height 15
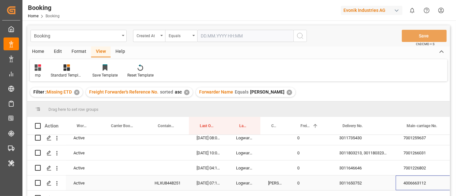
scroll to position [249, 0]
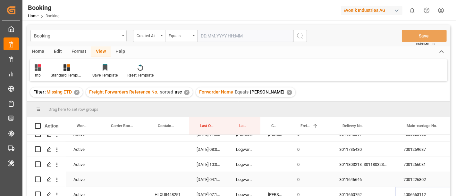
click at [412, 181] on div "7001226802" at bounding box center [427, 179] width 64 height 15
click at [415, 178] on div "7001226802" at bounding box center [427, 179] width 64 height 15
click at [347, 179] on div "3011646646" at bounding box center [363, 179] width 64 height 15
click at [57, 181] on icon "open menu" at bounding box center [56, 180] width 7 height 7
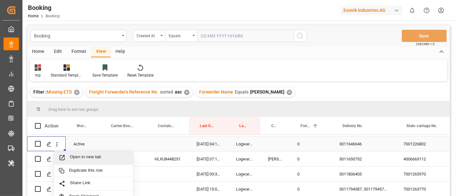
click at [89, 154] on span "Open in new tab" at bounding box center [99, 157] width 58 height 7
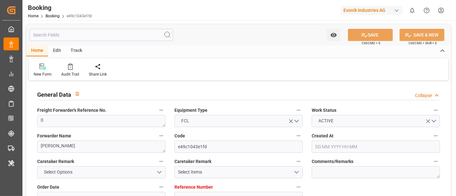
type input "0"
type input "NLRTM"
type input "USILM"
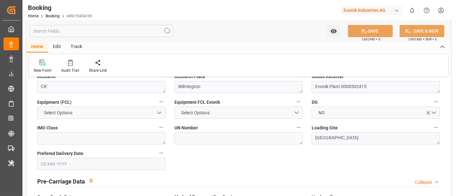
type input "[DATE] 06:49"
type input "[DATE]"
type input "[DATE] 08:34"
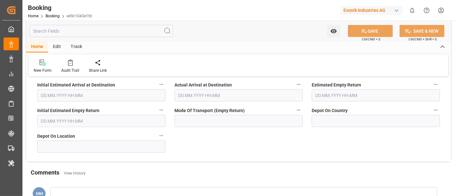
scroll to position [2705, 0]
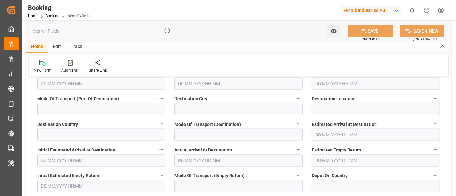
click at [57, 30] on input "text" at bounding box center [101, 31] width 144 height 12
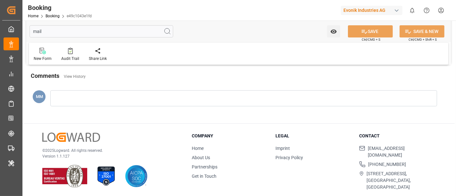
scroll to position [0, 0]
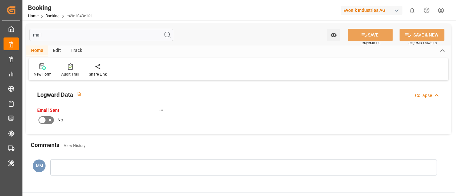
type input "mail"
click at [50, 121] on icon at bounding box center [50, 120] width 8 height 8
click at [0, 0] on input "checkbox" at bounding box center [0, 0] width 0 height 0
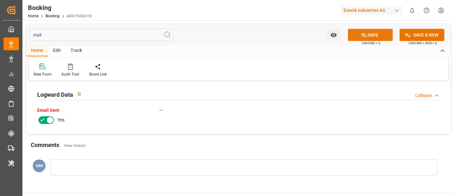
click at [377, 35] on button "SAVE" at bounding box center [370, 35] width 45 height 12
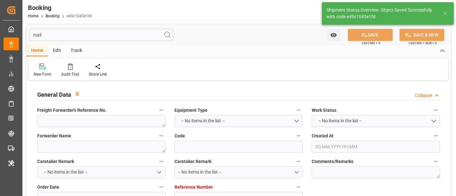
type textarea "0"
type textarea "[PERSON_NAME]"
type input "e49c1043e1fd"
type input "0"
type textarea "SP-OI"
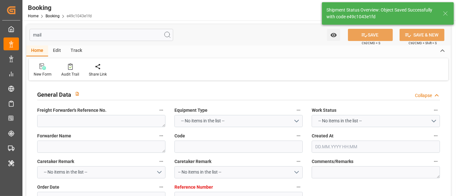
type input "4006635839"
type textarea "[PERSON_NAME][EMAIL_ADDRESS][PERSON_NAME][DOMAIN_NAME]"
type textarea "CIF"
type textarea "Wilmington"
type textarea "Evonik Plant 0000502415"
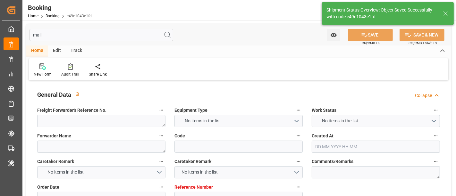
type textarea "[GEOGRAPHIC_DATA]"
type input "[PERSON_NAME] INTERN. SPEDITION GMBH"
type input "[GEOGRAPHIC_DATA]"
type input "Wilmington"
type textarea "INPUT_Evonik_Seeburger_LoadTenderOcean_1002868093_20250617102854028.xml"
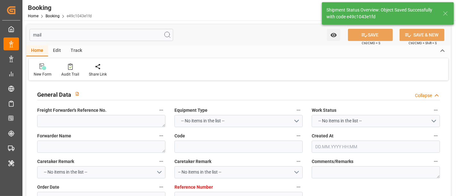
type textarea "NWC/[GEOGRAPHIC_DATA] [GEOGRAPHIC_DATA] / [GEOGRAPHIC_DATA] GROSS INTERN. SPEDI…"
type textarea "INPUT_Evonik_Seeburger_LoadTenderOcean_1002852540_20250612084616372.xml,INPUT_E…"
type textarea "1002868093"
type textarea "[PERSON_NAME]"
type textarea "Pod-PodCountry-"
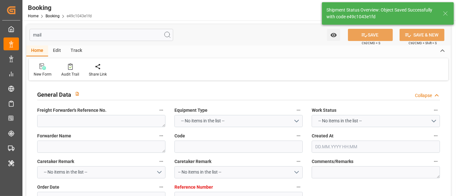
type textarea "EVONIK Load Tender XML"
type textarea "a016N000000wVjnQAE"
type textarea "No"
type input "0"
type input "NLRTM"
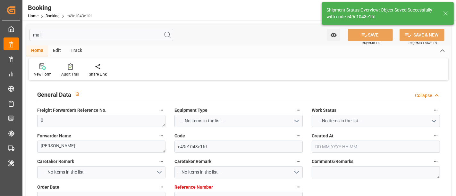
type input "USILM"
type input "[DATE] 06:49"
type input "[DATE]"
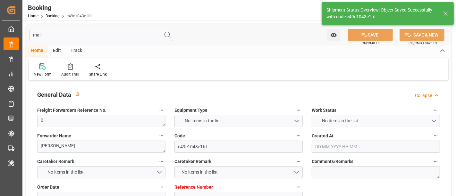
type input "[DATE] 11:32"
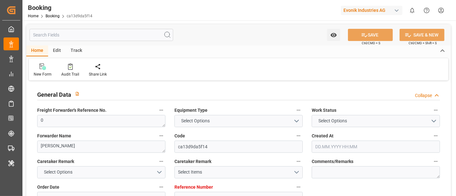
click at [43, 35] on input "text" at bounding box center [101, 35] width 144 height 12
type input "0"
type input "NLRTM"
type input "MXVER"
type input "26.05.2025 08:50"
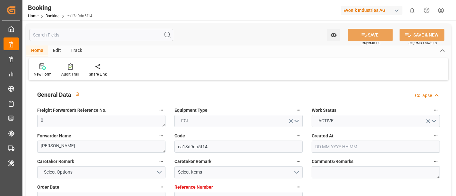
type input "26.05.2025"
type input "30.07.2025"
type input "02.06.2025"
type input "02.06.2025 00:00"
type input "02.06.2025 12:15"
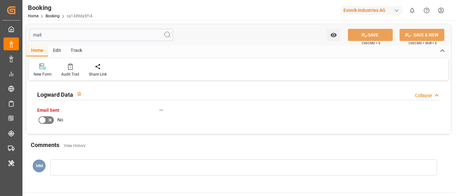
type input "mail"
click at [48, 120] on icon at bounding box center [50, 120] width 8 height 8
click at [0, 0] on input "checkbox" at bounding box center [0, 0] width 0 height 0
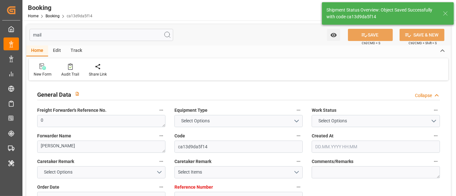
type input "0"
type input "NLRTM"
type input "MXVER"
type input "26.05.2025 08:50"
type input "26.05.2025"
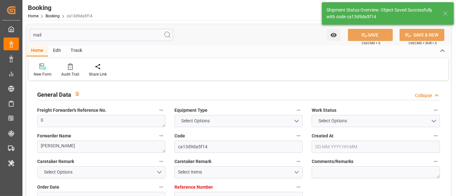
type input "30.07.2025"
type input "02.06.2025"
type input "02.06.2025 00:00"
type input "03.09.2025 11:32"
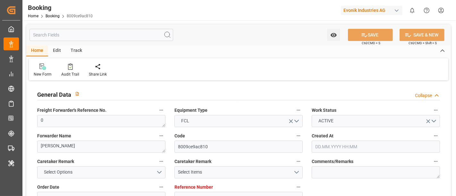
type input "0"
type input "NLRTM"
type input "USILM"
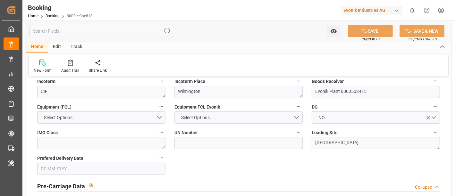
type input "[DATE] 12:49"
type input "[DATE]"
type input "[DATE] 07:34"
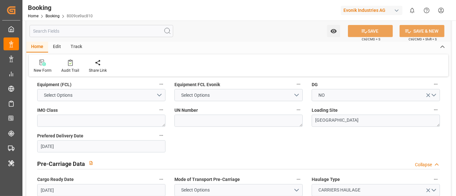
scroll to position [356, 0]
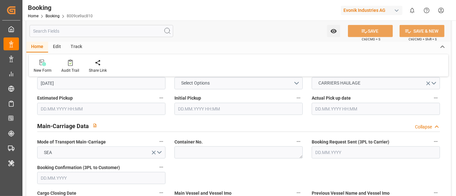
click at [68, 29] on input "text" at bounding box center [101, 31] width 144 height 12
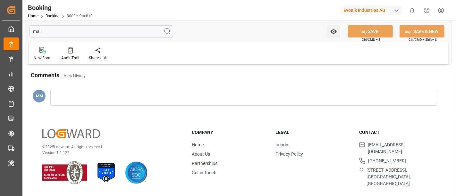
scroll to position [20, 0]
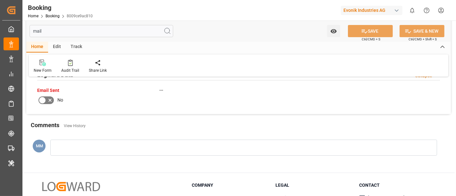
type input "mail"
click at [48, 98] on icon at bounding box center [50, 100] width 8 height 8
click at [0, 0] on input "checkbox" at bounding box center [0, 0] width 0 height 0
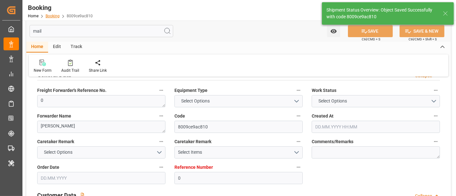
type input "0"
type input "NLRTM"
type input "USILM"
type input "11.06.2025 12:49"
type input "11.06.2025"
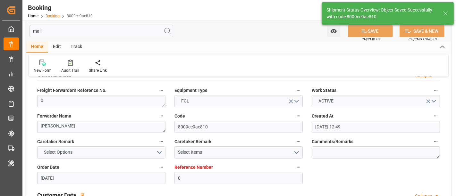
type input "11.07.2025"
type input "16.06.2025"
type input "[DATE] 11:33"
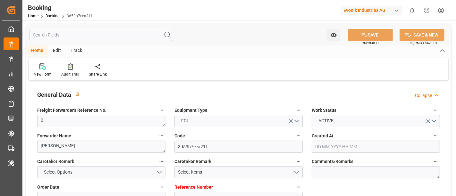
type input "0"
type input "NLRTM"
type input "USILM"
type input "[DATE] 08:29"
type input "[DATE]"
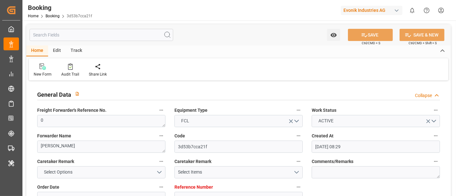
type input "[DATE]"
type input "[DATE] 00:00"
type input "[DATE] 09:25"
click at [77, 32] on input "text" at bounding box center [101, 35] width 144 height 12
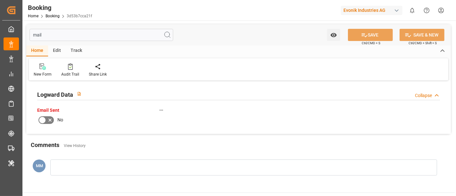
type input "mail"
click at [50, 119] on icon at bounding box center [49, 120] width 3 height 3
click at [0, 0] on input "checkbox" at bounding box center [0, 0] width 0 height 0
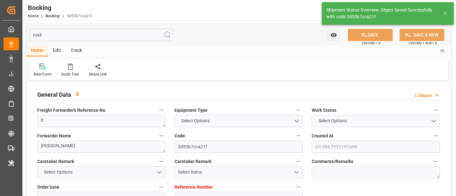
type input "0"
type input "NLRTM"
type input "USILM"
type input "30.05.2025 08:29"
type input "30.05.2025"
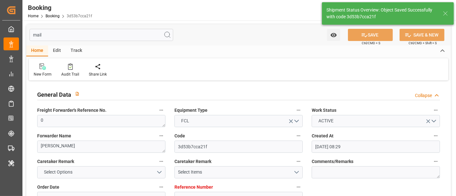
type input "27.06.2025"
type input "02.06.2025"
type input "02.06.2025 00:00"
type input "03.09.2025 11:33"
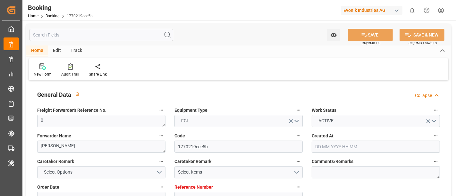
type input "0"
type input "NLRTM"
type input "KRPUS"
type input "13.06.2025 12:51"
type input "13.06.2025"
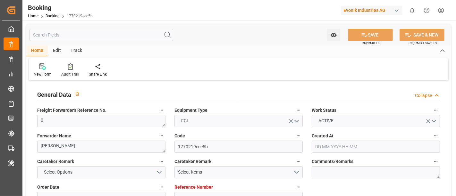
type input "05.08.2025"
type input "19.06.2025"
type input "12.08.2025 10:10"
click at [60, 33] on input "text" at bounding box center [101, 35] width 144 height 12
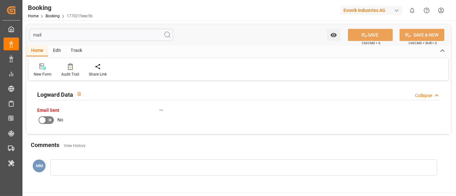
type input "mail"
click at [47, 117] on icon at bounding box center [50, 120] width 8 height 8
click at [0, 0] on input "checkbox" at bounding box center [0, 0] width 0 height 0
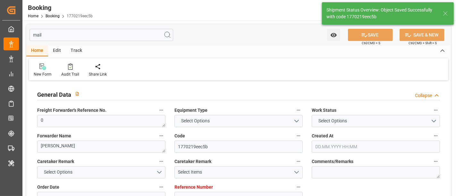
type input "0"
type input "NLRTM"
type input "KRPUS"
type input "13.06.2025 12:51"
type input "13.06.2025"
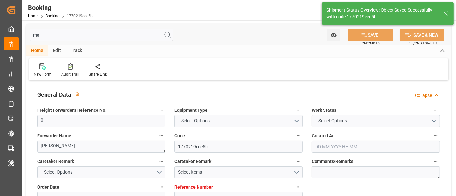
type input "05.08.2025"
type input "19.06.2025"
type input "03.09.2025 11:33"
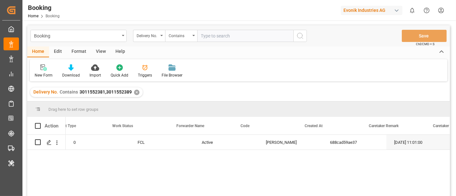
scroll to position [0, 89]
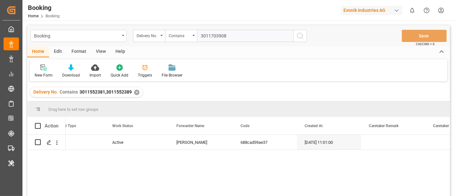
type input "3011703908"
click at [301, 38] on icon "search button" at bounding box center [300, 36] width 8 height 8
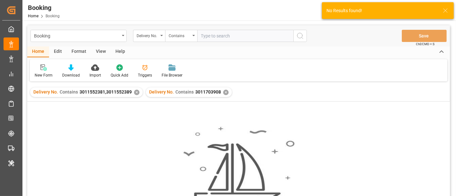
click at [136, 93] on div "✕" at bounding box center [136, 92] width 5 height 5
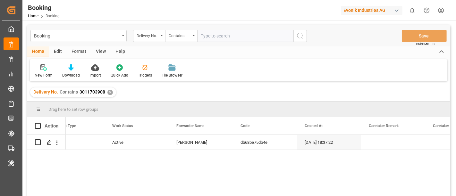
click at [224, 37] on input "text" at bounding box center [245, 36] width 96 height 12
paste input "3011696537"
type input "3011696537"
click at [293, 36] on button "search button" at bounding box center [299, 36] width 13 height 12
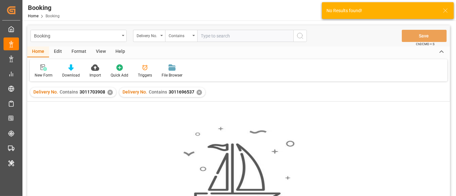
click at [109, 93] on div "✕" at bounding box center [109, 92] width 5 height 5
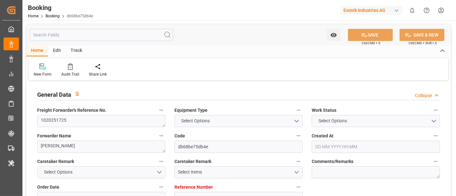
type textarea "1020251725"
type textarea "[PERSON_NAME]"
type input "db68be75db4e"
type input "7001238747"
type textarea "CU-OI"
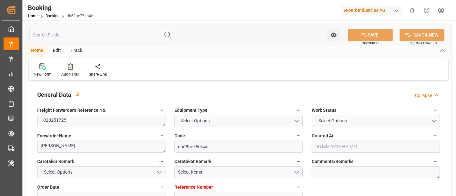
type input "7001238746"
type textarea "andre.hayduk@evonik.com"
type textarea "CIF"
type textarea "WILMINGTON"
type textarea "Essen"
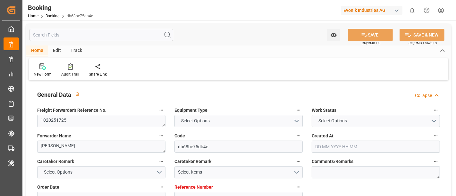
type textarea "148673500"
type input "NWC / EU"
type input "Wilmington"
type textarea "vesselName etd eta"
type textarea "INPUT_Evonik_Seeburger_IFTMIN_1003052365_20250814122346719.edi"
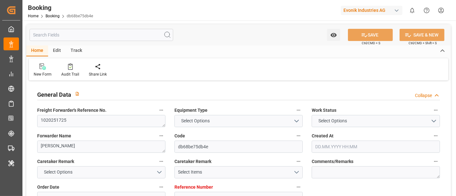
type textarea "INPUT_Evonik_Seeburger_IFTMIN_1003013184_20250801203624631.edi,INPUT_Evonik_See…"
type textarea "1003052365"
type textarea "Oliver Niemeyer"
type textarea "Pod-Pol-PodRegionName-businessDivision-businessLine-"
type textarea "IFTMIN"
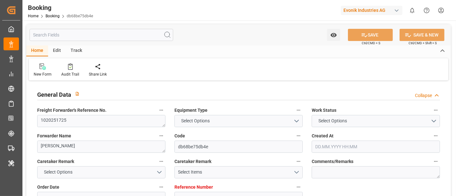
type textarea "a011t00000LcJC5AAN"
type textarea "No"
type input "7001238747"
type input "EUNWC"
type input "USILM"
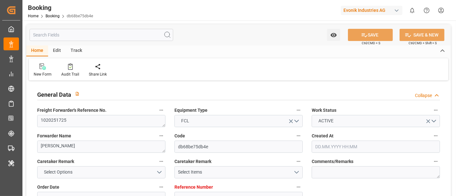
type input "01.08.2025 18:37"
type input "01.08.2025"
type input "11.09.2025"
type input "20.08.2025"
type input "14.08.2025"
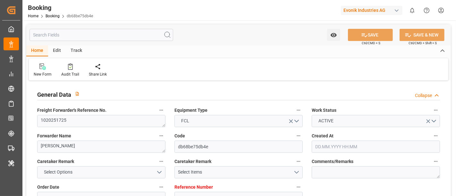
type input "25.08.2025 21:01"
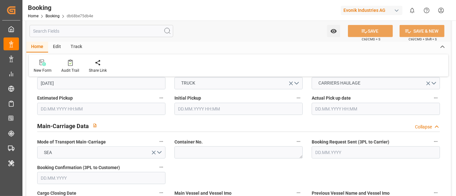
scroll to position [427, 0]
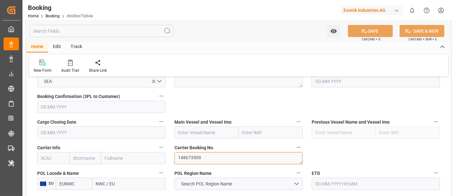
click at [201, 158] on textarea "148673500" at bounding box center [238, 158] width 128 height 12
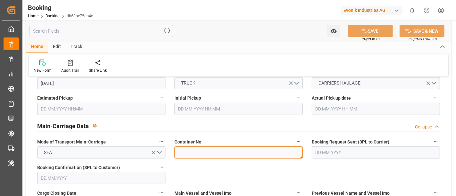
click at [194, 149] on textarea at bounding box center [238, 152] width 128 height 12
paste textarea "GAOU2200349"
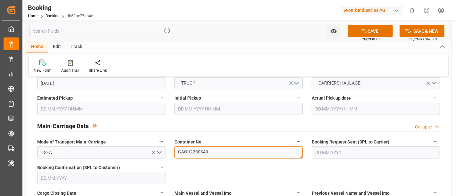
click at [175, 150] on textarea "GAOU2200349" at bounding box center [238, 152] width 128 height 12
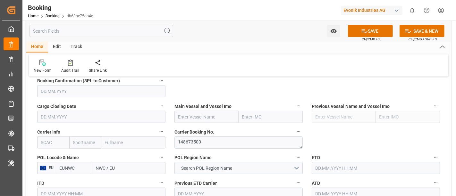
scroll to position [427, 0]
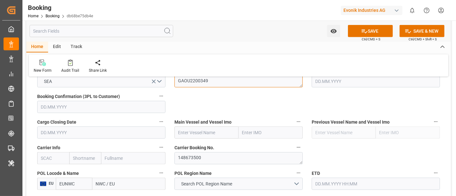
type textarea "GAOU2200349"
click at [184, 134] on input "text" at bounding box center [206, 133] width 64 height 12
paste input "Independent Primero"
click at [215, 147] on b "INDEPENDENT PRIMERO" at bounding box center [203, 146] width 51 height 5
type input "INDEPENDENT PRIMERO"
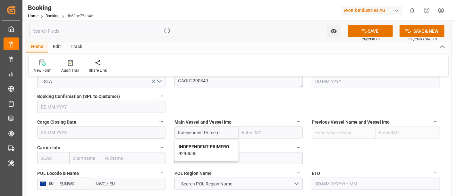
type input "9298636"
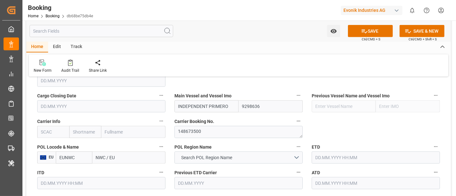
scroll to position [463, 0]
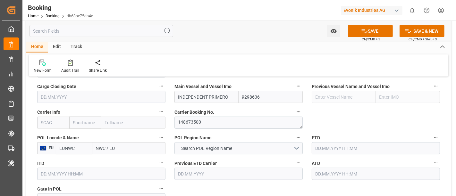
type input "INDEPENDENT PRIMERO"
click at [41, 123] on input "text" at bounding box center [53, 123] width 32 height 12
click at [48, 135] on b "IILU" at bounding box center [45, 136] width 8 height 5
type input "IILU"
type input "ICL"
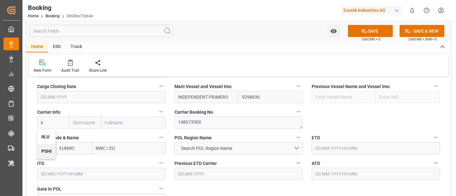
type input "Independent Container Line Limited"
type input "IILU"
click at [100, 146] on input "NWC / EU" at bounding box center [128, 148] width 73 height 12
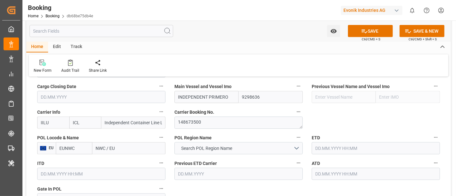
paste input "Antwerpen"
type input "Antwerp"
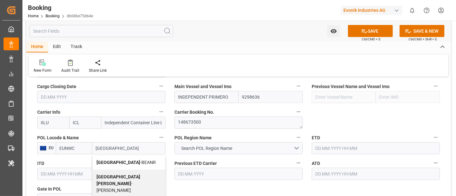
click at [137, 157] on div "Antwerp - BEANR" at bounding box center [129, 162] width 72 height 14
type input "BEANR"
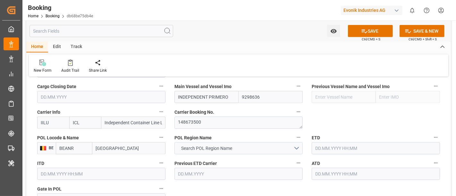
type input "Antwerp"
click at [227, 143] on button "Search POL Region Name" at bounding box center [238, 148] width 128 height 12
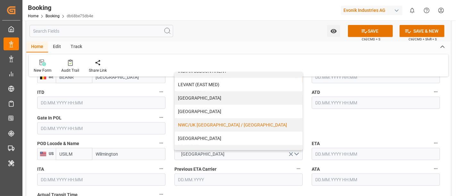
scroll to position [128, 0]
click at [226, 122] on div "NWC/UK NORTH WEST CONTINENT / UK" at bounding box center [238, 125] width 127 height 13
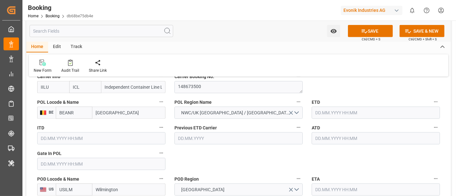
click at [55, 162] on input "text" at bounding box center [101, 164] width 128 height 12
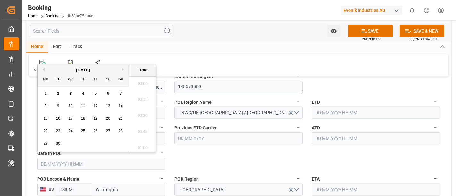
scroll to position [1074, 0]
click at [39, 70] on div "September 2025" at bounding box center [82, 70] width 91 height 6
click at [43, 69] on button "Previous Month" at bounding box center [43, 70] width 4 height 4
click at [108, 96] on div "2" at bounding box center [108, 94] width 8 height 8
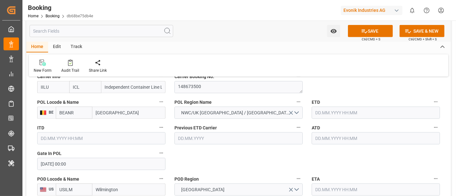
click at [79, 162] on input "02.08.2025 00:00" at bounding box center [101, 164] width 128 height 12
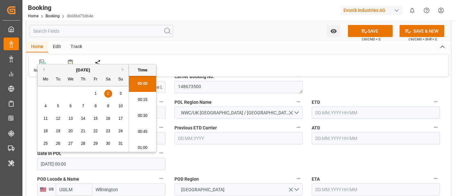
click at [45, 129] on span "18" at bounding box center [45, 131] width 4 height 4
type input "18.08.2025 00:00"
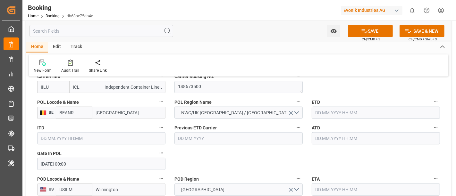
click at [318, 114] on input "text" at bounding box center [375, 113] width 128 height 12
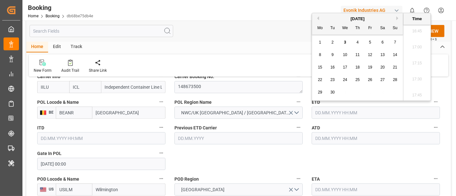
click at [317, 19] on button "Previous Month" at bounding box center [317, 18] width 4 height 4
click at [343, 81] on span "20" at bounding box center [344, 80] width 4 height 4
type input "20.08.2025 00:00"
click at [365, 113] on input "20.08.2025 00:00" at bounding box center [375, 113] width 128 height 12
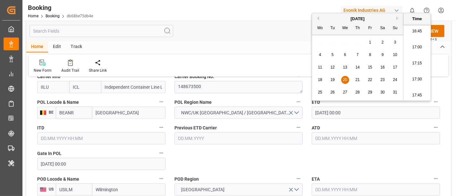
click at [365, 113] on input "20.08.2025 00:00" at bounding box center [375, 113] width 128 height 12
click at [338, 136] on input "text" at bounding box center [375, 138] width 128 height 12
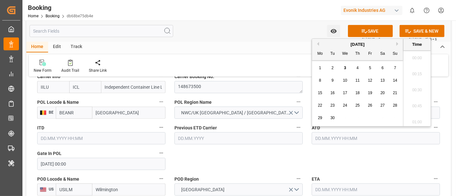
paste input "20.08.2025 00:00"
type input "20.08.2025 00:00"
click at [343, 104] on span "20" at bounding box center [344, 105] width 4 height 4
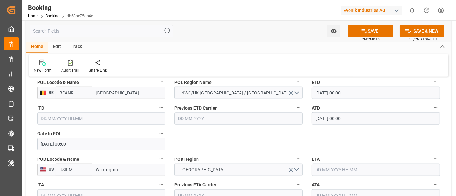
scroll to position [534, 0]
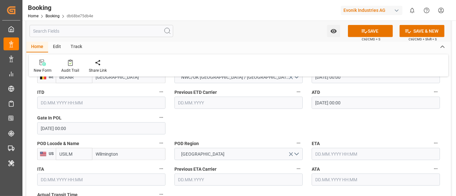
click at [321, 151] on input "text" at bounding box center [375, 154] width 128 height 12
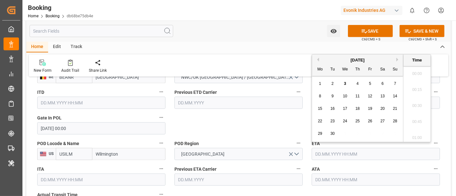
scroll to position [1074, 0]
click at [369, 86] on span "5" at bounding box center [370, 83] width 2 height 4
type input "05.09.2025 00:00"
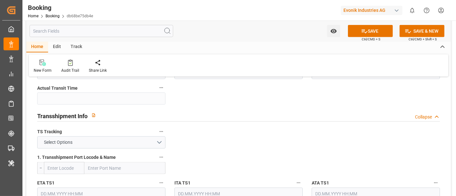
scroll to position [641, 0]
click at [100, 144] on button "Select Options" at bounding box center [101, 142] width 128 height 12
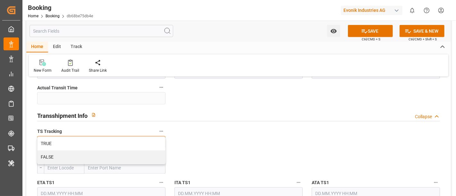
click at [78, 154] on div "FALSE" at bounding box center [100, 157] width 127 height 13
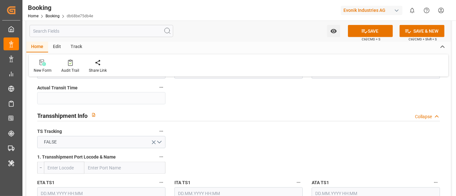
click at [229, 107] on div "Transshipment Info Collapse" at bounding box center [238, 116] width 411 height 18
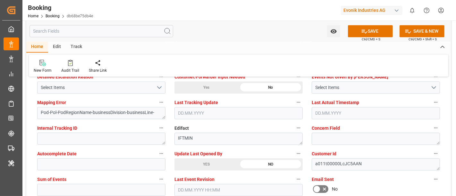
scroll to position [1245, 0]
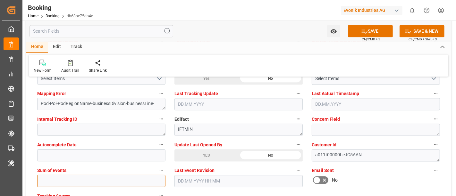
click at [57, 181] on input "text" at bounding box center [101, 181] width 128 height 12
type input "0"
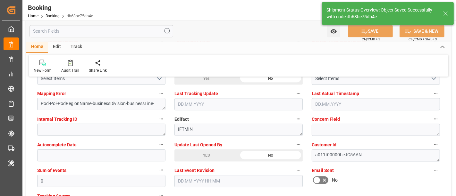
type textarea "NWC/UK North West Continent / UK_USILM_IILU_CU-OI"
type textarea "Meenakshi Manjunatha"
type textarea "Pod-businessDivision-businessLine-"
type input "20.08.2025 00:00"
type input "05.09.2025 00:00"
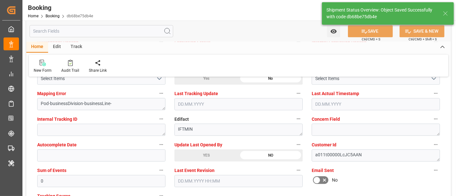
type input "03.09.2025 11:56"
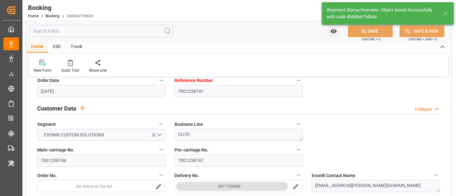
scroll to position [0, 0]
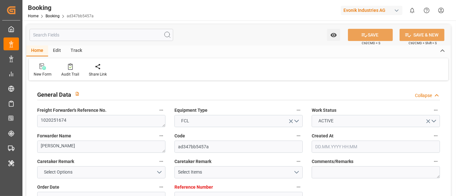
type input "7001233388"
type input "EUNWC"
type input "EGALY"
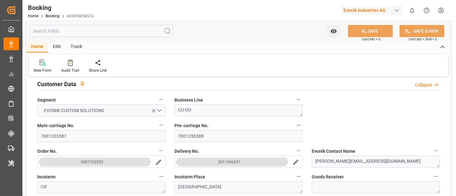
type input "[DATE] 06:43"
type input "28.07.2025"
type input "15.09.2025"
type input "20.08.2025"
type input "08.08.2025"
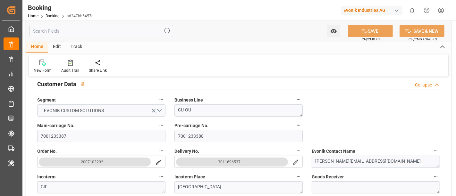
type input "25.08.2025 21:01"
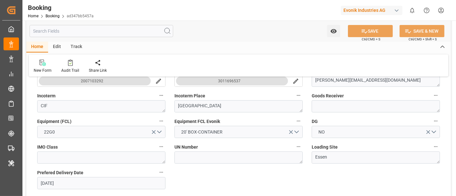
scroll to position [142, 0]
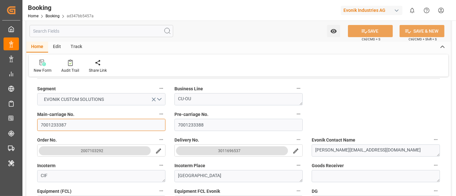
click at [73, 127] on input "7001233387" at bounding box center [101, 125] width 128 height 12
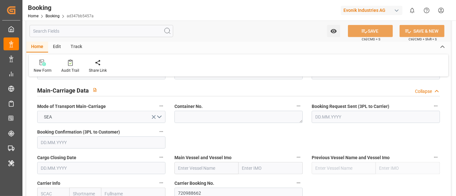
scroll to position [427, 0]
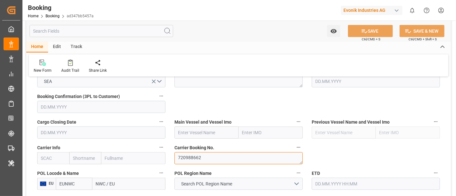
click at [210, 157] on textarea "720988662" at bounding box center [238, 158] width 128 height 12
click at [206, 157] on textarea "720988662" at bounding box center [238, 158] width 128 height 12
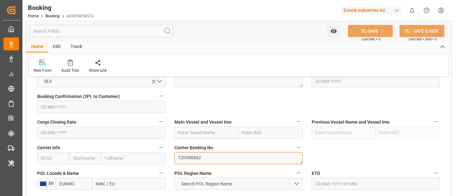
click at [176, 159] on textarea "720988662" at bounding box center [238, 158] width 128 height 12
click at [245, 152] on textarea "720988662" at bounding box center [238, 158] width 128 height 12
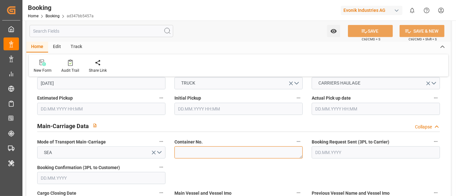
click at [178, 146] on textarea at bounding box center [238, 152] width 128 height 12
paste textarea "MRKU8156307"
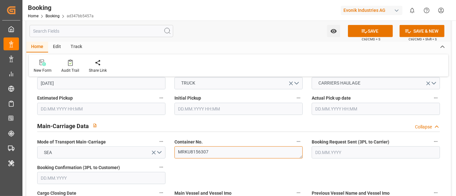
click at [175, 151] on textarea "MRKU8156307" at bounding box center [238, 152] width 128 height 12
type textarea "MRKU8156307"
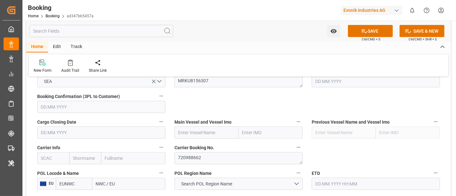
scroll to position [463, 0]
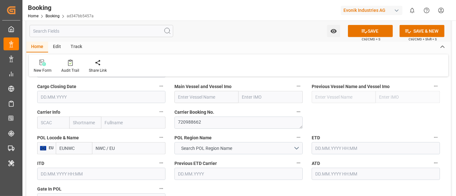
click at [45, 121] on input "text" at bounding box center [53, 123] width 32 height 12
click at [44, 136] on b "MAEU" at bounding box center [47, 136] width 12 height 5
type input "MAEU"
type input "Maersk"
type input "Maersk Line AS"
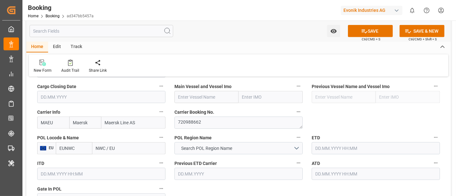
type input "MAEU"
click at [188, 97] on input "text" at bounding box center [206, 97] width 64 height 12
paste input "VUOKSI MAERSK"
type input "VUOKSI MAERSK"
click at [199, 109] on b "VUOKSI MAERSK" at bounding box center [195, 111] width 35 height 5
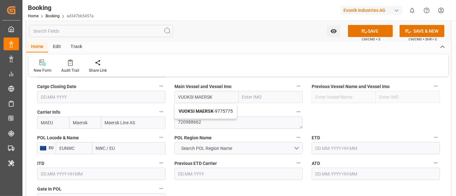
type input "9775775"
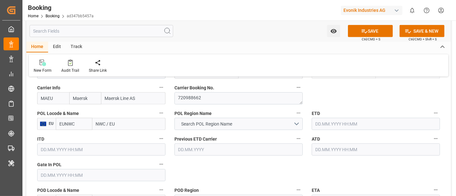
scroll to position [498, 0]
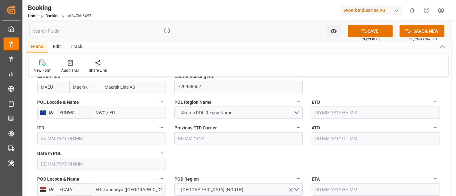
type input "VUOKSI MAERSK"
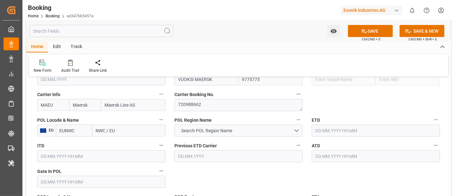
scroll to position [463, 0]
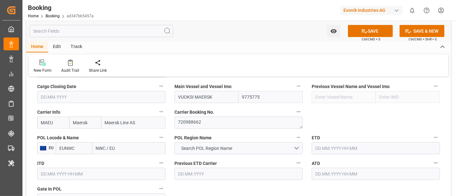
click at [103, 149] on input "NWC / EU" at bounding box center [128, 148] width 73 height 12
paste input "ROTTERDAM"
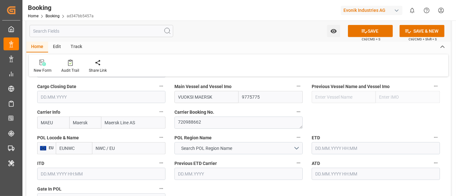
type input "ROTTERDAM"
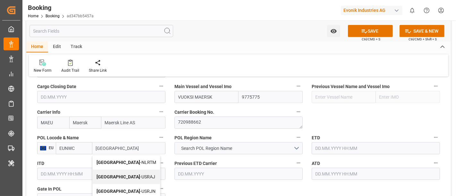
click at [121, 161] on span "Rotterdam - NLRTM" at bounding box center [126, 162] width 60 height 5
type input "NLRTM"
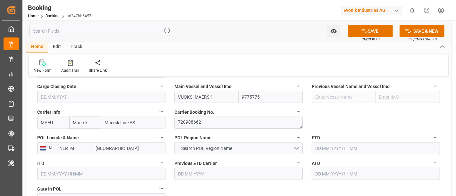
type input "Rotterdam"
click at [199, 146] on span "Search POL Region Name" at bounding box center [206, 148] width 57 height 7
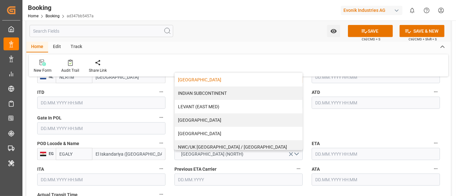
scroll to position [142, 0]
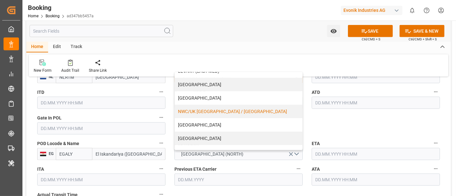
click at [217, 111] on div "NWC/UK NORTH WEST CONTINENT / UK" at bounding box center [238, 111] width 127 height 13
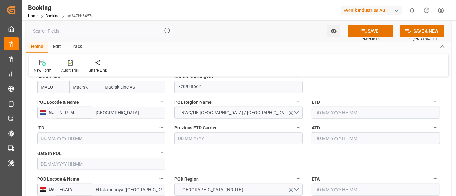
click at [75, 167] on input "text" at bounding box center [101, 164] width 128 height 12
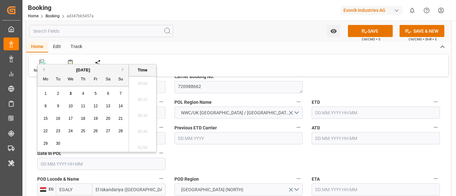
scroll to position [1074, 0]
click at [42, 72] on div "September 2025" at bounding box center [82, 70] width 91 height 6
click at [42, 69] on button "Previous Month" at bounding box center [43, 70] width 4 height 4
click at [126, 118] on div "11 12 13 14 15 16 17" at bounding box center [82, 118] width 87 height 12
click at [123, 119] on div "17" at bounding box center [121, 119] width 8 height 8
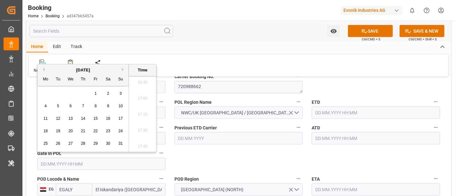
type input "17.08.2025 00:00"
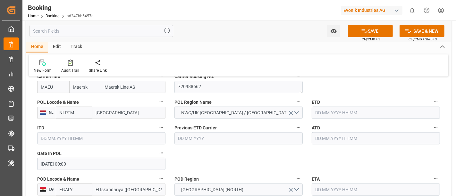
click at [322, 111] on input "text" at bounding box center [375, 113] width 128 height 12
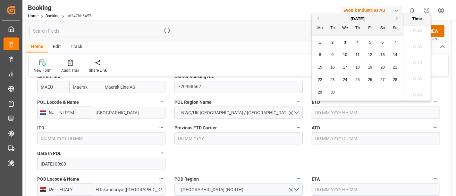
click at [318, 19] on button "Previous Month" at bounding box center [317, 18] width 4 height 4
click at [371, 81] on span "22" at bounding box center [369, 80] width 4 height 4
type input "22.08.2025 00:00"
click at [366, 114] on input "22.08.2025 00:00" at bounding box center [375, 113] width 128 height 12
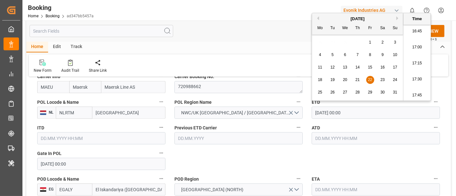
click at [366, 114] on input "22.08.2025 00:00" at bounding box center [375, 113] width 128 height 12
click at [341, 138] on input "text" at bounding box center [375, 138] width 128 height 12
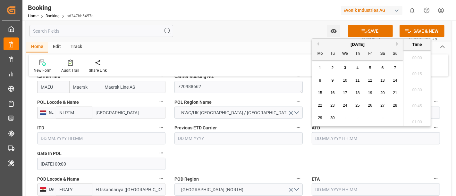
paste input "22.08.2025 00:00"
type input "22.08.2025 00:00"
click at [368, 105] on span "22" at bounding box center [369, 105] width 4 height 4
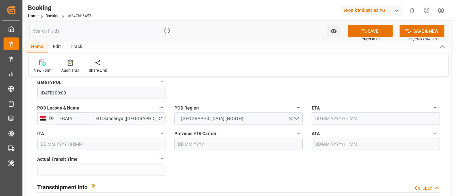
click at [327, 118] on input "text" at bounding box center [375, 118] width 128 height 12
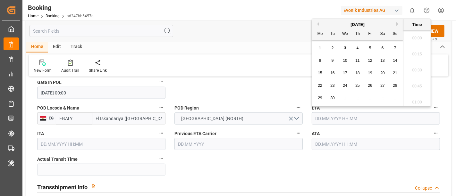
scroll to position [1074, 0]
click at [372, 49] on div "5" at bounding box center [370, 49] width 8 height 8
type input "05.09.2025 00:00"
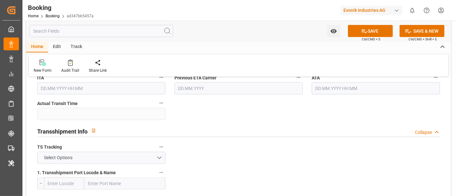
scroll to position [641, 0]
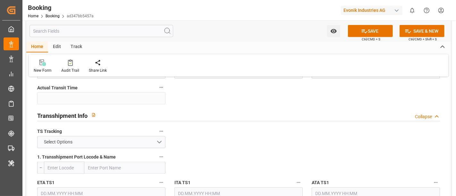
click at [60, 134] on label "TS Tracking" at bounding box center [101, 131] width 128 height 9
click at [157, 134] on button "TS Tracking" at bounding box center [161, 131] width 8 height 8
click at [65, 144] on div at bounding box center [228, 98] width 456 height 196
click at [69, 139] on span "Select Options" at bounding box center [58, 142] width 35 height 7
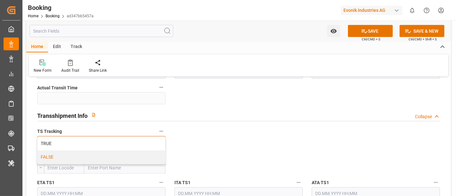
click at [63, 156] on div "FALSE" at bounding box center [100, 157] width 127 height 13
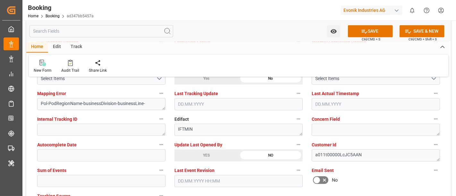
scroll to position [1281, 0]
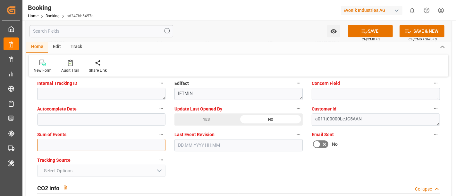
click at [75, 146] on input "text" at bounding box center [101, 145] width 128 height 12
type input "0"
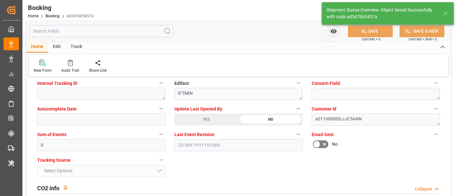
type textarea "NWC/UK North West Continent / UK_EGALY_MAEU_CU-OU"
type textarea "Meenakshi Manjunatha"
type textarea "businessDivision-businessLine-"
type input "22.08.2025 00:00"
type input "05.09.2025 00:00"
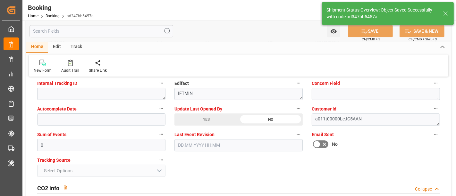
type input "03.09.2025 11:59"
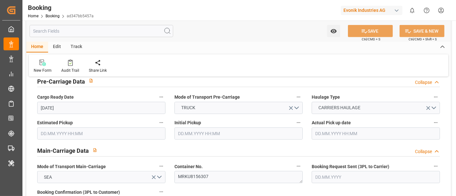
scroll to position [320, 0]
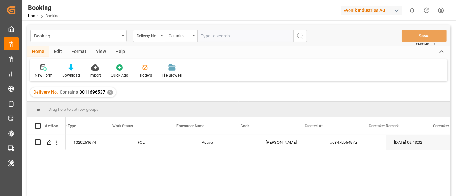
click at [221, 33] on input "text" at bounding box center [245, 36] width 96 height 12
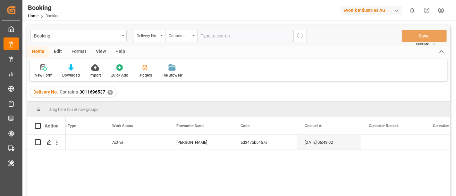
paste input "3011646646"
type input "3011646646"
click at [300, 32] on icon "search button" at bounding box center [300, 36] width 8 height 8
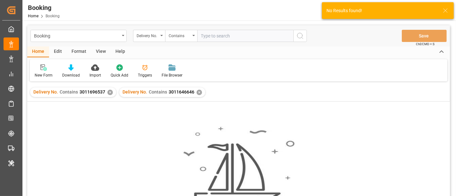
click at [110, 92] on div "✕" at bounding box center [109, 92] width 5 height 5
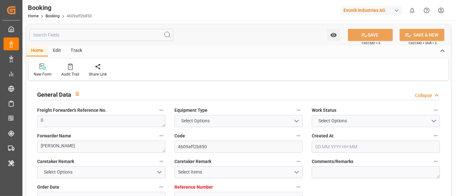
type input "7001226803"
type input "EUNWC"
type input "USHPW"
type input "18.07.2025 14:04"
type input "18.07.2025"
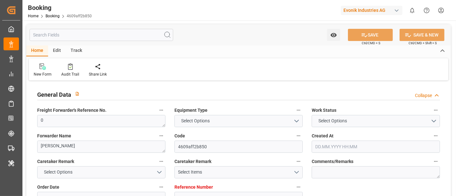
type input "27.08.2025"
type input "25.07.2025"
type input "08.08.2025 04:14"
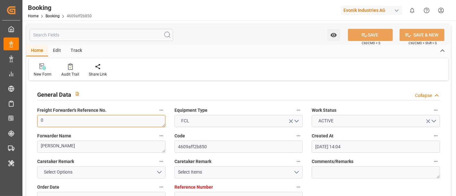
click at [47, 120] on textarea "0" at bounding box center [101, 121] width 128 height 12
paste textarea "1020251613"
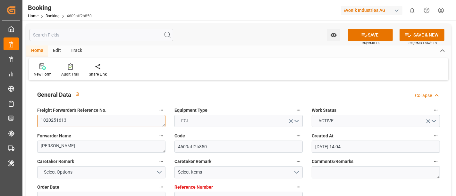
type textarea "1020251613"
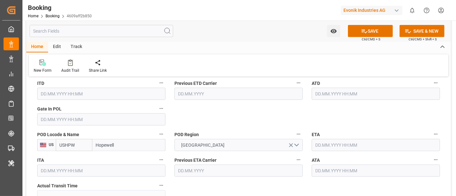
scroll to position [463, 0]
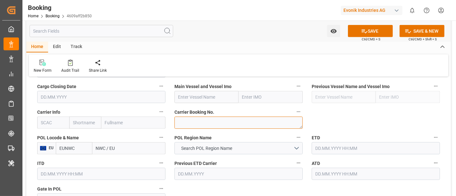
click at [188, 121] on textarea at bounding box center [238, 123] width 128 height 12
paste textarea "65448831"
click at [178, 121] on textarea "65448831" at bounding box center [238, 123] width 128 height 12
type textarea "65448831"
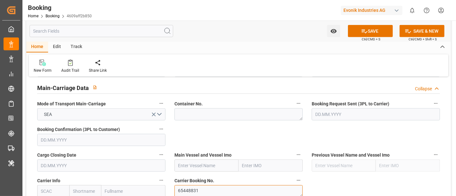
scroll to position [391, 0]
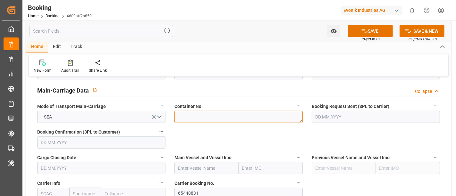
click at [185, 113] on textarea at bounding box center [238, 117] width 128 height 12
paste textarea "FBIU 0498144"
click at [182, 118] on textarea "FBIU 0498144" at bounding box center [238, 117] width 128 height 12
click at [189, 118] on textarea "FBIU 0498144" at bounding box center [238, 117] width 128 height 12
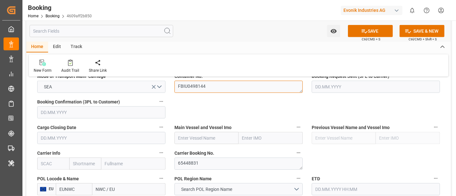
scroll to position [463, 0]
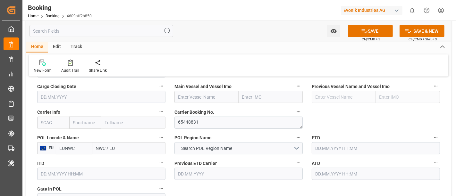
type textarea "FBIU0498144"
click at [192, 95] on input "text" at bounding box center [206, 97] width 64 height 12
paste input "MAERSK TENNESSEE"
click at [205, 113] on div "MAERSK TENNESSEE - 9314210" at bounding box center [206, 114] width 63 height 21
type input "MAERSK TENNESSEE"
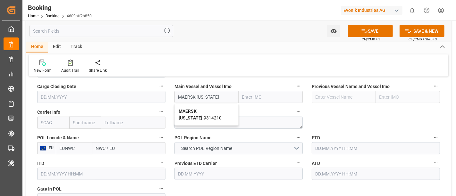
type input "9314210"
type input "MAERSK TENNESSEE"
click at [108, 150] on input "NWC / EU" at bounding box center [128, 148] width 73 height 12
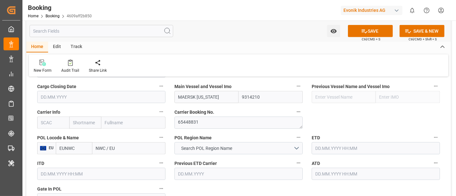
paste input "ROTTERDAM"
type input "ROTTERDAM"
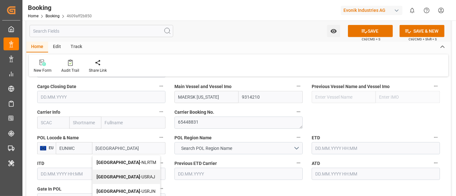
click at [121, 161] on span "Rotterdam - NLRTM" at bounding box center [126, 162] width 60 height 5
type input "NLRTM"
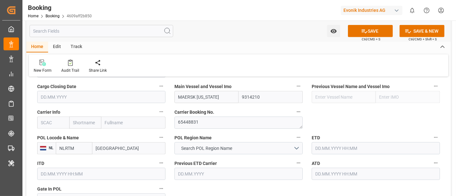
type input "Rotterdam"
click at [59, 119] on input "text" at bounding box center [53, 123] width 32 height 12
click at [50, 136] on b "HLCU" at bounding box center [47, 136] width 12 height 5
type input "HLCU"
type input "Hapag Lloyd"
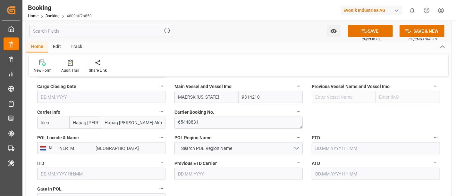
type input "Hapag Lloyd Aktiengesellschaft"
type input "HLCU"
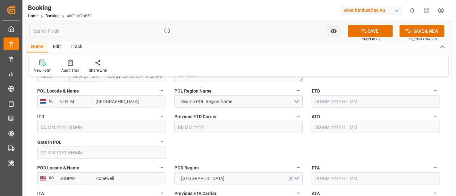
scroll to position [498, 0]
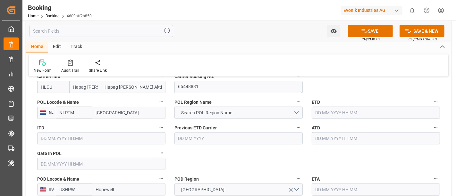
click at [45, 161] on input "text" at bounding box center [101, 164] width 128 height 12
paste input "2025-08-17"
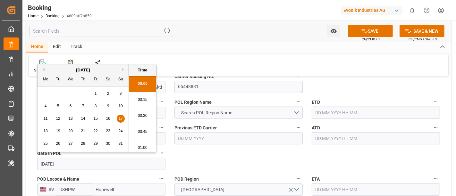
scroll to position [1122, 0]
click at [119, 120] on span "17" at bounding box center [120, 118] width 4 height 4
type input "17.08.2025 00:00"
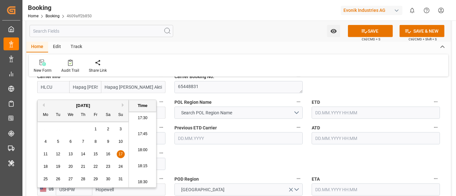
scroll to position [463, 0]
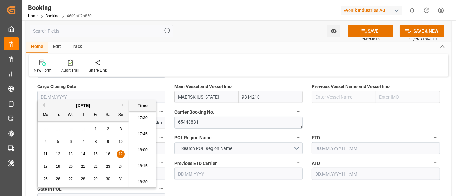
click at [348, 136] on label "ETD" at bounding box center [375, 137] width 128 height 9
click at [431, 136] on button "ETD" at bounding box center [435, 137] width 8 height 8
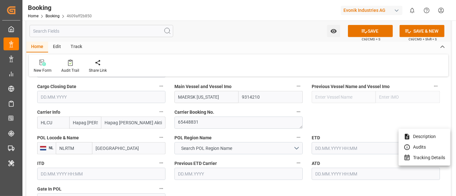
click at [331, 145] on div at bounding box center [228, 98] width 456 height 196
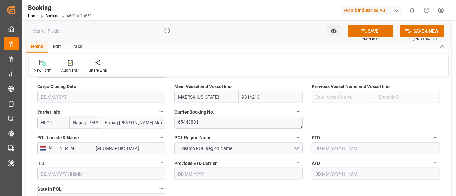
click at [322, 147] on input "text" at bounding box center [375, 148] width 128 height 12
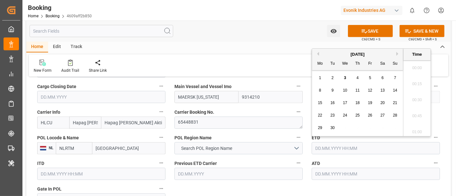
scroll to position [1122, 0]
paste input "2025-08-25"
click at [320, 127] on span "25" at bounding box center [319, 128] width 4 height 4
type input "25.08.2025 00:00"
click at [325, 179] on input "text" at bounding box center [375, 174] width 128 height 12
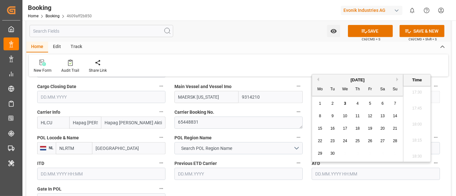
click at [325, 176] on input "text" at bounding box center [375, 174] width 128 height 12
paste input "2025-08-25"
click at [318, 153] on span "25" at bounding box center [319, 153] width 4 height 4
type input "25.08.2025 00:00"
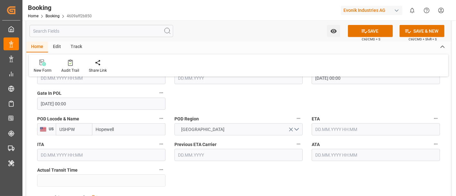
scroll to position [569, 0]
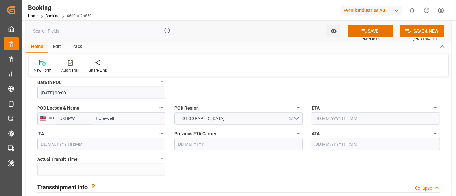
click at [337, 114] on input "text" at bounding box center [375, 118] width 128 height 12
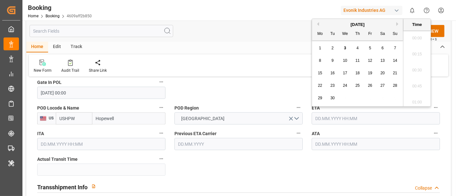
scroll to position [1122, 0]
paste input "2025-09-09"
click at [333, 58] on div "9" at bounding box center [332, 61] width 8 height 8
type input "09.09.2025 00:00"
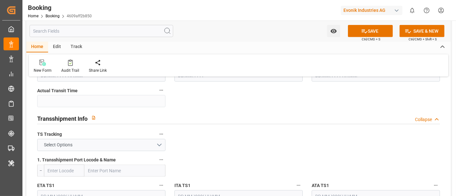
scroll to position [641, 0]
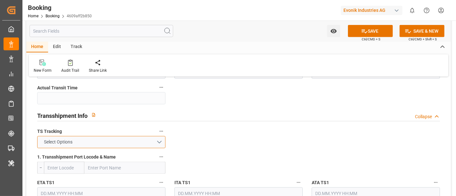
click at [75, 141] on span "Select Options" at bounding box center [58, 142] width 35 height 7
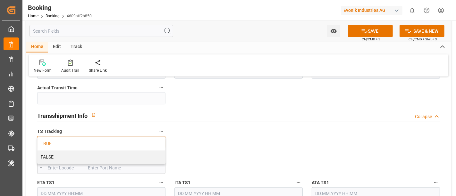
click at [69, 139] on div "TRUE" at bounding box center [100, 143] width 127 height 13
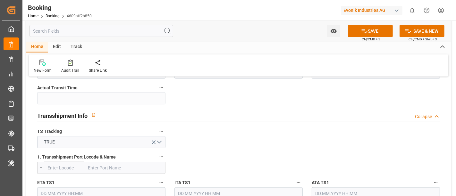
click at [110, 167] on input "text" at bounding box center [124, 168] width 81 height 12
paste input "NORFOLK, VA"
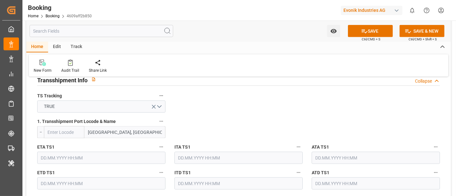
drag, startPoint x: 107, startPoint y: 131, endPoint x: 155, endPoint y: 130, distance: 48.4
click at [155, 130] on input "NORFOLK, VA" at bounding box center [124, 132] width 81 height 12
type input "NORFOLK"
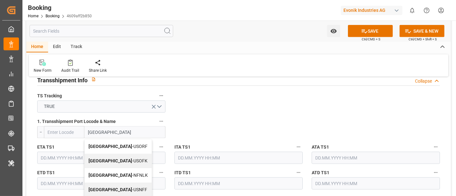
click at [114, 145] on span "Norfolk - USORF" at bounding box center [117, 146] width 59 height 5
type input "USORF"
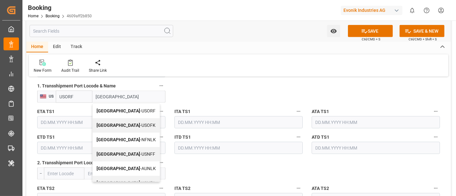
type input "Norfolk"
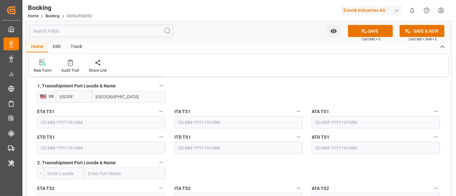
click at [53, 119] on input "text" at bounding box center [101, 122] width 128 height 12
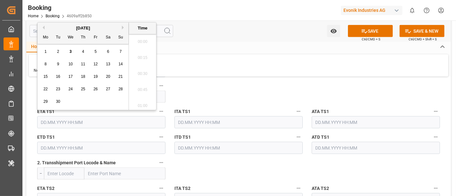
scroll to position [1122, 0]
paste input "2025-09-06"
click at [106, 51] on div "6" at bounding box center [108, 52] width 8 height 8
type input "06.09.2025 00:00"
click at [53, 151] on input "text" at bounding box center [101, 148] width 128 height 12
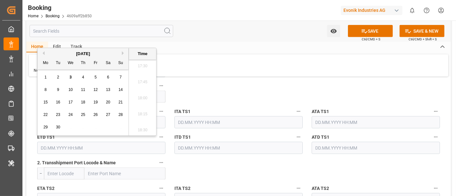
paste input "2025-09-08"
click at [45, 90] on span "8" at bounding box center [46, 89] width 2 height 4
type input "08.09.2025 00:00"
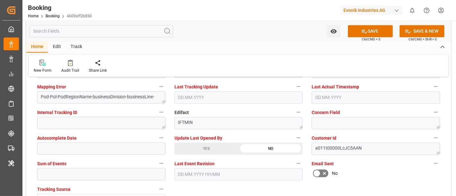
scroll to position [1281, 0]
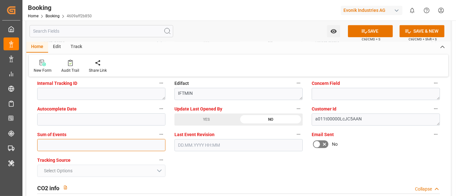
click at [70, 144] on input "text" at bounding box center [101, 145] width 128 height 12
type input "0"
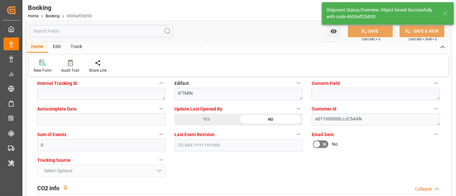
type textarea "Meenakshi Manjunatha"
type textarea "Pod-businessDivision-businessLine-"
type textarea "Yes"
type input "Norfolk"
type input "25.08.2025 00:00"
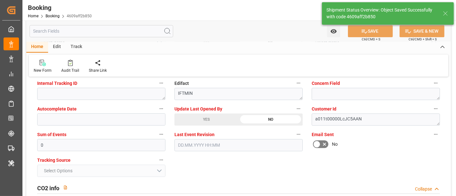
type input "09.09.2025 00:00"
type input "06.09.2025 00:00"
type input "08.09.2025 00:00"
type input "03.09.2025 12:32"
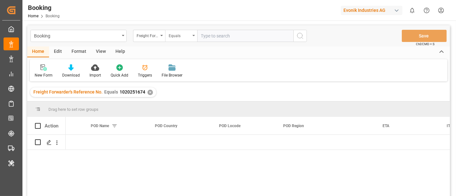
scroll to position [0, 3570]
click at [194, 37] on div "Equals" at bounding box center [181, 36] width 32 height 12
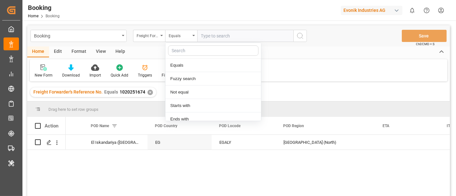
click at [199, 37] on input "text" at bounding box center [245, 36] width 96 height 12
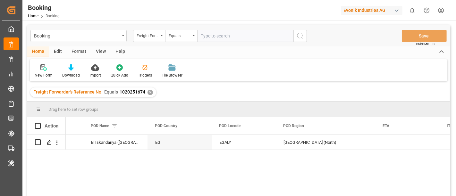
paste input "1020251613"
type input "1020251613"
click at [302, 37] on icon "search button" at bounding box center [300, 36] width 8 height 8
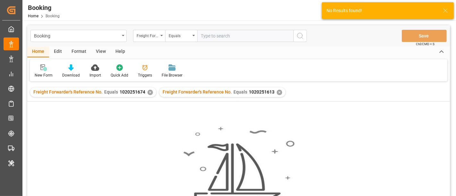
click at [149, 92] on div "✕" at bounding box center [149, 92] width 5 height 5
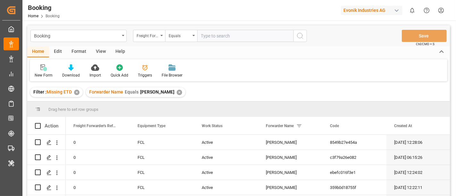
click at [77, 48] on div "Format" at bounding box center [79, 51] width 24 height 11
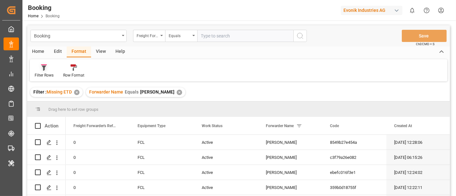
click at [50, 72] on div "Filter Rows" at bounding box center [44, 75] width 19 height 6
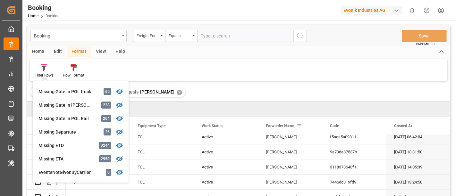
click at [177, 90] on div "✕" at bounding box center [179, 92] width 5 height 5
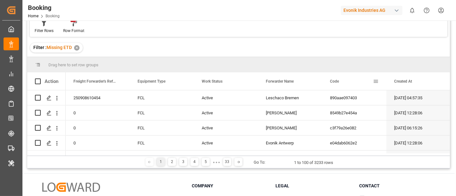
scroll to position [94, 0]
